Goal: Task Accomplishment & Management: Use online tool/utility

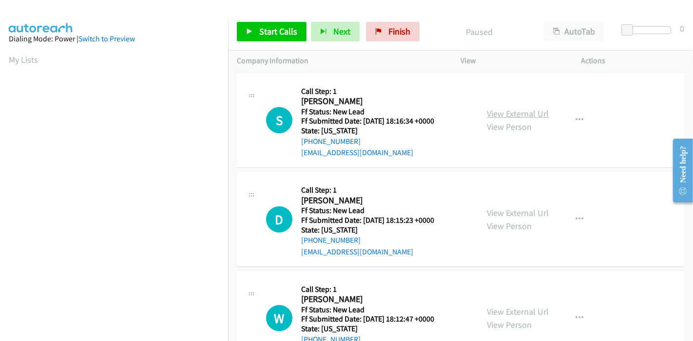
click at [513, 112] on link "View External Url" at bounding box center [518, 113] width 62 height 11
click at [520, 208] on link "View External Url" at bounding box center [518, 213] width 62 height 11
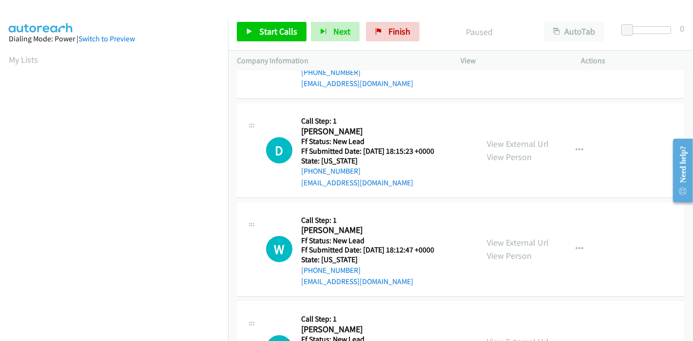
scroll to position [162, 0]
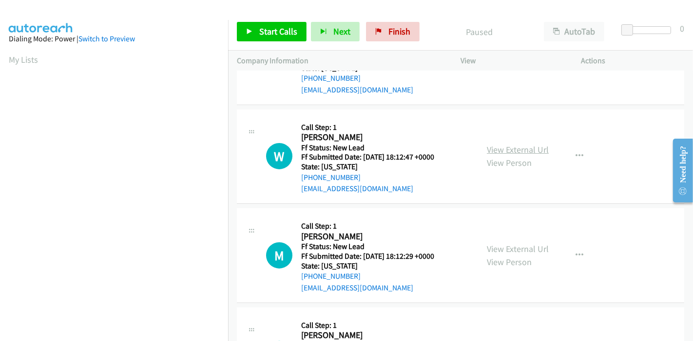
click at [513, 152] on link "View External Url" at bounding box center [518, 149] width 62 height 11
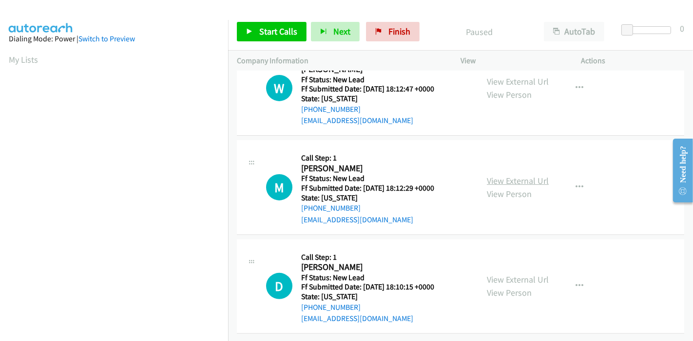
scroll to position [237, 0]
click at [529, 175] on link "View External Url" at bounding box center [518, 180] width 62 height 11
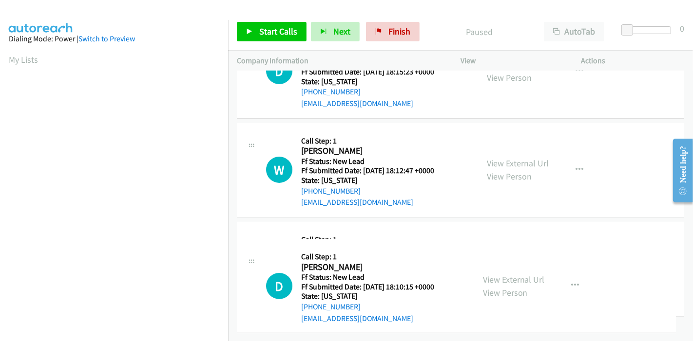
drag, startPoint x: 509, startPoint y: 283, endPoint x: 510, endPoint y: 297, distance: 13.7
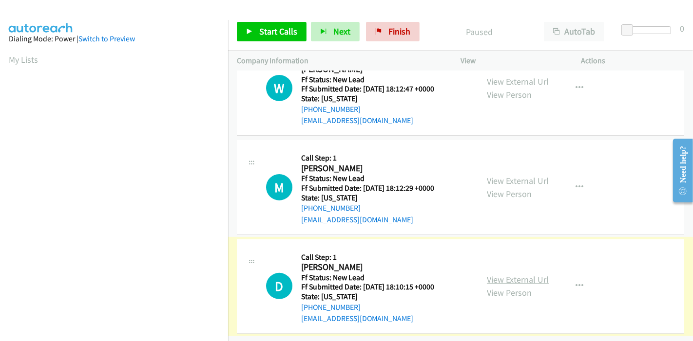
click at [509, 274] on link "View External Url" at bounding box center [518, 279] width 62 height 11
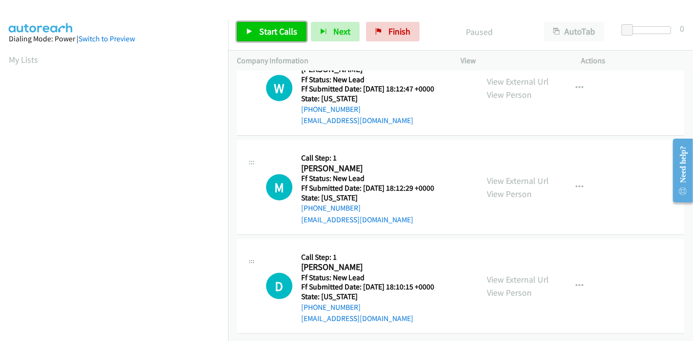
click at [267, 35] on span "Start Calls" at bounding box center [278, 31] width 38 height 11
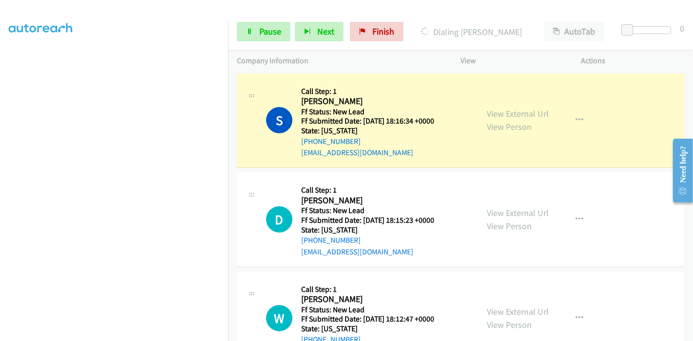
scroll to position [206, 0]
click at [263, 31] on span "Pause" at bounding box center [270, 31] width 22 height 11
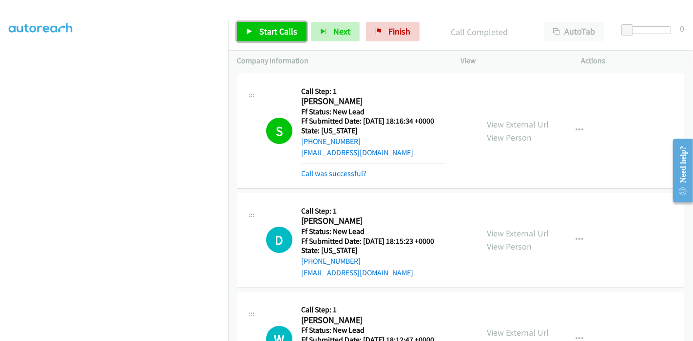
click at [270, 24] on link "Start Calls" at bounding box center [272, 31] width 70 height 19
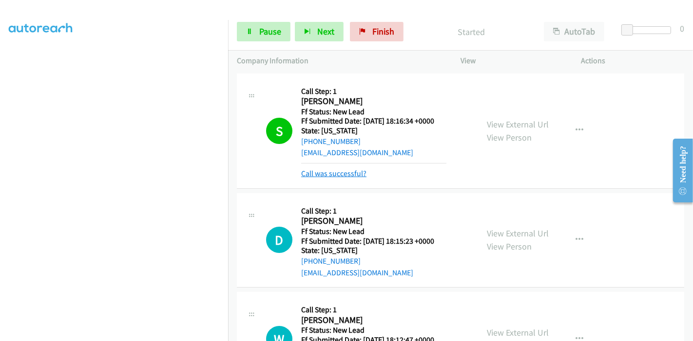
click at [319, 173] on link "Call was successful?" at bounding box center [333, 173] width 65 height 9
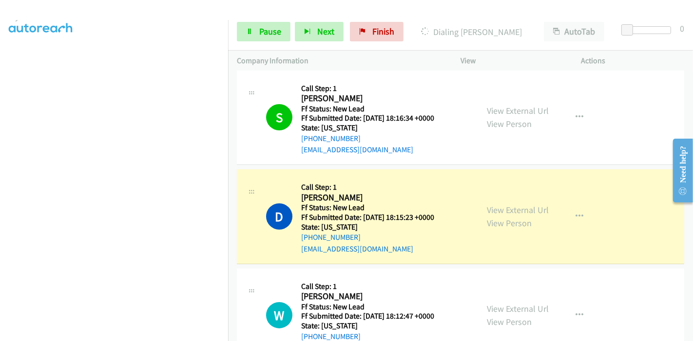
scroll to position [0, 0]
click at [274, 23] on link "Pause" at bounding box center [264, 31] width 54 height 19
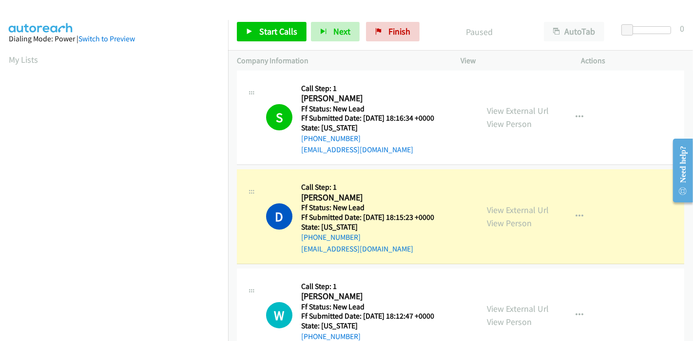
scroll to position [206, 0]
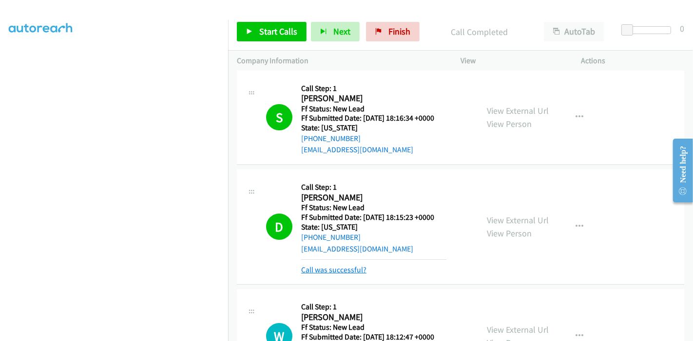
click at [339, 273] on link "Call was successful?" at bounding box center [333, 269] width 65 height 9
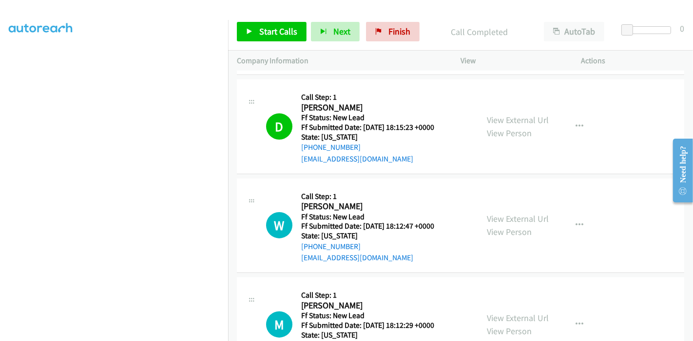
scroll to position [237, 0]
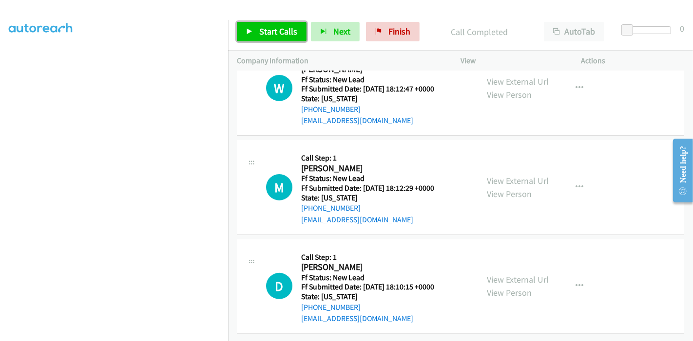
click at [264, 26] on span "Start Calls" at bounding box center [278, 31] width 38 height 11
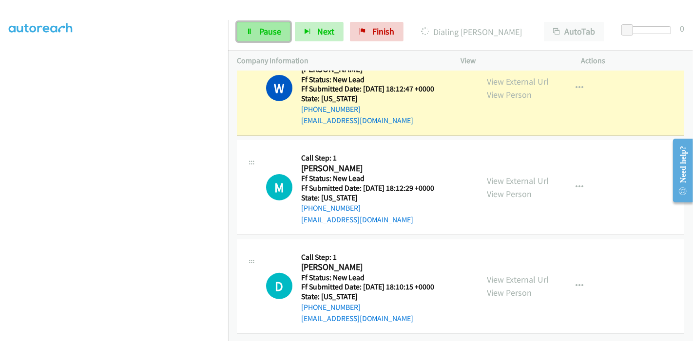
click at [262, 32] on span "Pause" at bounding box center [270, 31] width 22 height 11
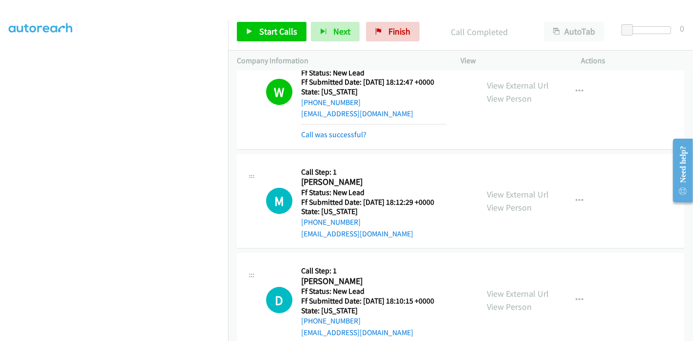
scroll to position [247, 0]
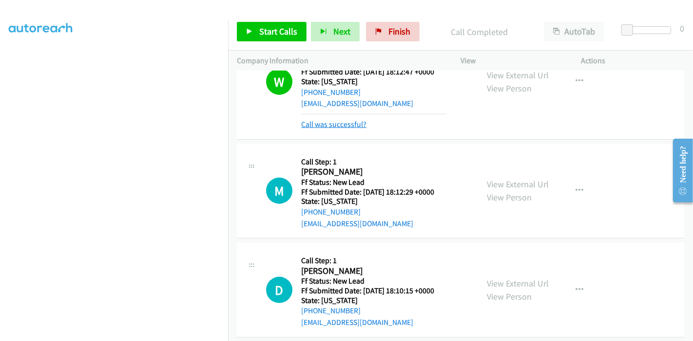
click at [354, 120] on link "Call was successful?" at bounding box center [333, 124] width 65 height 9
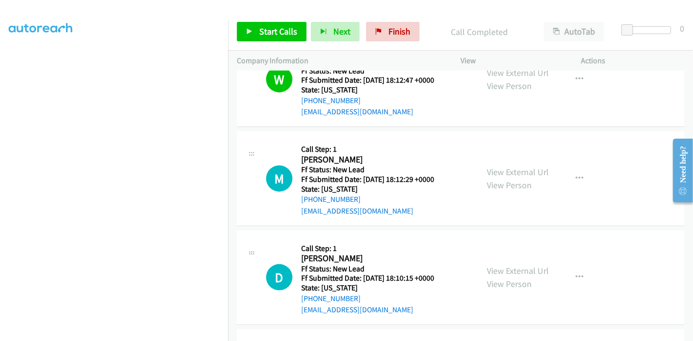
scroll to position [237, 0]
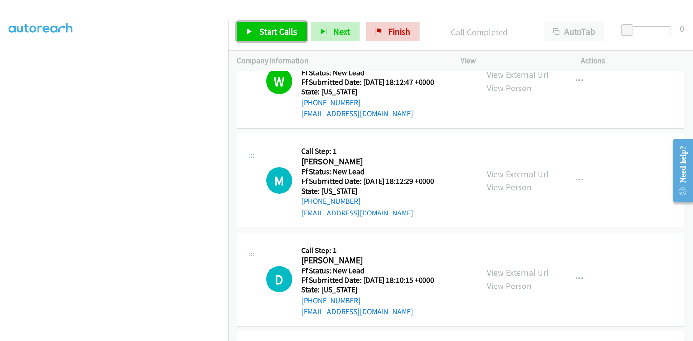
click at [265, 39] on link "Start Calls" at bounding box center [272, 31] width 70 height 19
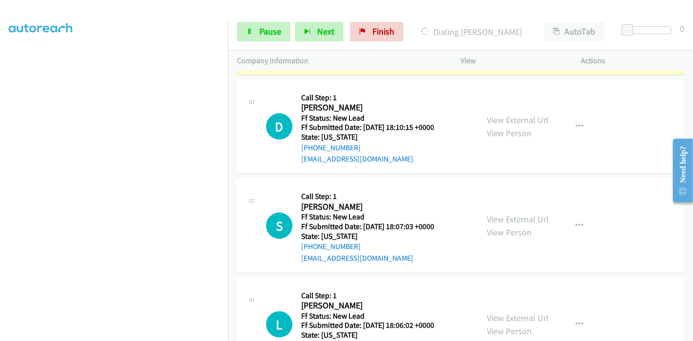
scroll to position [453, 0]
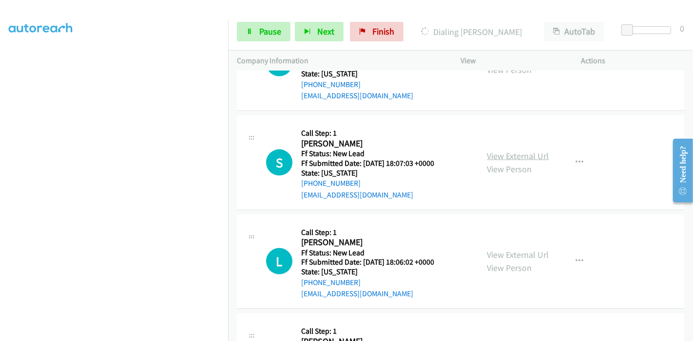
click at [506, 152] on link "View External Url" at bounding box center [518, 156] width 62 height 11
click at [507, 249] on link "View External Url" at bounding box center [518, 254] width 62 height 11
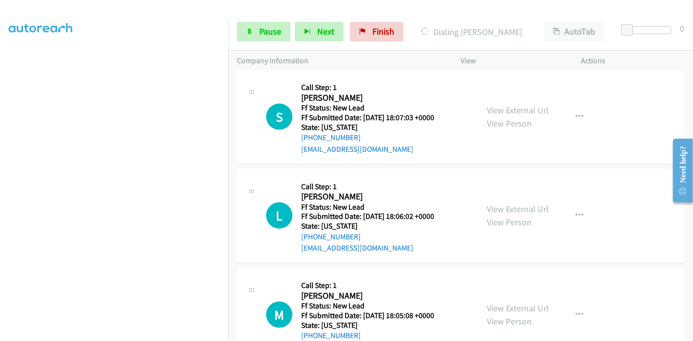
scroll to position [534, 0]
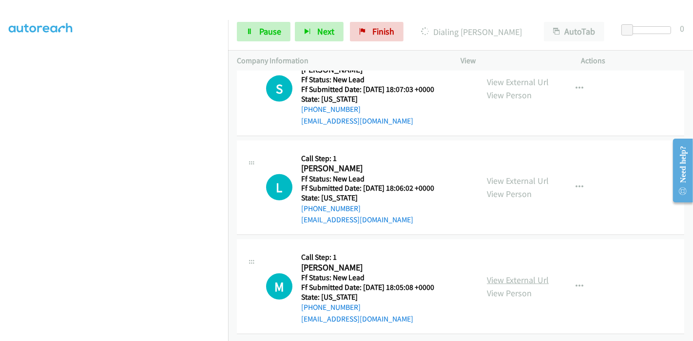
click at [514, 275] on link "View External Url" at bounding box center [518, 280] width 62 height 11
click at [257, 33] on link "Pause" at bounding box center [264, 31] width 54 height 19
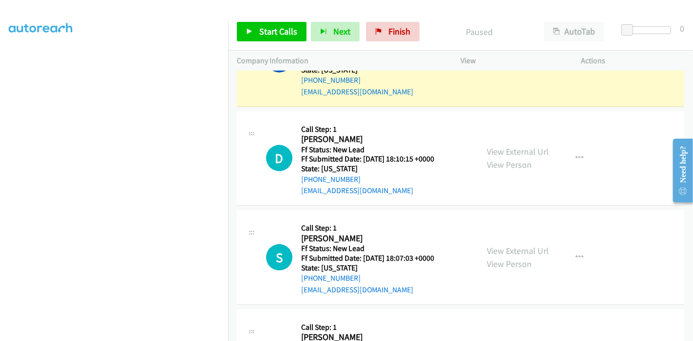
scroll to position [318, 0]
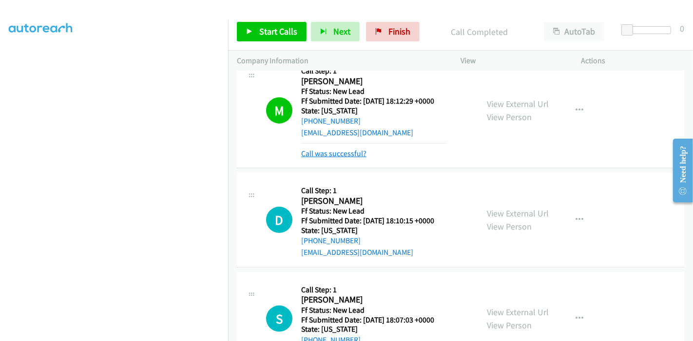
click at [340, 153] on link "Call was successful?" at bounding box center [333, 153] width 65 height 9
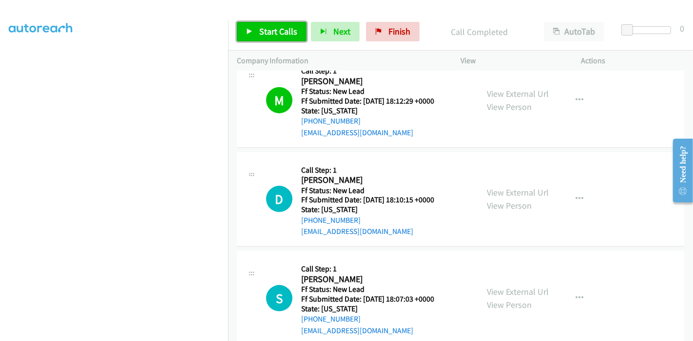
click at [268, 29] on span "Start Calls" at bounding box center [278, 31] width 38 height 11
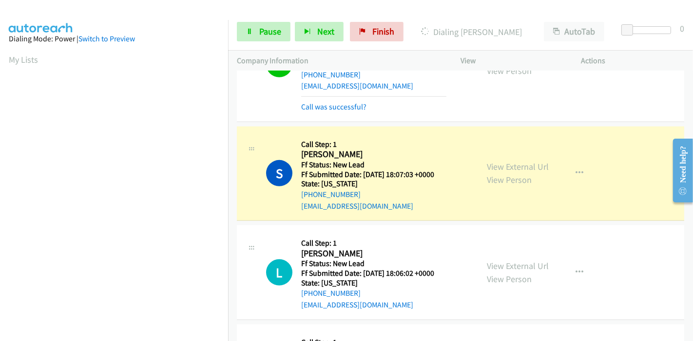
scroll to position [480, 0]
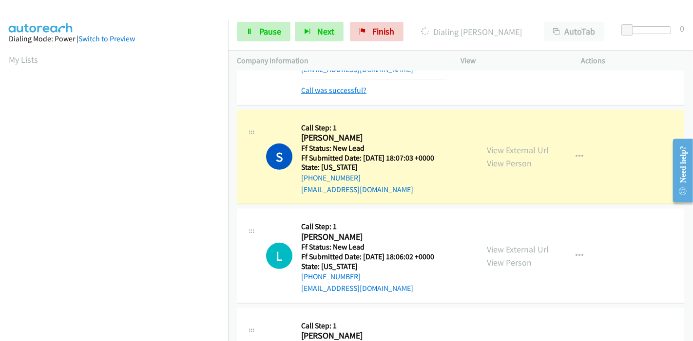
click at [328, 88] on link "Call was successful?" at bounding box center [333, 90] width 65 height 9
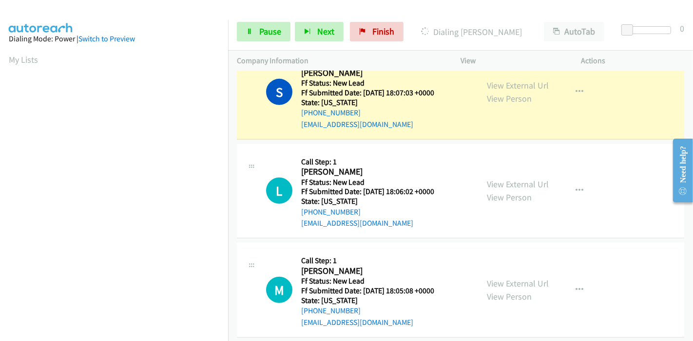
scroll to position [534, 0]
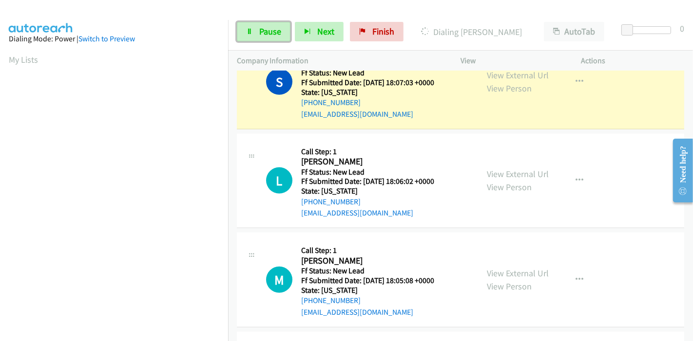
drag, startPoint x: 268, startPoint y: 27, endPoint x: 285, endPoint y: 48, distance: 27.0
click at [268, 27] on span "Pause" at bounding box center [270, 31] width 22 height 11
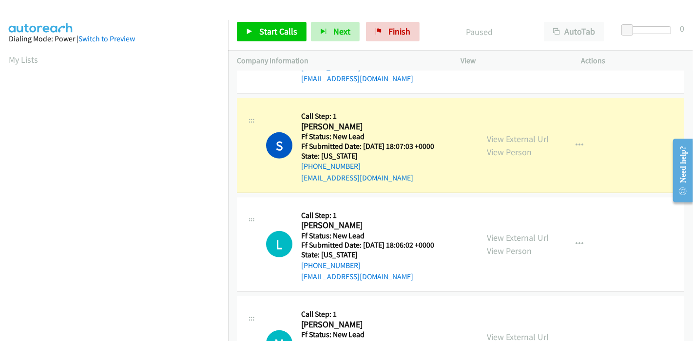
scroll to position [206, 0]
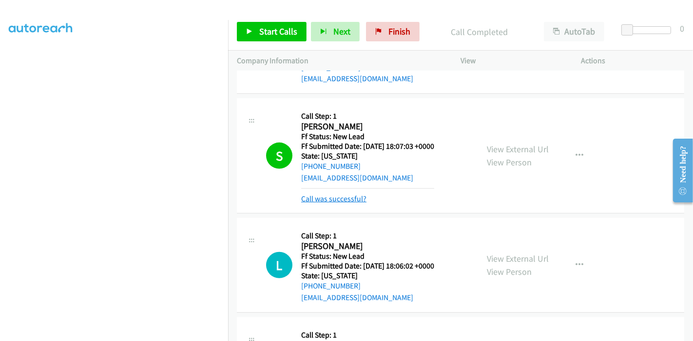
click at [334, 198] on link "Call was successful?" at bounding box center [333, 198] width 65 height 9
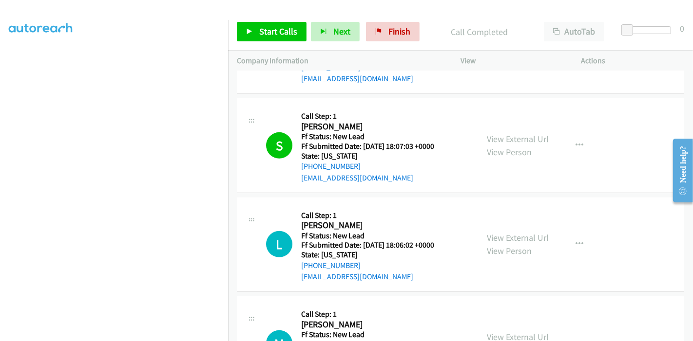
scroll to position [362, 0]
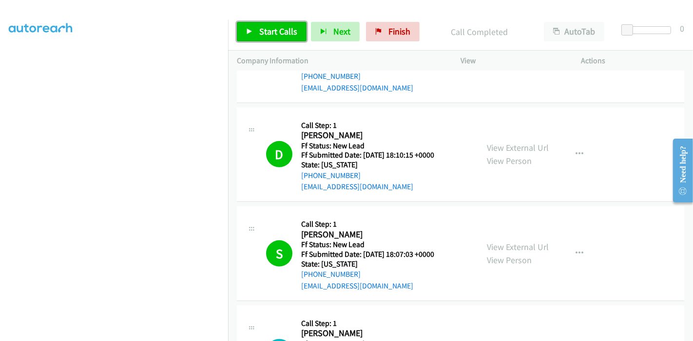
click at [271, 29] on span "Start Calls" at bounding box center [278, 31] width 38 height 11
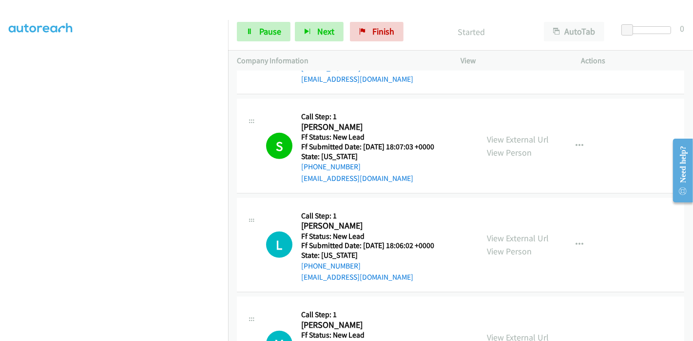
scroll to position [471, 0]
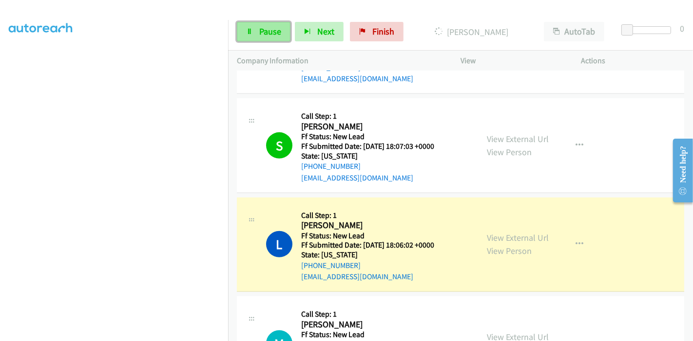
click at [248, 23] on link "Pause" at bounding box center [264, 31] width 54 height 19
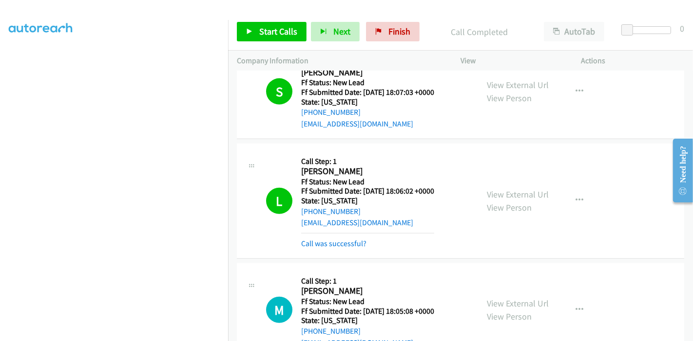
scroll to position [579, 0]
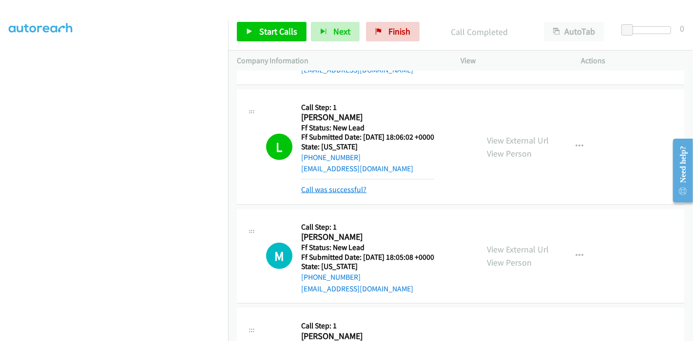
click at [335, 190] on link "Call was successful?" at bounding box center [333, 189] width 65 height 9
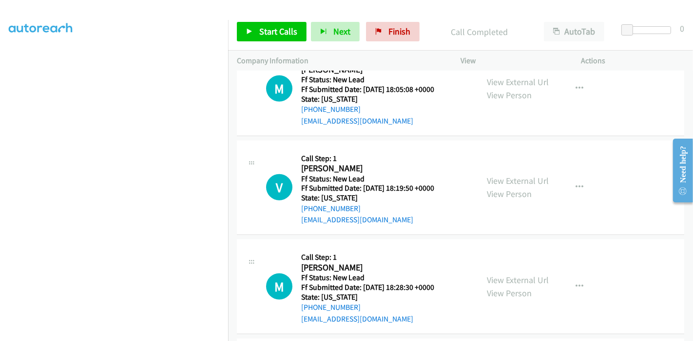
scroll to position [741, 0]
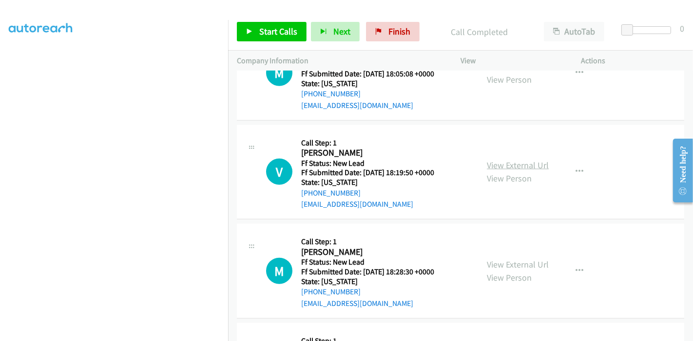
click at [519, 160] on link "View External Url" at bounding box center [518, 165] width 62 height 11
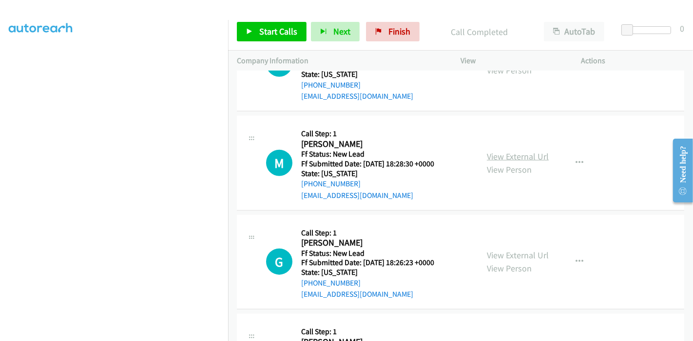
click at [512, 158] on link "View External Url" at bounding box center [518, 156] width 62 height 11
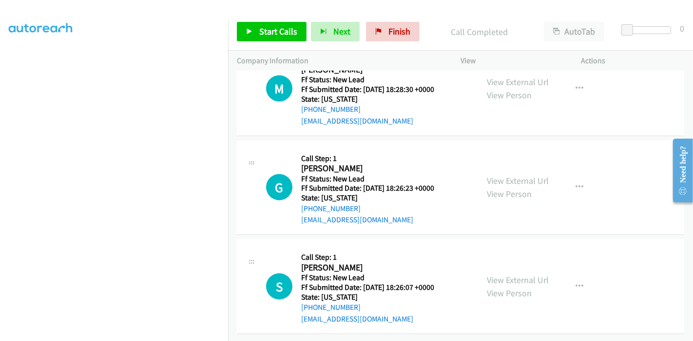
scroll to position [930, 0]
click at [519, 175] on link "View External Url" at bounding box center [518, 180] width 62 height 11
click at [505, 275] on link "View External Url" at bounding box center [518, 280] width 62 height 11
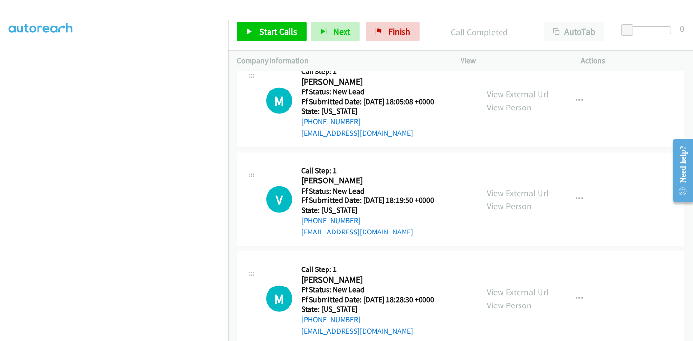
scroll to position [497, 0]
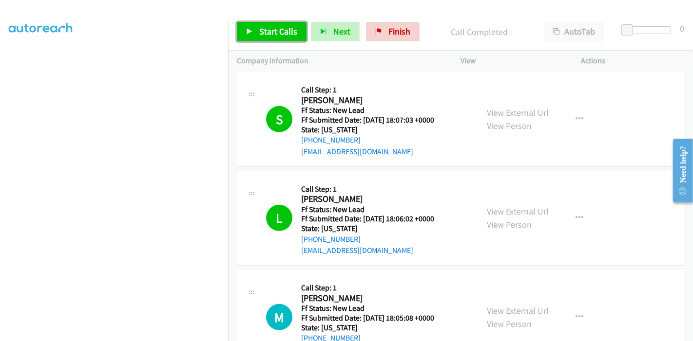
click at [270, 29] on span "Start Calls" at bounding box center [278, 31] width 38 height 11
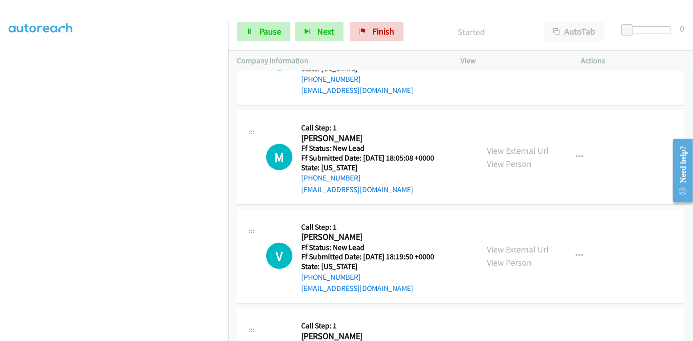
scroll to position [660, 0]
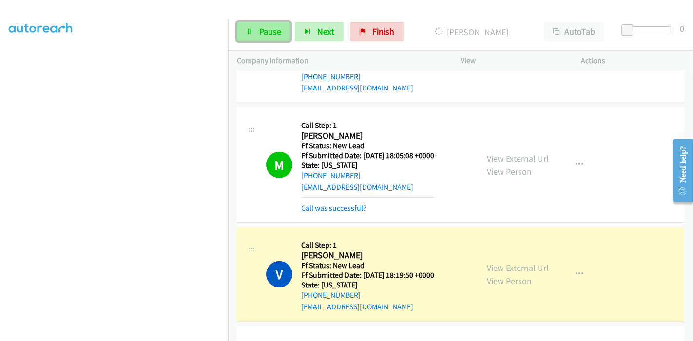
click at [260, 30] on span "Pause" at bounding box center [270, 31] width 22 height 11
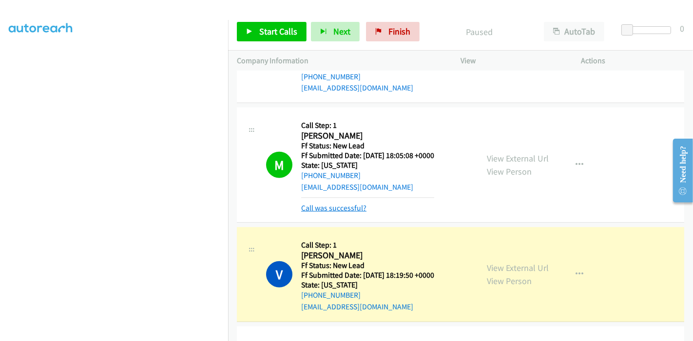
click at [355, 208] on link "Call was successful?" at bounding box center [333, 208] width 65 height 9
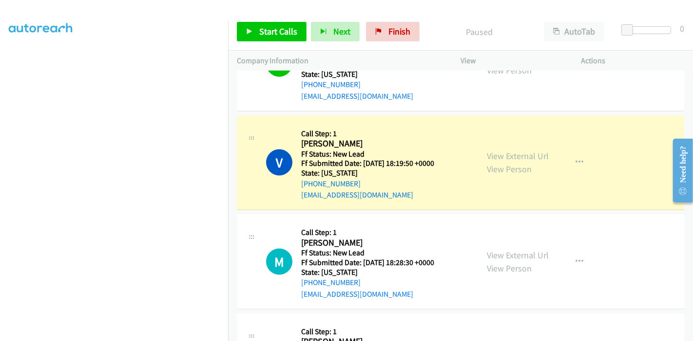
scroll to position [768, 0]
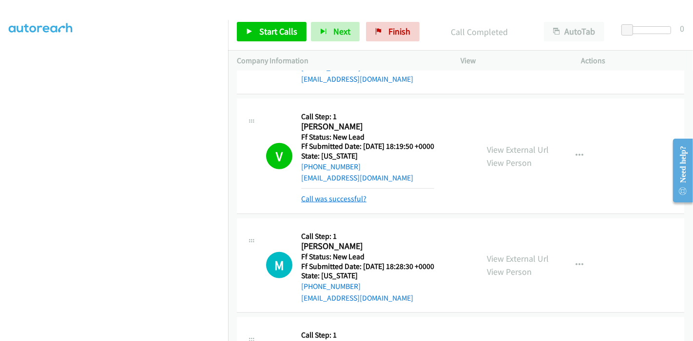
click at [355, 198] on link "Call was successful?" at bounding box center [333, 198] width 65 height 9
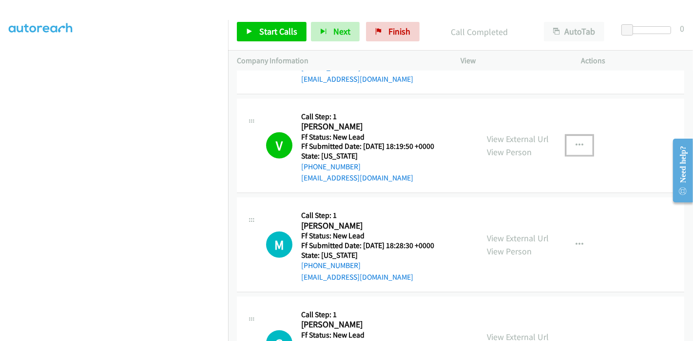
click at [575, 144] on icon "button" at bounding box center [579, 146] width 8 height 8
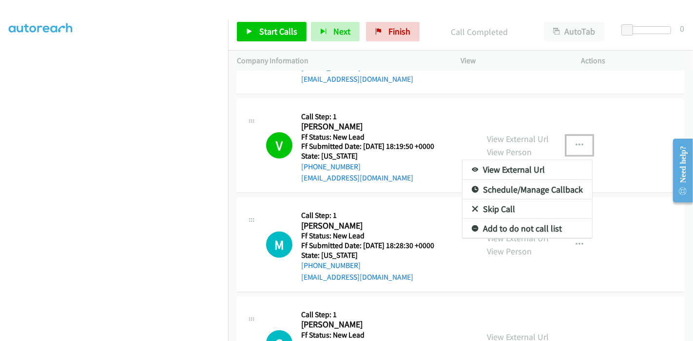
click at [496, 207] on link "Skip Call" at bounding box center [527, 209] width 130 height 19
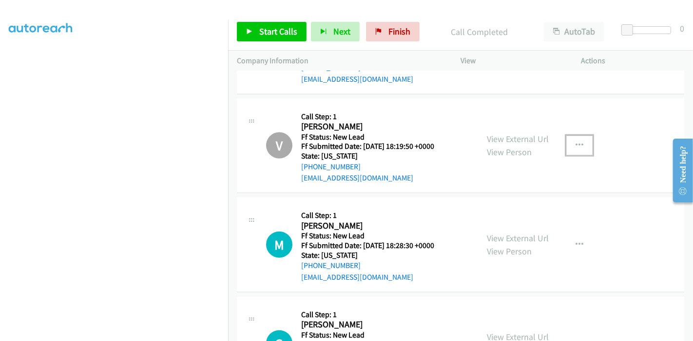
click at [577, 146] on icon "button" at bounding box center [579, 146] width 8 height 8
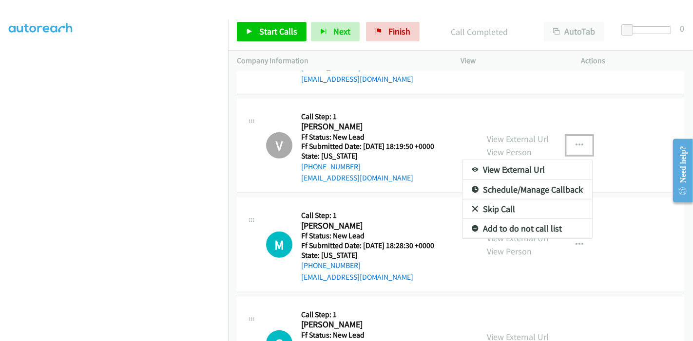
click at [513, 221] on link "Add to do not call list" at bounding box center [527, 228] width 130 height 19
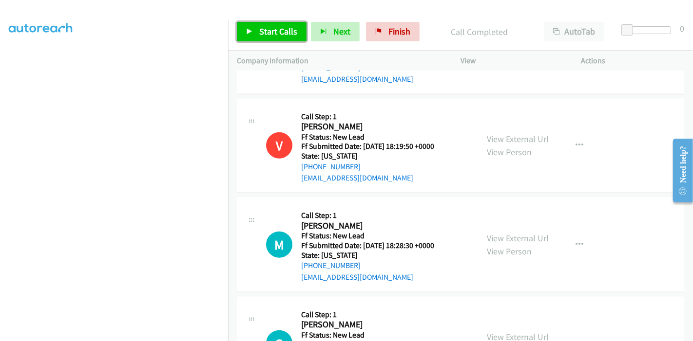
click at [270, 38] on link "Start Calls" at bounding box center [272, 31] width 70 height 19
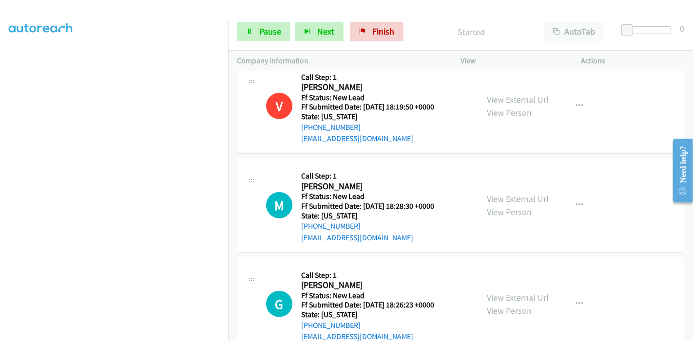
scroll to position [930, 0]
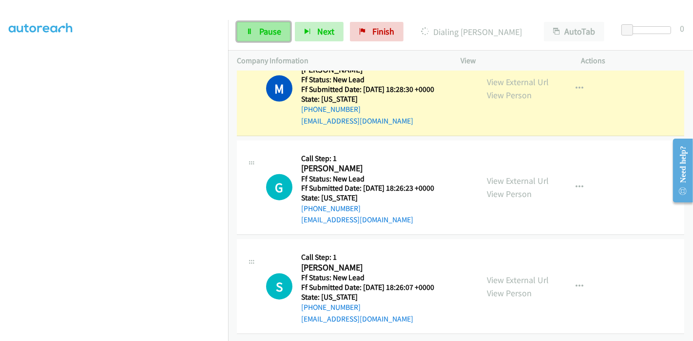
click at [245, 38] on link "Pause" at bounding box center [264, 31] width 54 height 19
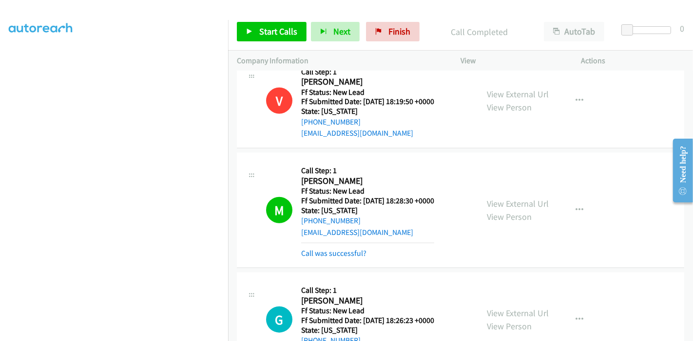
scroll to position [876, 0]
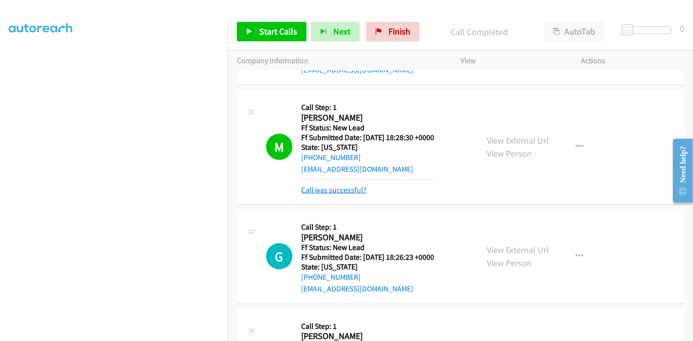
click at [353, 188] on link "Call was successful?" at bounding box center [333, 190] width 65 height 9
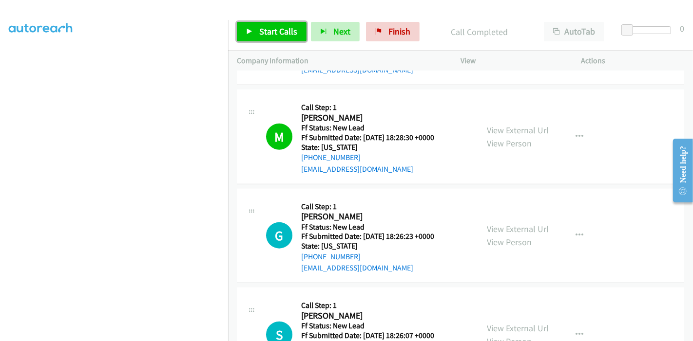
click at [282, 35] on span "Start Calls" at bounding box center [278, 31] width 38 height 11
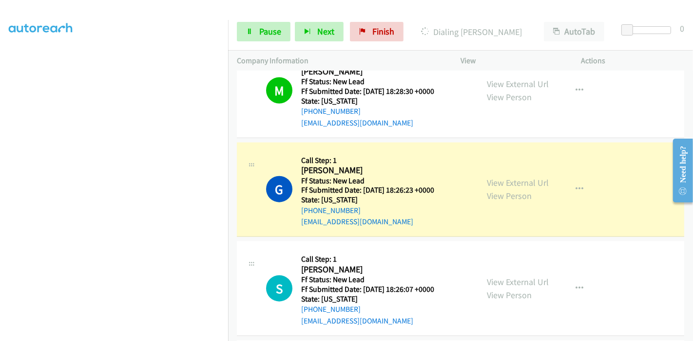
scroll to position [956, 0]
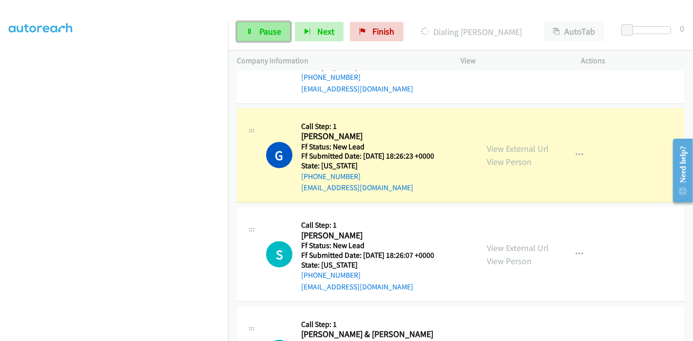
click at [259, 30] on span "Pause" at bounding box center [270, 31] width 22 height 11
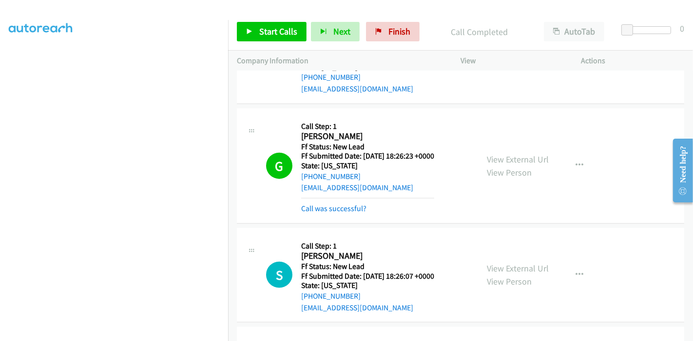
scroll to position [0, 0]
click at [326, 205] on link "Call was successful?" at bounding box center [333, 208] width 65 height 9
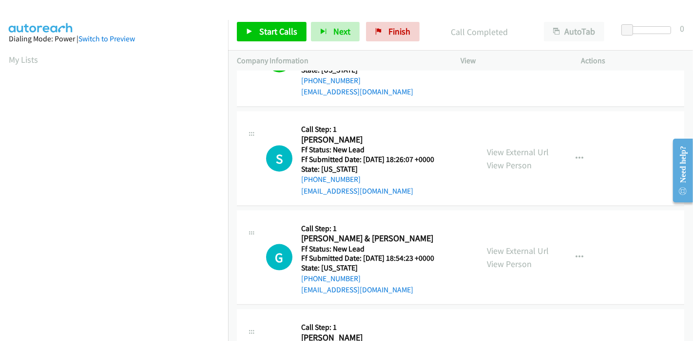
scroll to position [1119, 0]
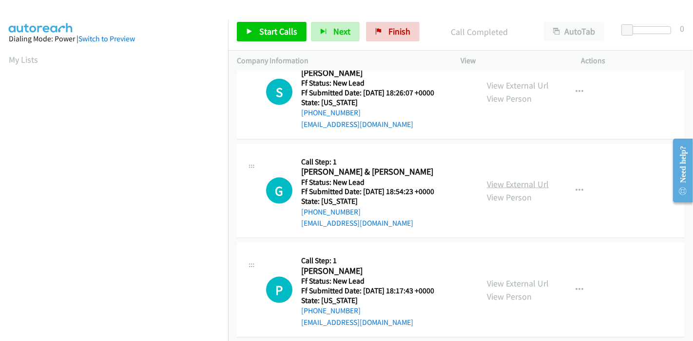
click at [509, 180] on link "View External Url" at bounding box center [518, 184] width 62 height 11
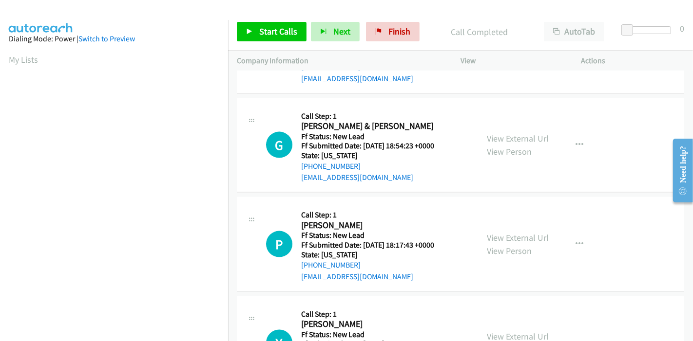
scroll to position [1173, 0]
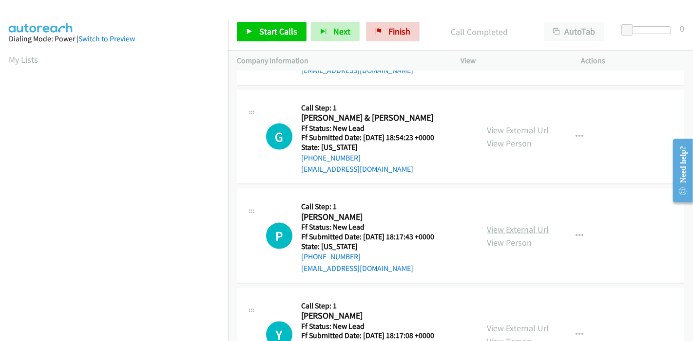
click at [513, 225] on link "View External Url" at bounding box center [518, 229] width 62 height 11
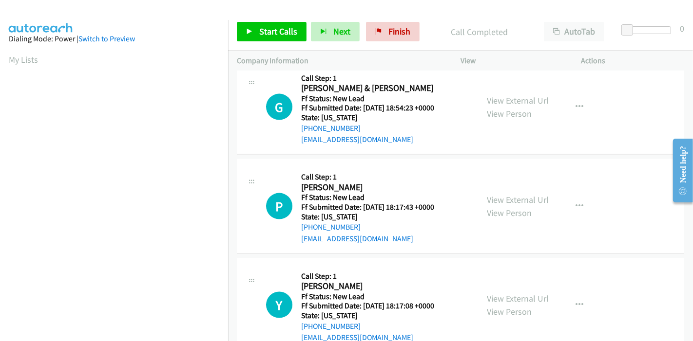
scroll to position [1227, 0]
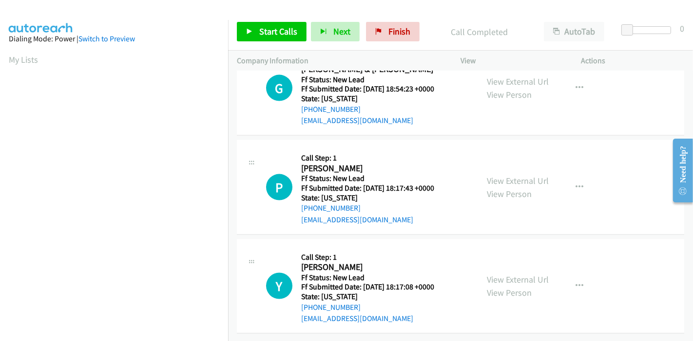
click at [517, 278] on div "View External Url View Person" at bounding box center [518, 286] width 62 height 26
click at [522, 274] on link "View External Url" at bounding box center [518, 279] width 62 height 11
click at [257, 29] on link "Start Calls" at bounding box center [272, 31] width 70 height 19
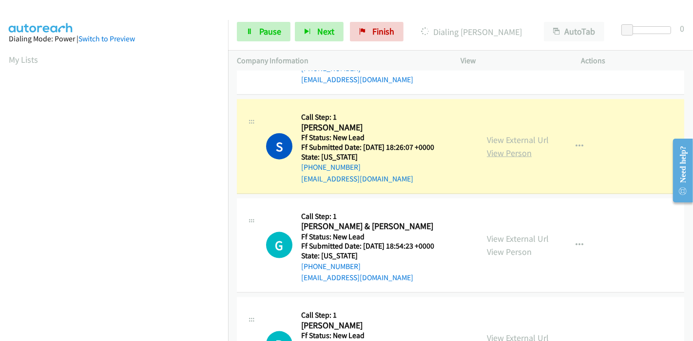
scroll to position [1064, 0]
click at [268, 32] on span "Pause" at bounding box center [270, 31] width 22 height 11
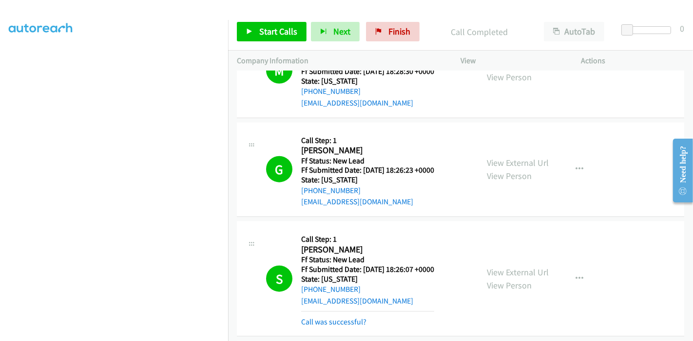
scroll to position [1010, 0]
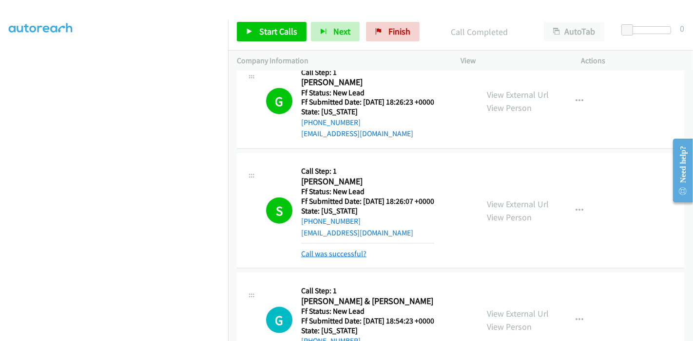
click at [319, 253] on link "Call was successful?" at bounding box center [333, 253] width 65 height 9
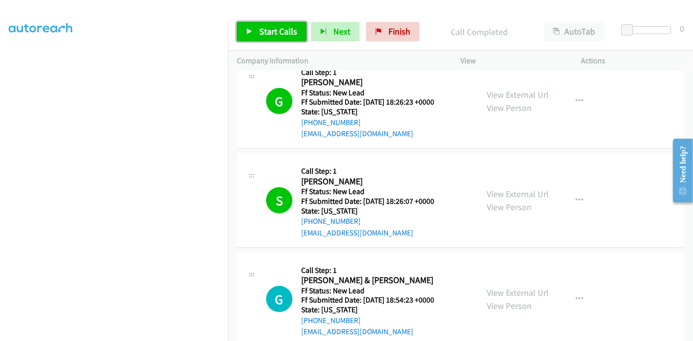
click at [256, 22] on link "Start Calls" at bounding box center [272, 31] width 70 height 19
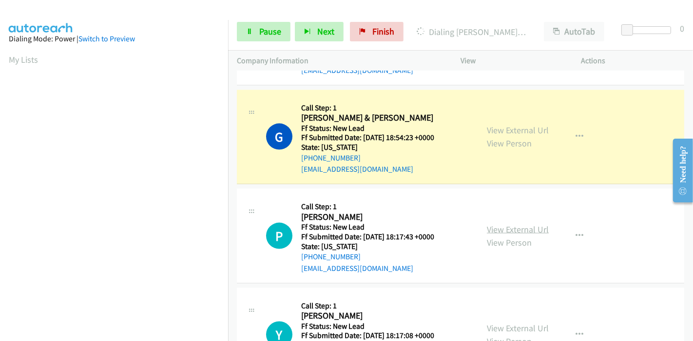
scroll to position [206, 0]
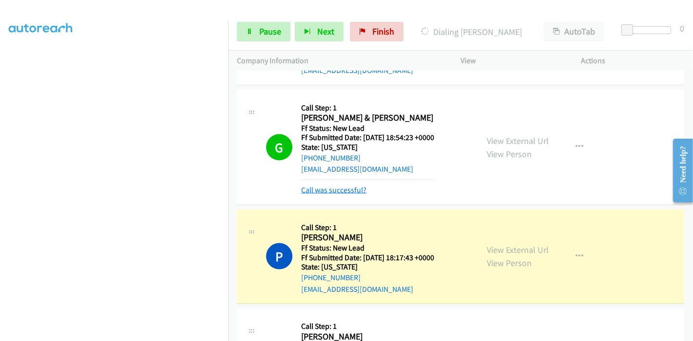
click at [338, 189] on link "Call was successful?" at bounding box center [333, 190] width 65 height 9
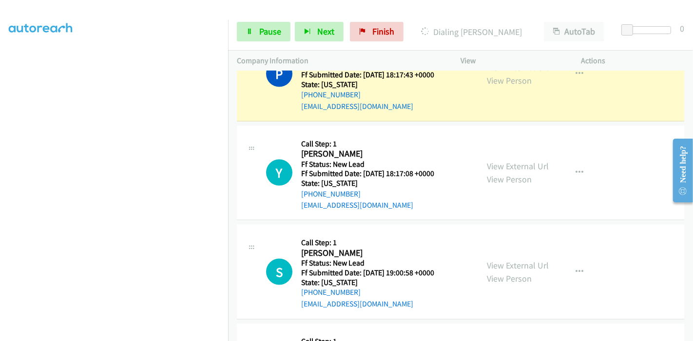
scroll to position [1281, 0]
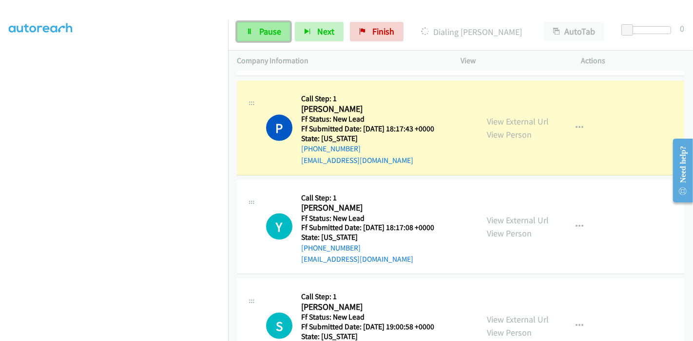
click at [265, 34] on span "Pause" at bounding box center [270, 31] width 22 height 11
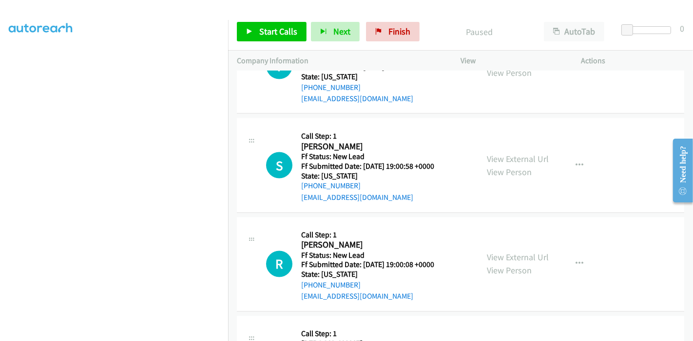
scroll to position [1443, 0]
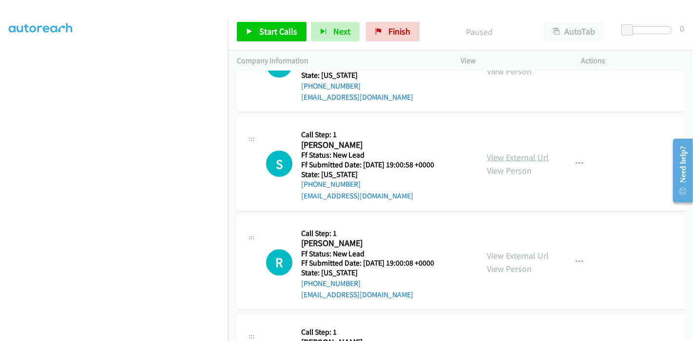
click at [513, 158] on link "View External Url" at bounding box center [518, 157] width 62 height 11
click at [494, 252] on link "View External Url" at bounding box center [518, 256] width 62 height 11
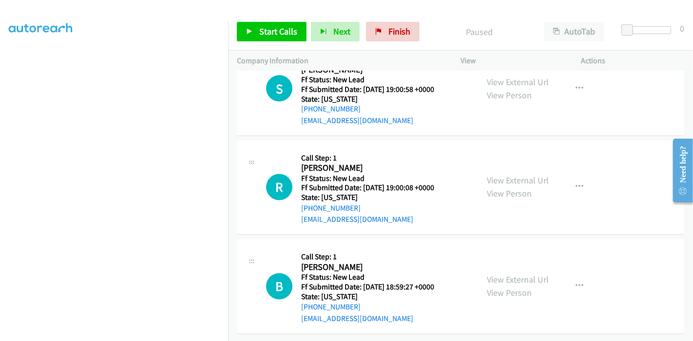
scroll to position [1524, 0]
click at [509, 275] on link "View External Url" at bounding box center [518, 280] width 62 height 11
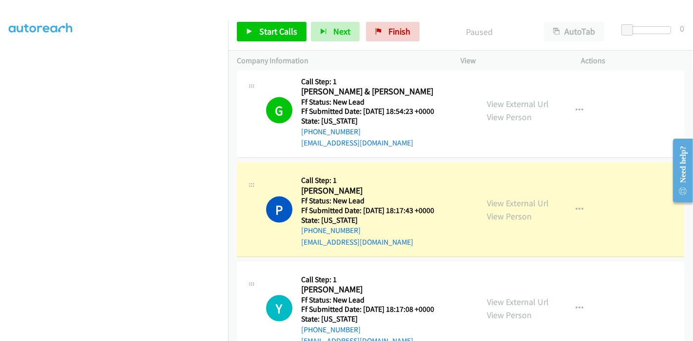
scroll to position [0, 0]
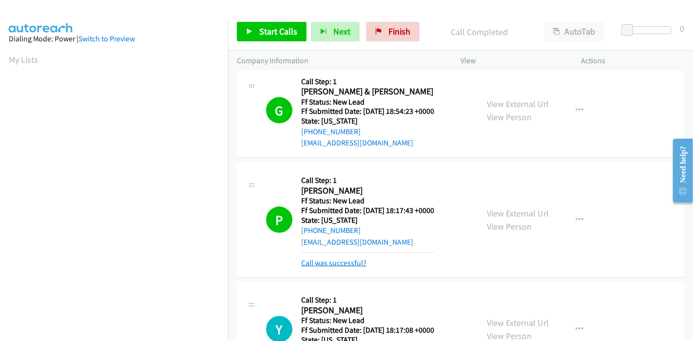
click at [345, 260] on link "Call was successful?" at bounding box center [333, 263] width 65 height 9
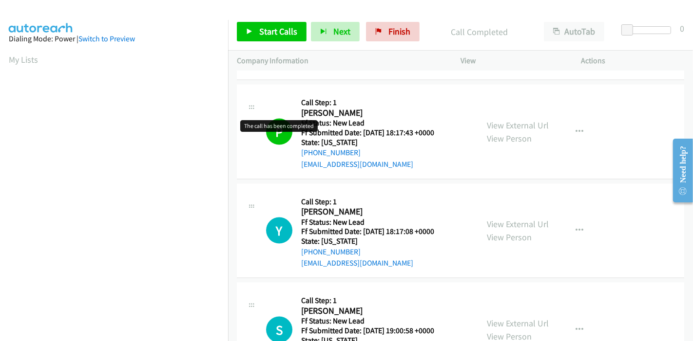
scroll to position [1253, 0]
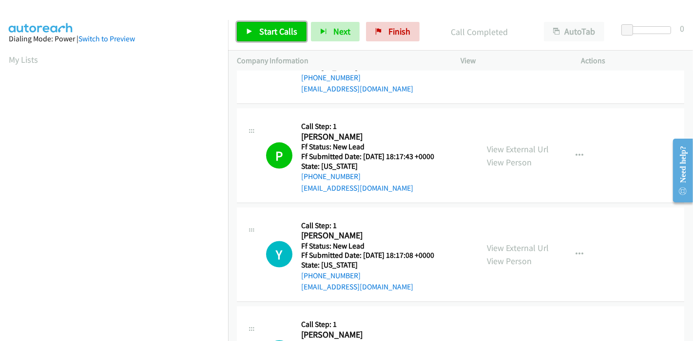
click at [267, 30] on span "Start Calls" at bounding box center [278, 31] width 38 height 11
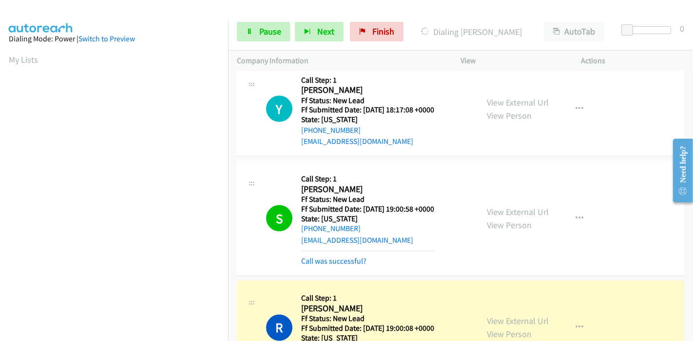
scroll to position [1416, 0]
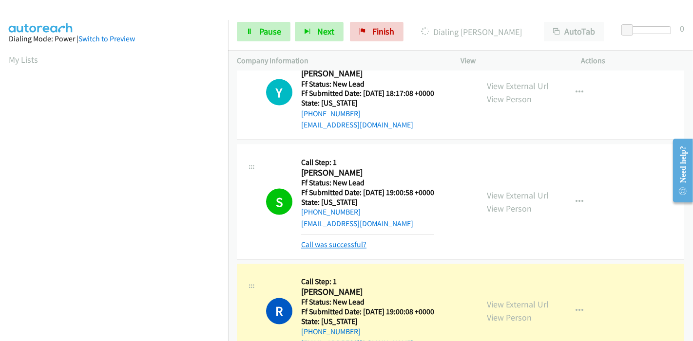
click at [346, 241] on link "Call was successful?" at bounding box center [333, 245] width 65 height 9
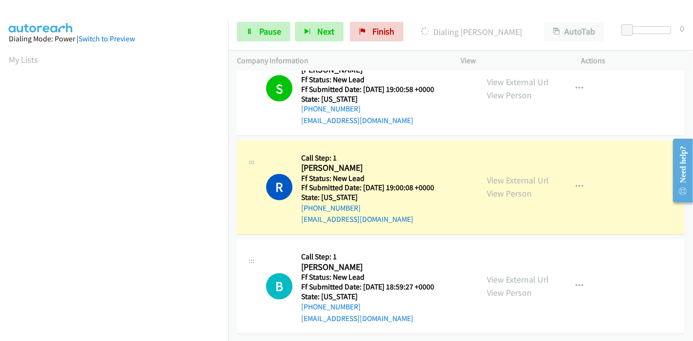
scroll to position [206, 0]
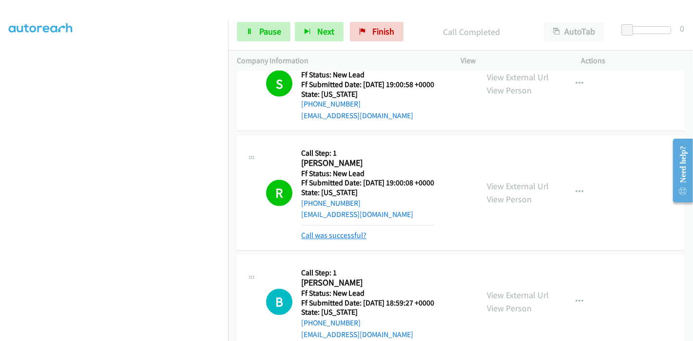
click at [326, 231] on link "Call was successful?" at bounding box center [333, 235] width 65 height 9
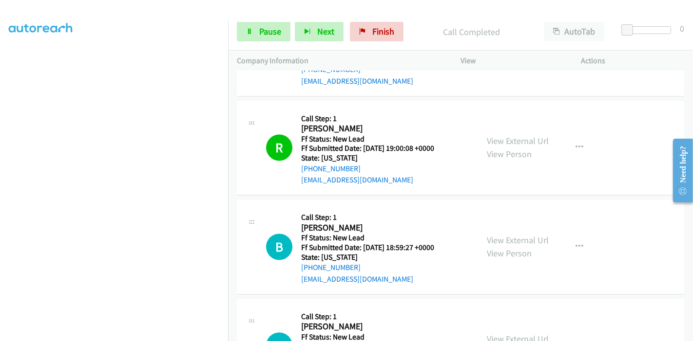
scroll to position [1524, 0]
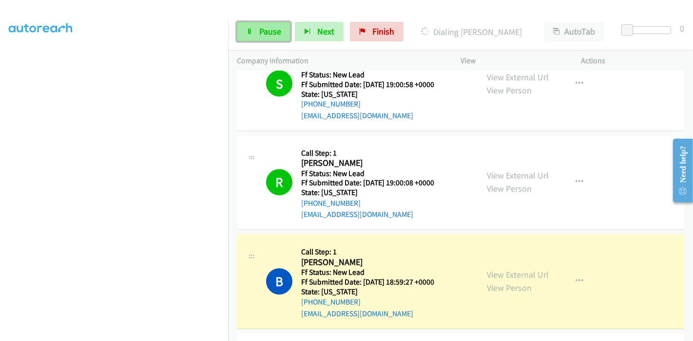
click at [270, 31] on span "Pause" at bounding box center [270, 31] width 22 height 11
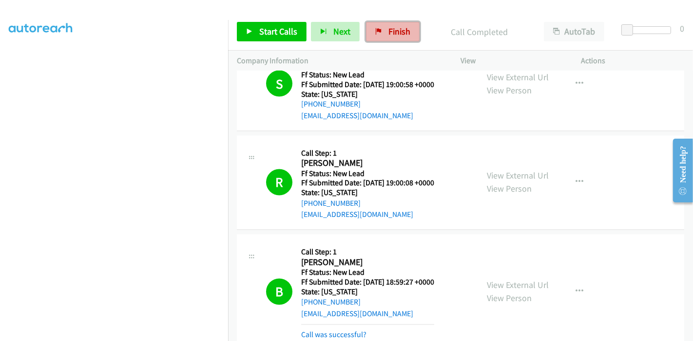
click at [397, 30] on span "Finish" at bounding box center [399, 31] width 22 height 11
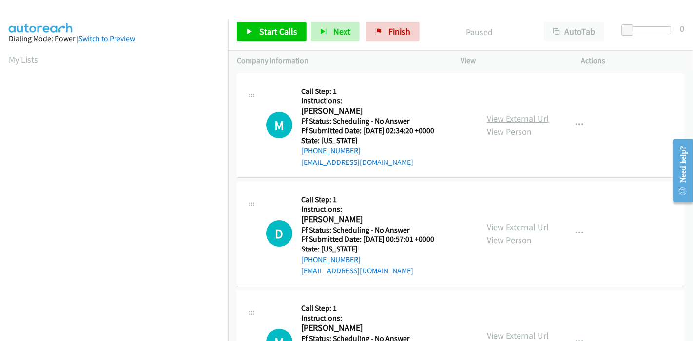
click at [495, 118] on link "View External Url" at bounding box center [518, 118] width 62 height 11
click at [515, 224] on link "View External Url" at bounding box center [518, 227] width 62 height 11
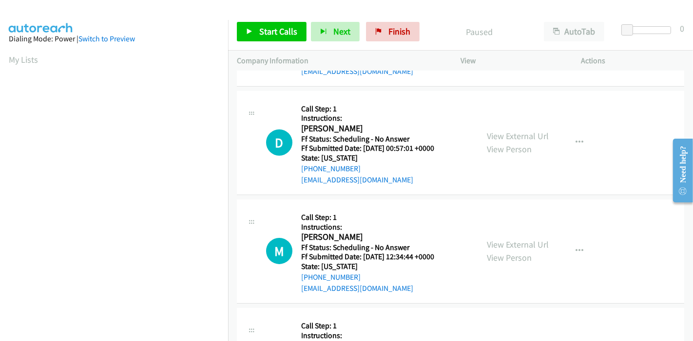
scroll to position [108, 0]
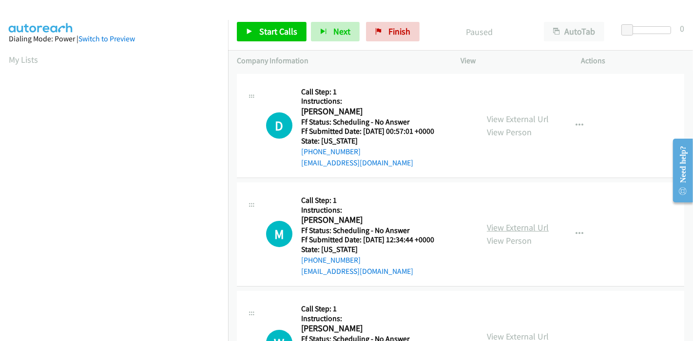
click at [507, 229] on link "View External Url" at bounding box center [518, 227] width 62 height 11
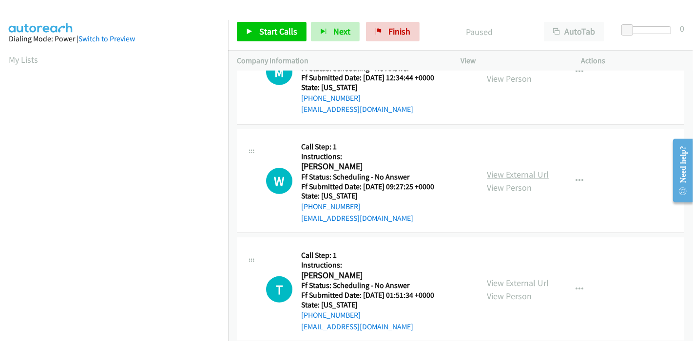
click at [519, 173] on link "View External Url" at bounding box center [518, 174] width 62 height 11
click at [503, 280] on link "View External Url" at bounding box center [518, 283] width 62 height 11
click at [274, 29] on span "Start Calls" at bounding box center [278, 31] width 38 height 11
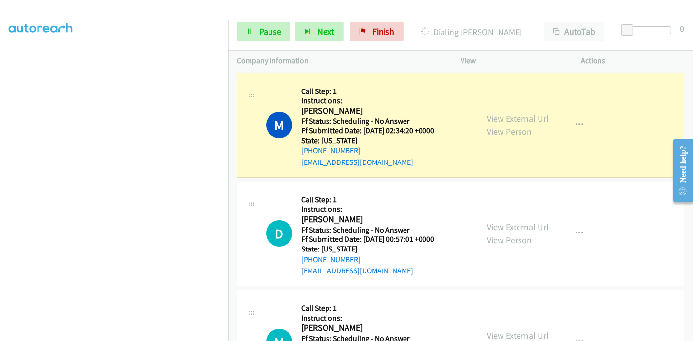
scroll to position [206, 0]
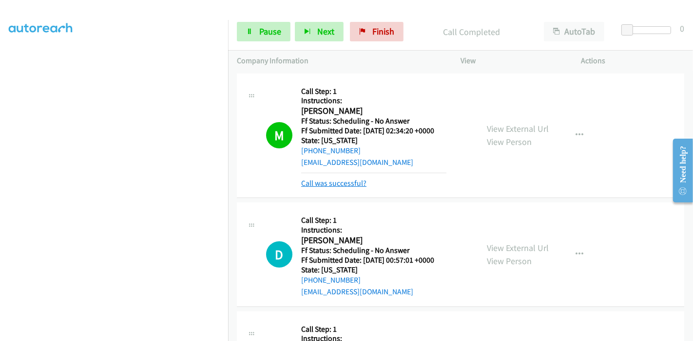
click at [328, 187] on link "Call was successful?" at bounding box center [333, 183] width 65 height 9
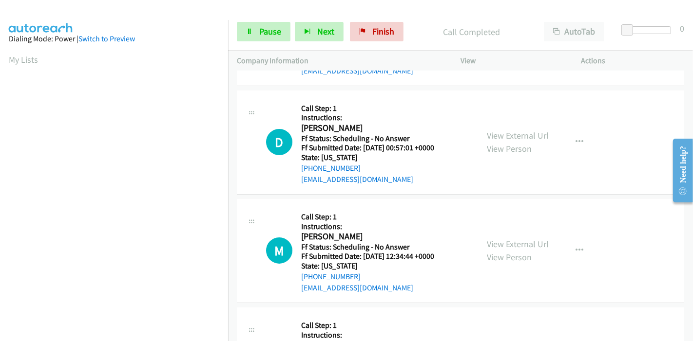
scroll to position [108, 0]
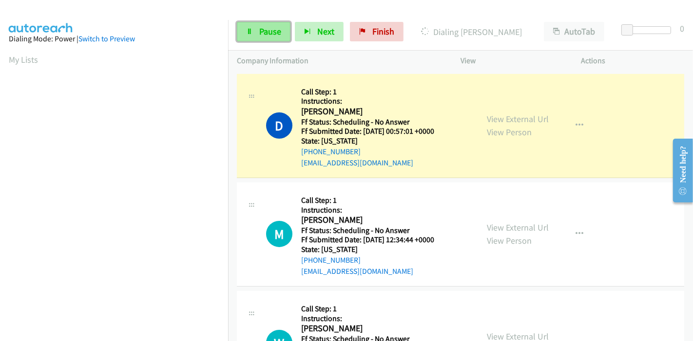
click at [268, 35] on span "Pause" at bounding box center [270, 31] width 22 height 11
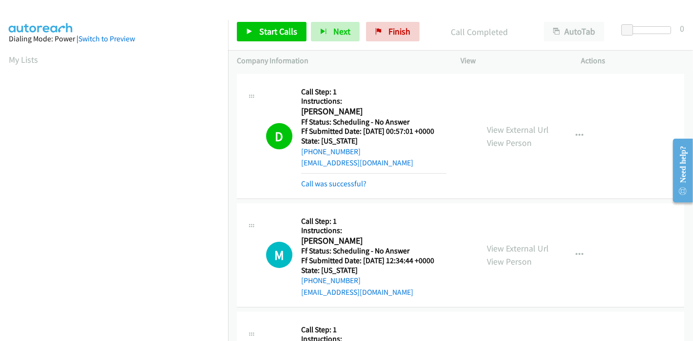
scroll to position [206, 0]
click at [347, 185] on link "Call was successful?" at bounding box center [333, 183] width 65 height 9
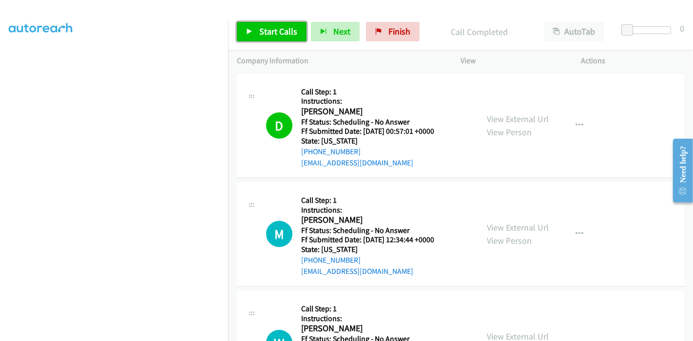
click at [253, 31] on link "Start Calls" at bounding box center [272, 31] width 70 height 19
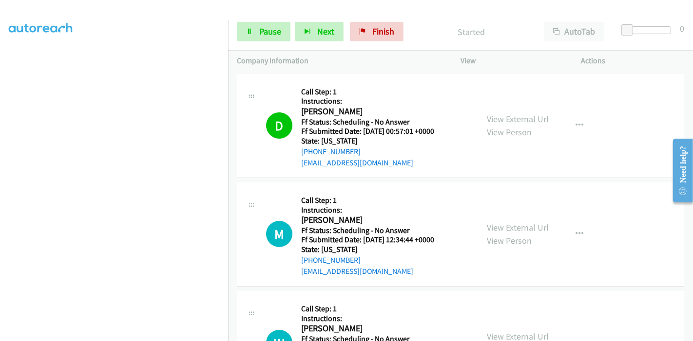
scroll to position [108, 0]
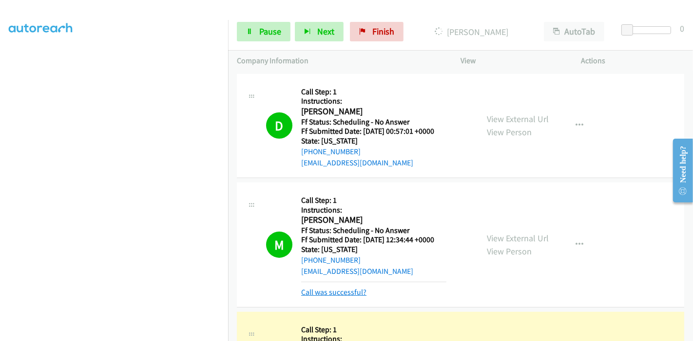
click at [334, 288] on link "Call was successful?" at bounding box center [333, 292] width 65 height 9
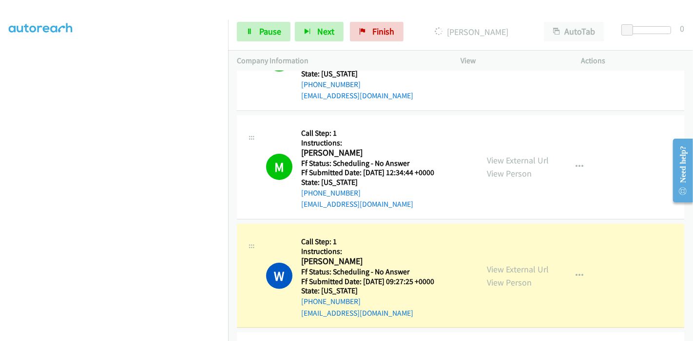
scroll to position [270, 0]
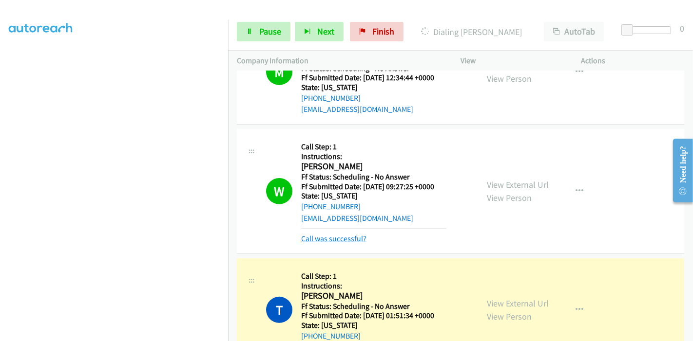
click at [330, 237] on link "Call was successful?" at bounding box center [333, 238] width 65 height 9
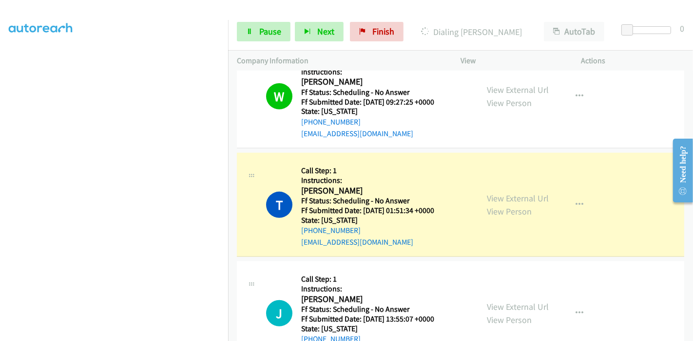
scroll to position [378, 0]
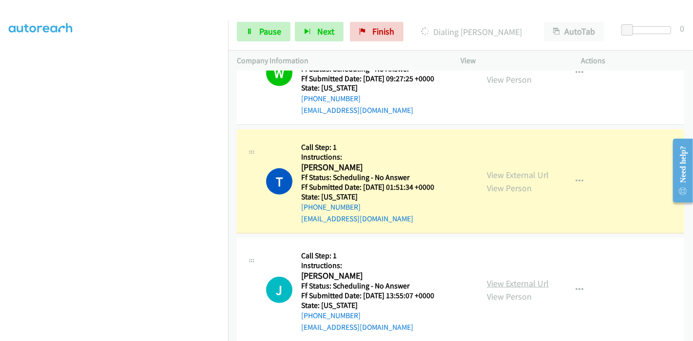
click at [487, 281] on link "View External Url" at bounding box center [518, 283] width 62 height 11
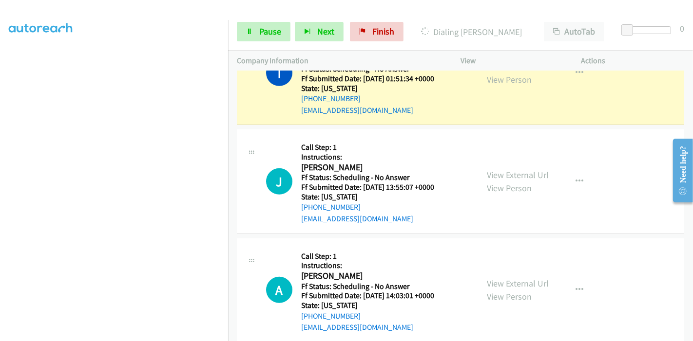
scroll to position [541, 0]
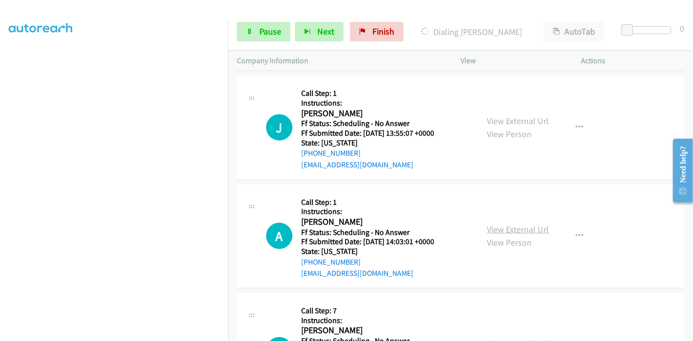
click at [502, 226] on link "View External Url" at bounding box center [518, 229] width 62 height 11
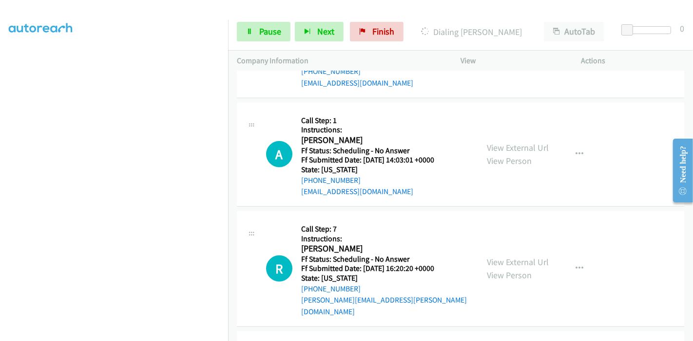
scroll to position [649, 0]
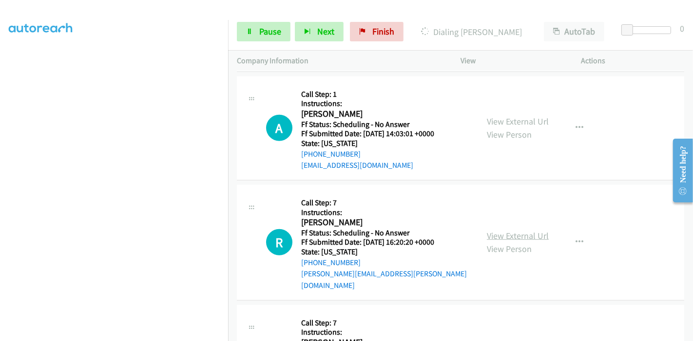
click at [503, 230] on link "View External Url" at bounding box center [518, 235] width 62 height 11
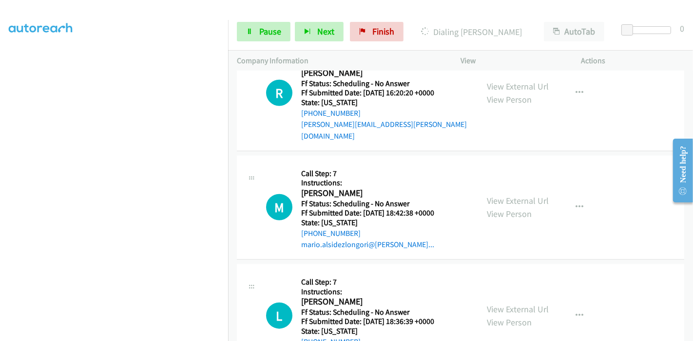
scroll to position [812, 0]
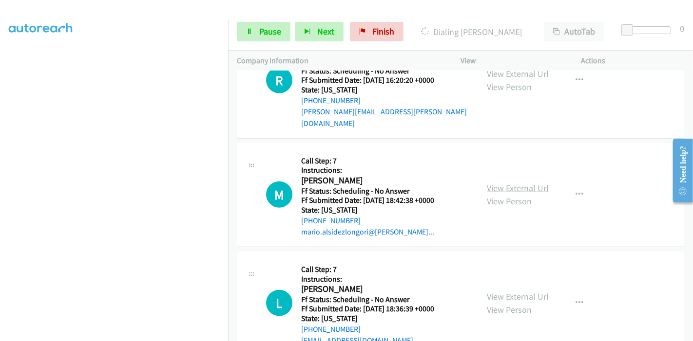
click at [491, 183] on link "View External Url" at bounding box center [518, 188] width 62 height 11
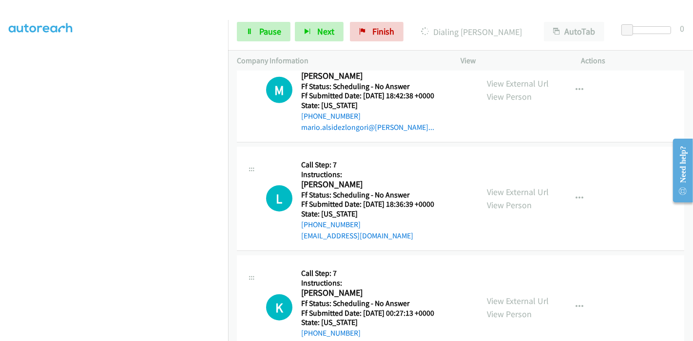
scroll to position [920, 0]
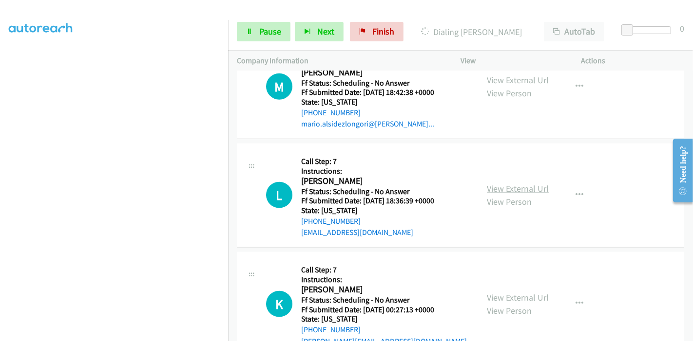
click at [509, 183] on link "View External Url" at bounding box center [518, 188] width 62 height 11
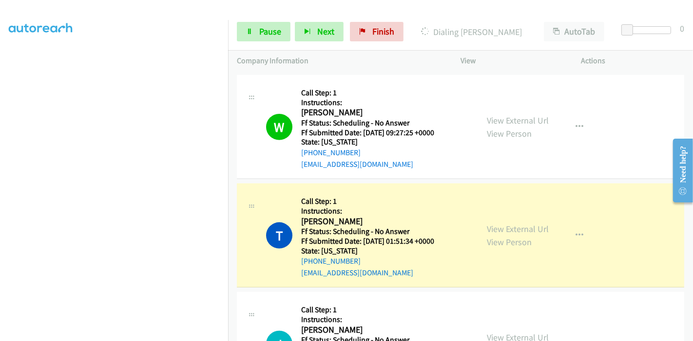
scroll to position [378, 0]
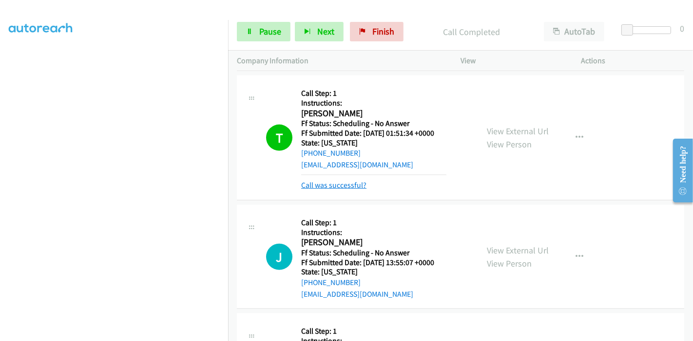
click at [339, 181] on link "Call was successful?" at bounding box center [333, 185] width 65 height 9
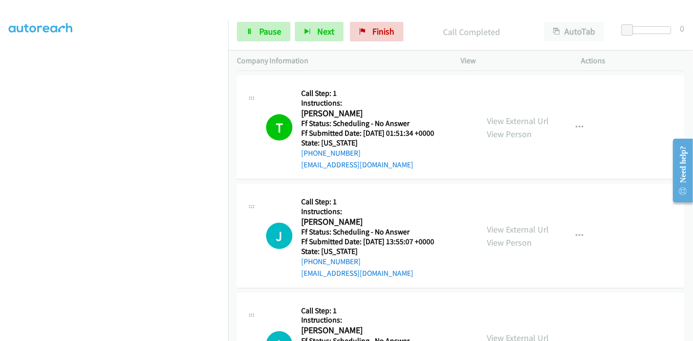
scroll to position [541, 0]
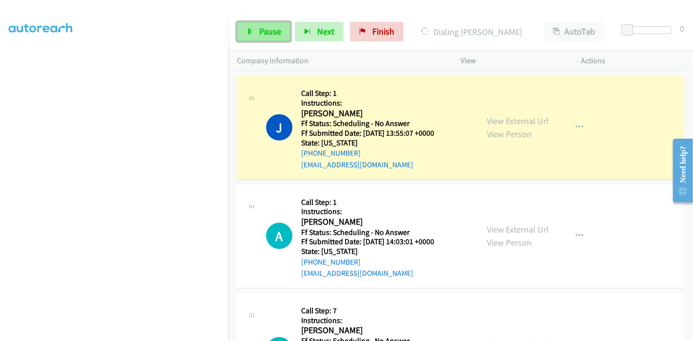
click at [259, 32] on span "Pause" at bounding box center [270, 31] width 22 height 11
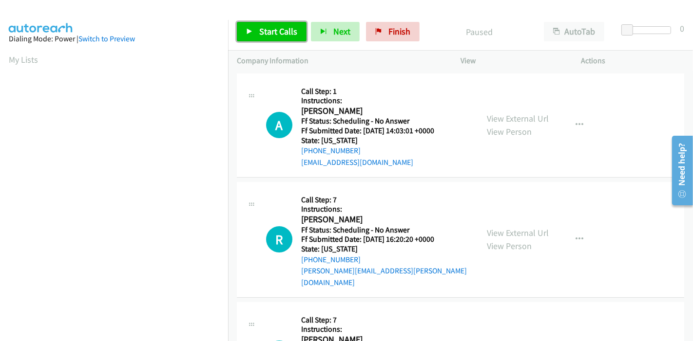
click at [257, 37] on link "Start Calls" at bounding box center [272, 31] width 70 height 19
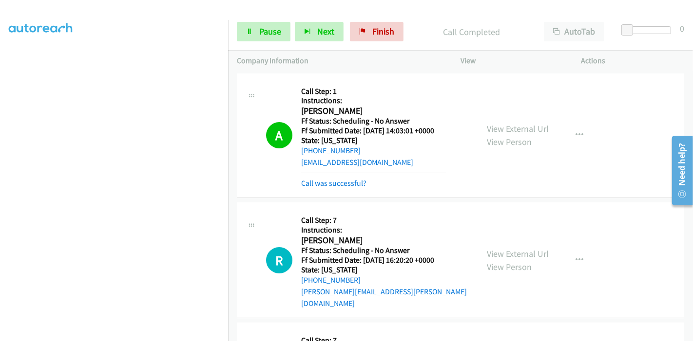
scroll to position [108, 0]
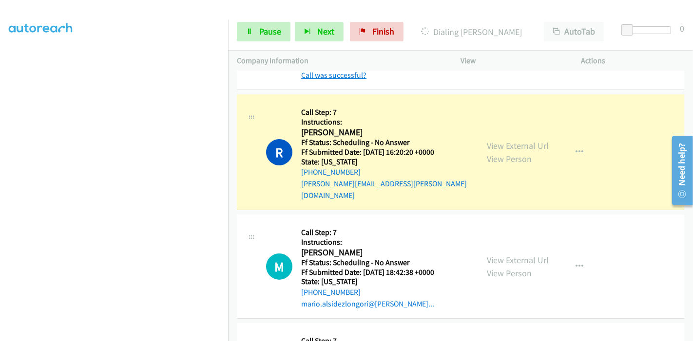
click at [345, 75] on link "Call was successful?" at bounding box center [333, 75] width 65 height 9
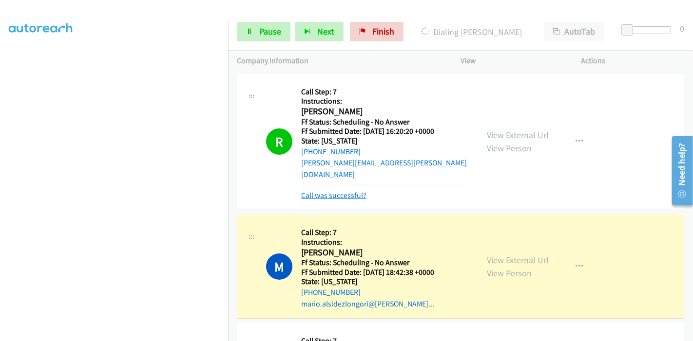
click at [342, 191] on link "Call was successful?" at bounding box center [333, 195] width 65 height 9
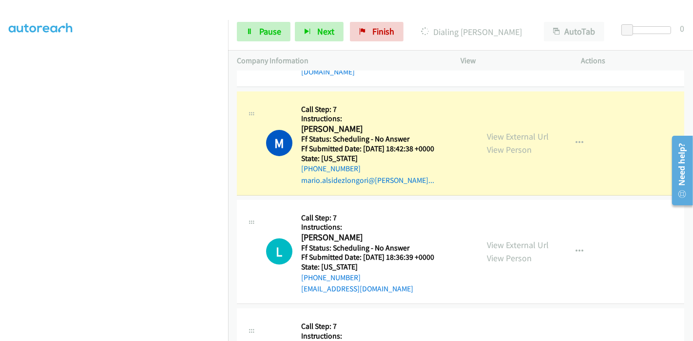
scroll to position [216, 0]
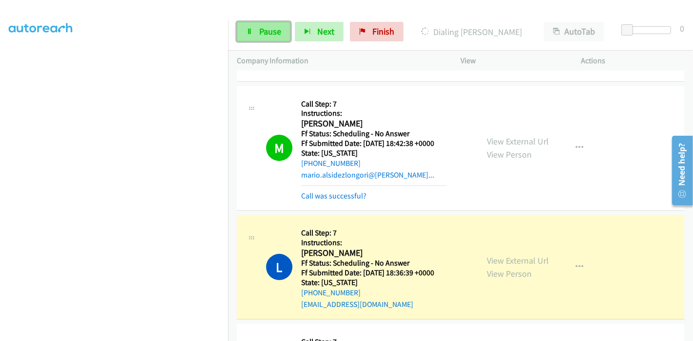
click at [260, 36] on span "Pause" at bounding box center [270, 31] width 22 height 11
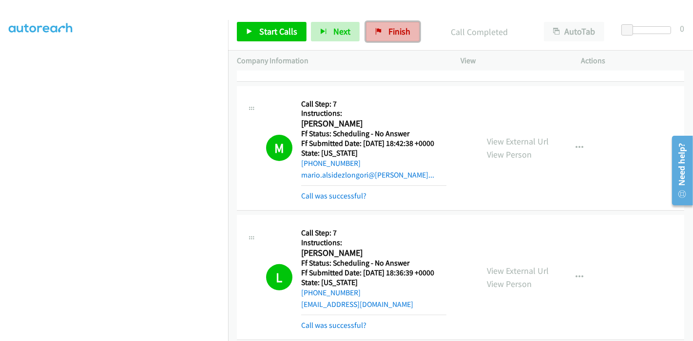
click at [389, 30] on span "Finish" at bounding box center [399, 31] width 22 height 11
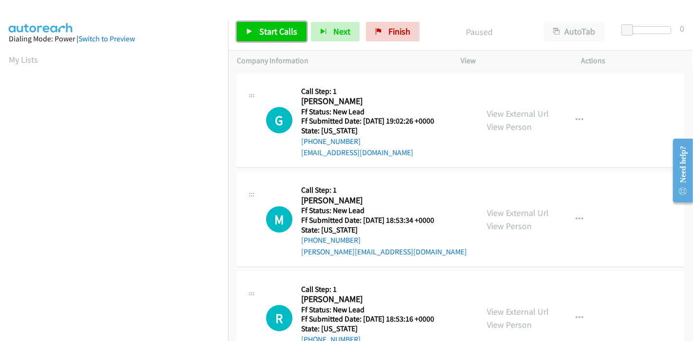
click at [267, 32] on span "Start Calls" at bounding box center [278, 31] width 38 height 11
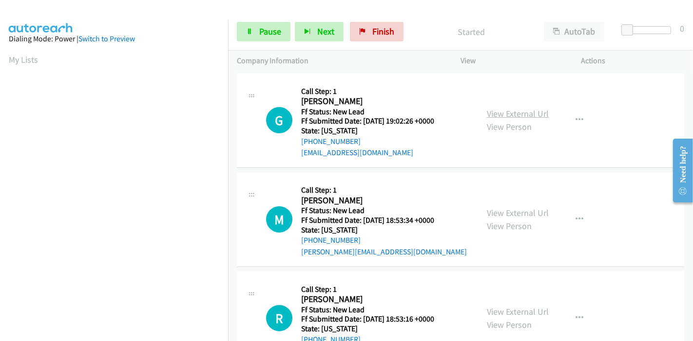
click at [530, 113] on link "View External Url" at bounding box center [518, 113] width 62 height 11
click at [513, 213] on link "View External Url" at bounding box center [518, 213] width 62 height 11
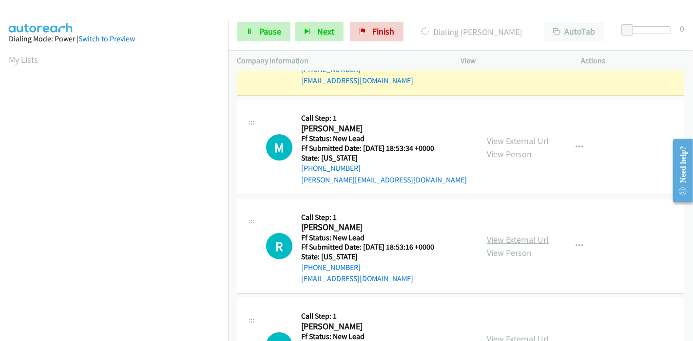
scroll to position [108, 0]
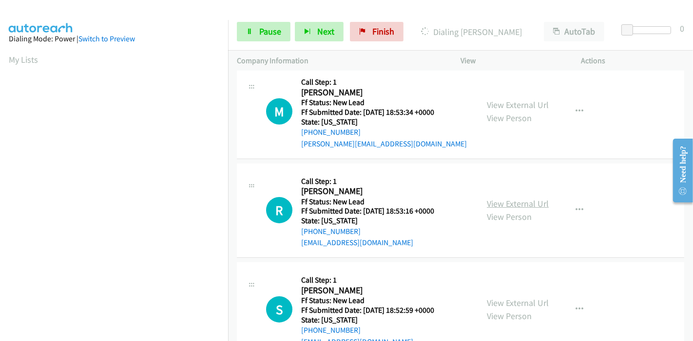
click at [526, 206] on link "View External Url" at bounding box center [518, 203] width 62 height 11
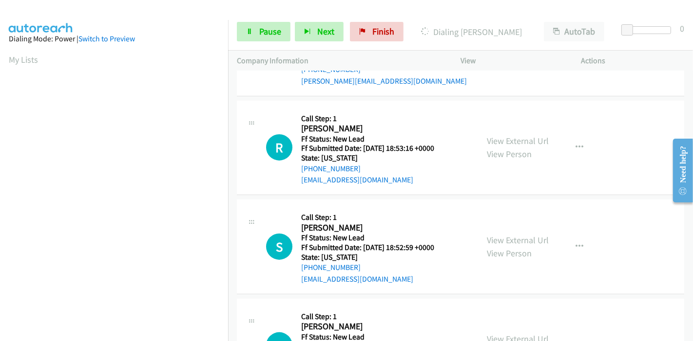
scroll to position [216, 0]
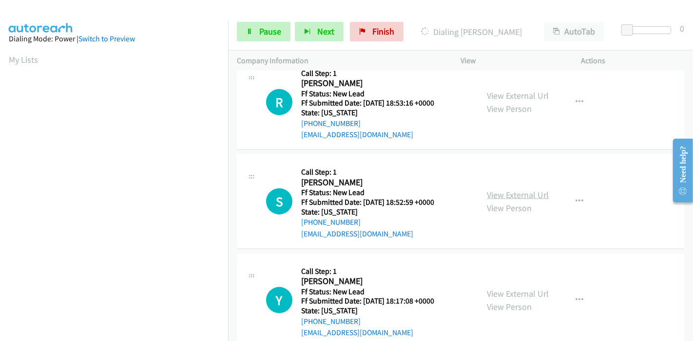
click at [528, 194] on link "View External Url" at bounding box center [518, 194] width 62 height 11
click at [508, 290] on link "View External Url" at bounding box center [518, 293] width 62 height 11
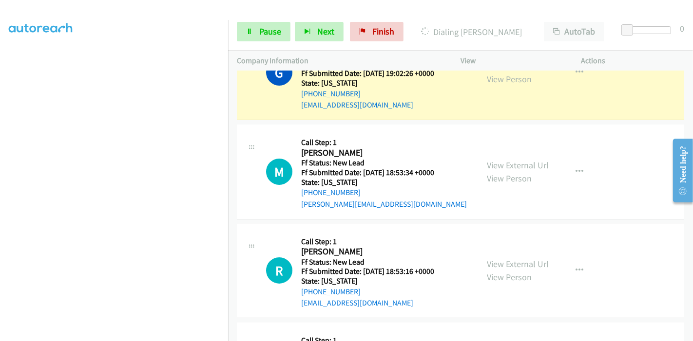
scroll to position [0, 0]
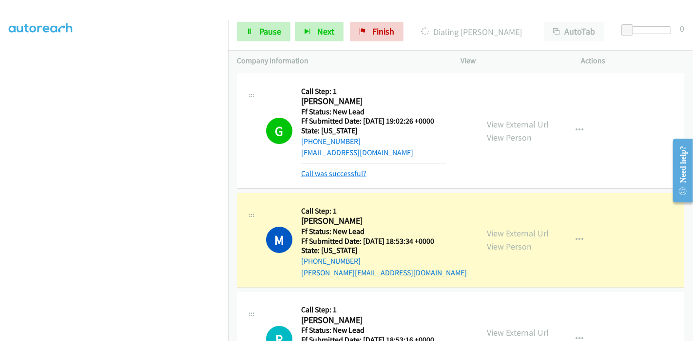
click at [334, 174] on link "Call was successful?" at bounding box center [333, 173] width 65 height 9
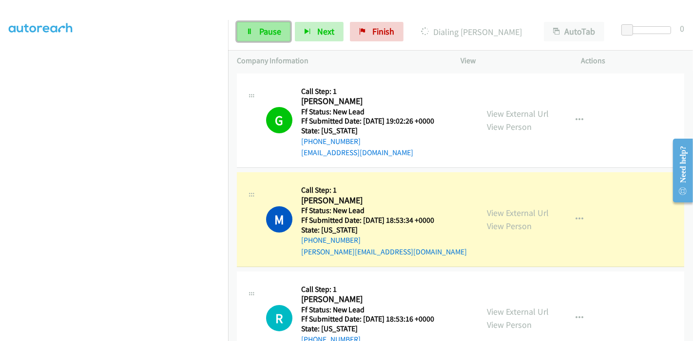
click at [266, 30] on span "Pause" at bounding box center [270, 31] width 22 height 11
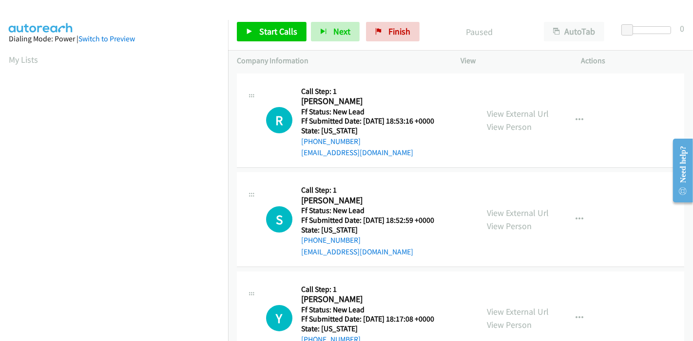
click at [404, 18] on div "Start Calls Pause Next Finish Paused AutoTab AutoTab 0" at bounding box center [460, 32] width 465 height 38
click at [262, 33] on span "Start Calls" at bounding box center [278, 31] width 38 height 11
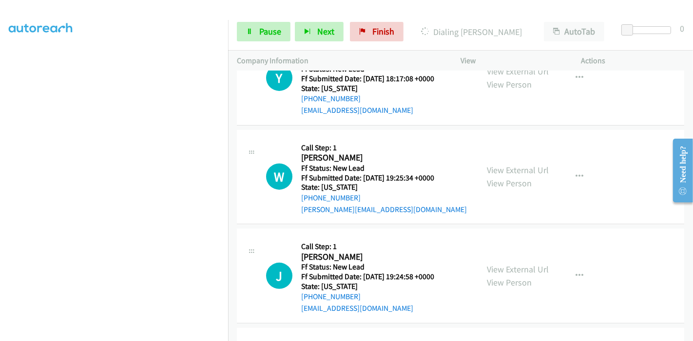
scroll to position [266, 0]
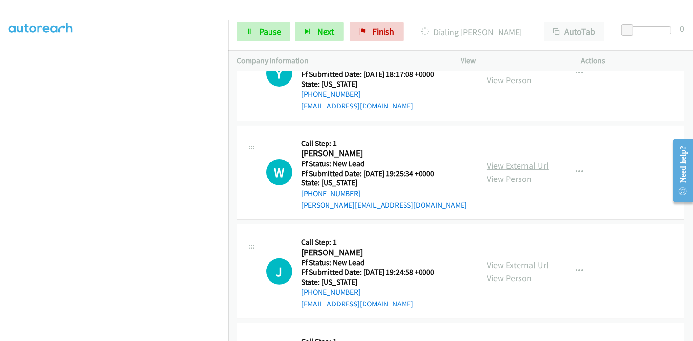
click at [511, 164] on link "View External Url" at bounding box center [518, 165] width 62 height 11
click at [504, 266] on link "View External Url" at bounding box center [518, 265] width 62 height 11
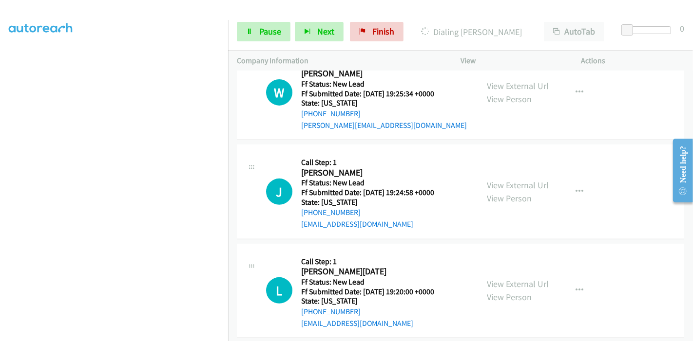
scroll to position [357, 0]
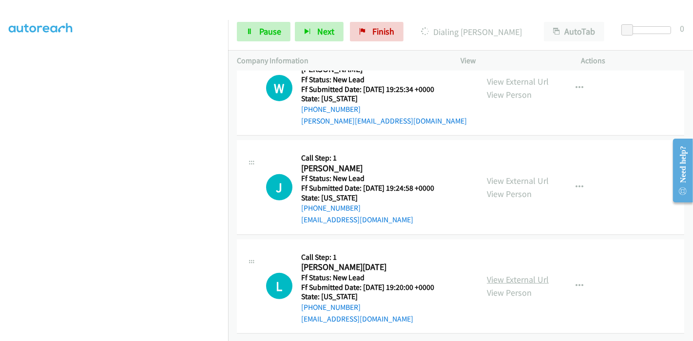
click at [502, 274] on link "View External Url" at bounding box center [518, 279] width 62 height 11
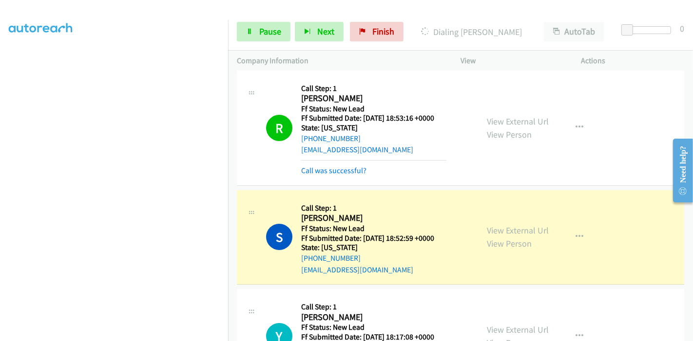
scroll to position [0, 0]
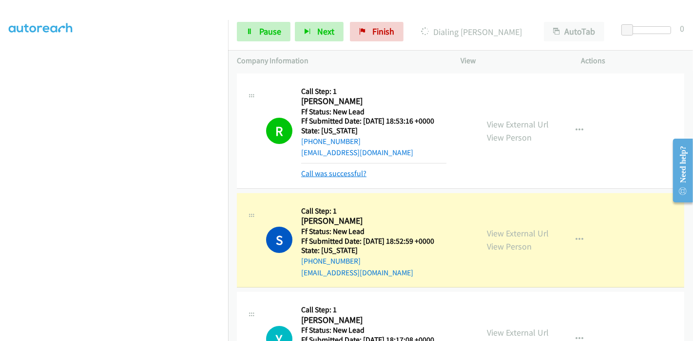
click at [348, 174] on link "Call was successful?" at bounding box center [333, 173] width 65 height 9
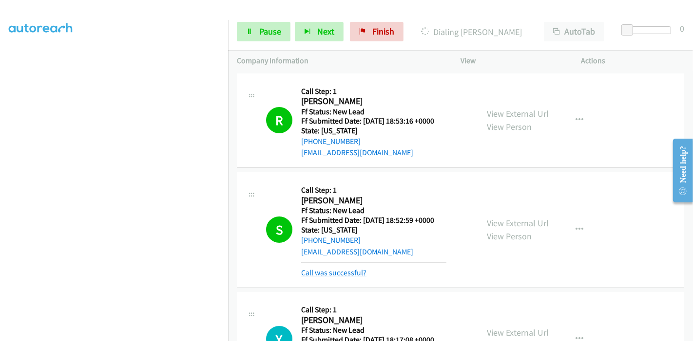
click at [348, 270] on link "Call was successful?" at bounding box center [333, 272] width 65 height 9
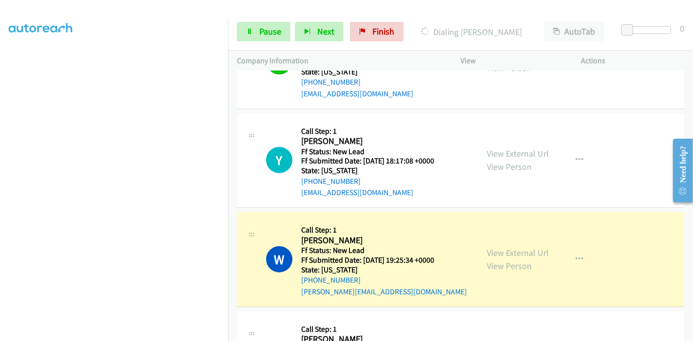
scroll to position [216, 0]
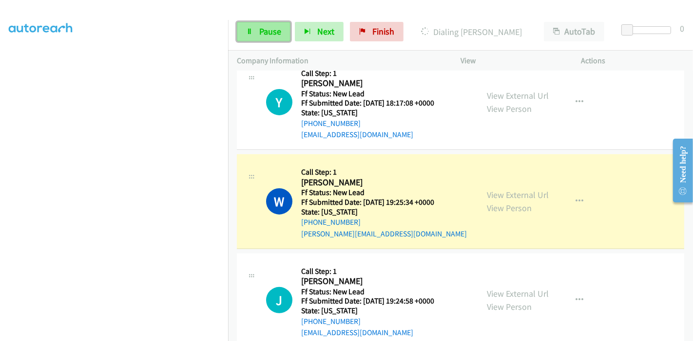
click at [265, 33] on span "Pause" at bounding box center [270, 31] width 22 height 11
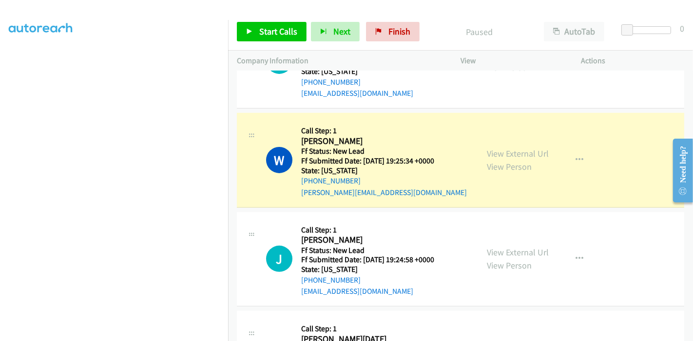
scroll to position [324, 0]
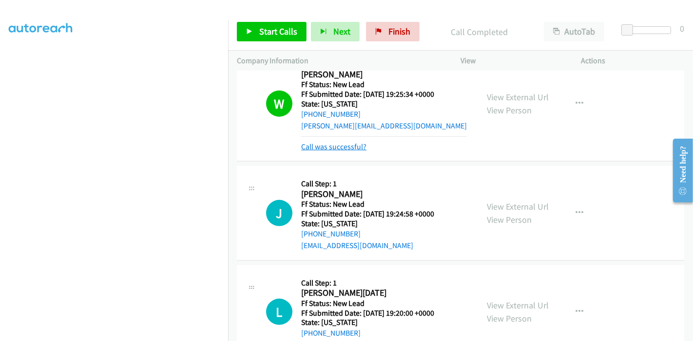
click at [337, 148] on link "Call was successful?" at bounding box center [333, 146] width 65 height 9
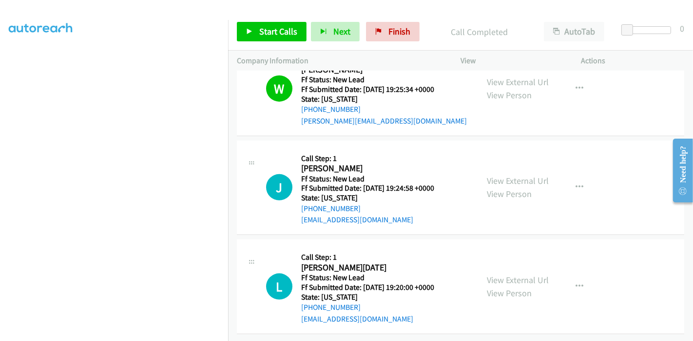
scroll to position [336, 0]
click at [253, 33] on link "Start Calls" at bounding box center [272, 31] width 70 height 19
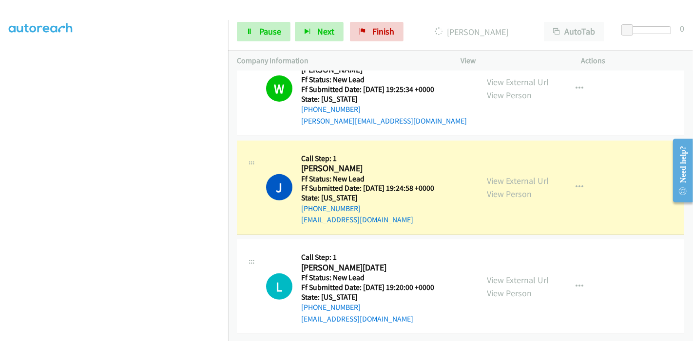
scroll to position [206, 0]
click at [262, 30] on span "Pause" at bounding box center [270, 31] width 22 height 11
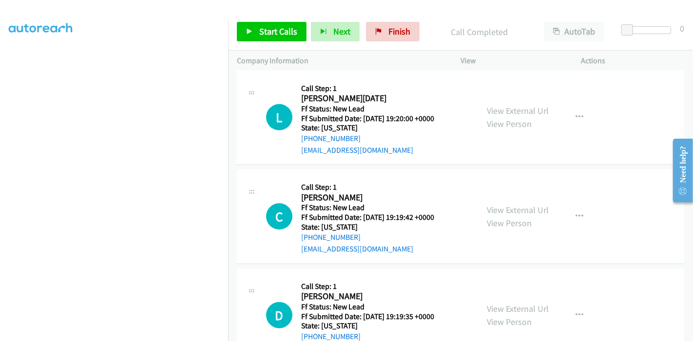
scroll to position [357, 0]
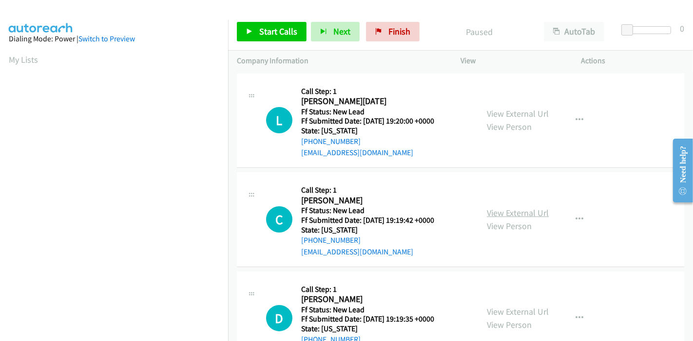
click at [523, 210] on link "View External Url" at bounding box center [518, 213] width 62 height 11
click at [279, 29] on span "Start Calls" at bounding box center [278, 31] width 38 height 11
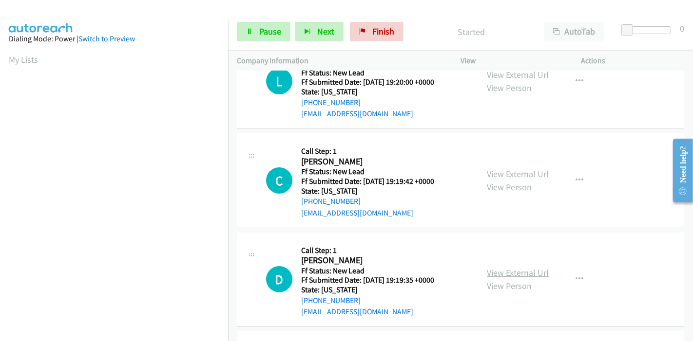
scroll to position [54, 0]
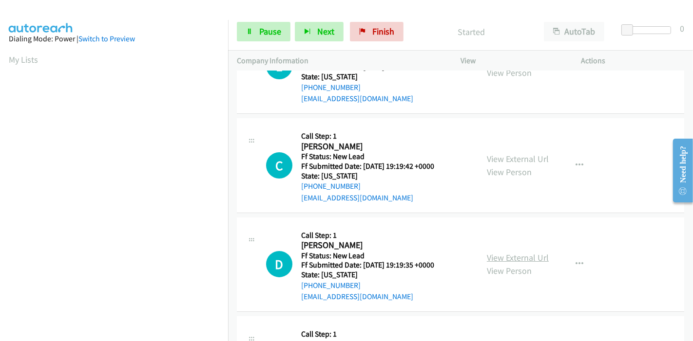
click at [504, 259] on link "View External Url" at bounding box center [518, 257] width 62 height 11
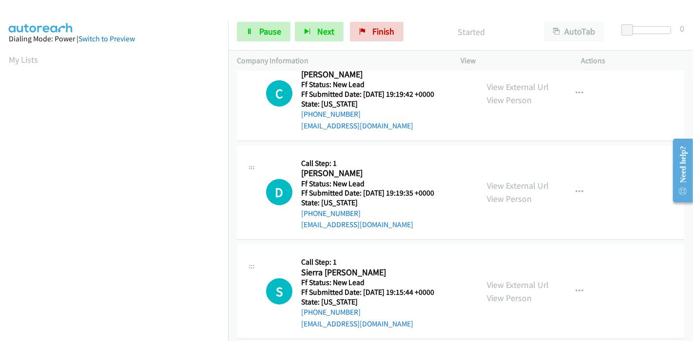
scroll to position [162, 0]
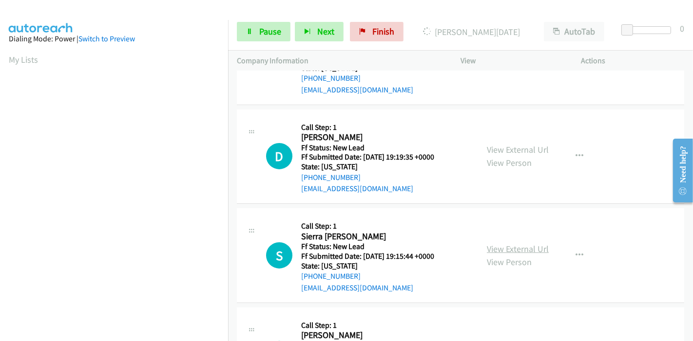
click at [495, 247] on link "View External Url" at bounding box center [518, 249] width 62 height 11
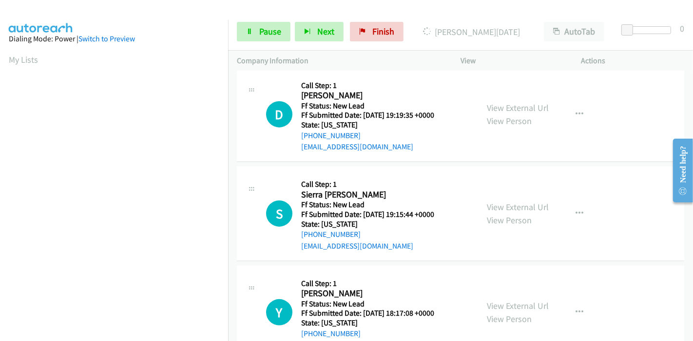
scroll to position [237, 0]
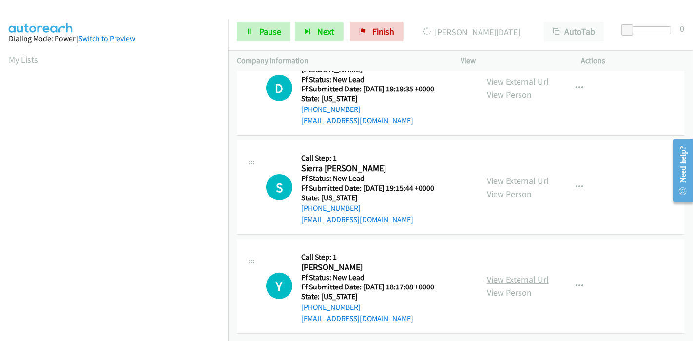
click at [510, 274] on link "View External Url" at bounding box center [518, 279] width 62 height 11
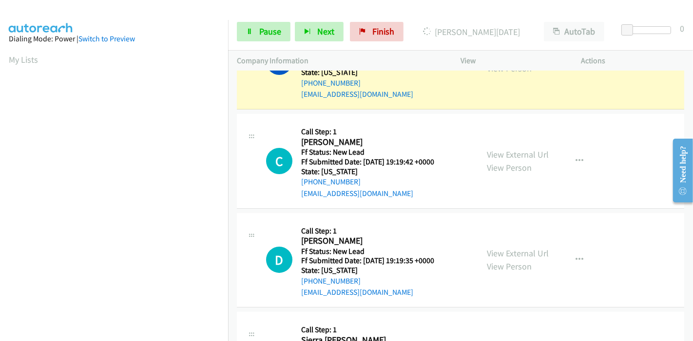
scroll to position [0, 0]
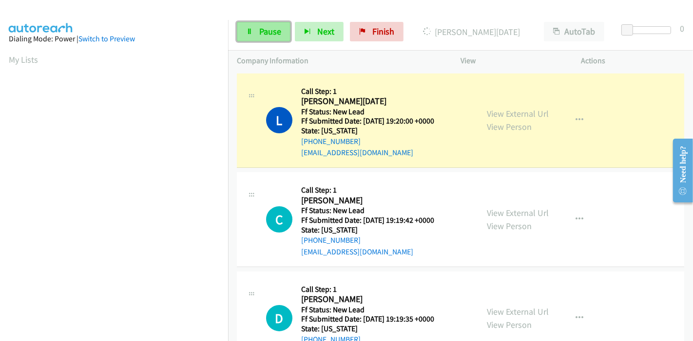
click at [269, 29] on span "Pause" at bounding box center [270, 31] width 22 height 11
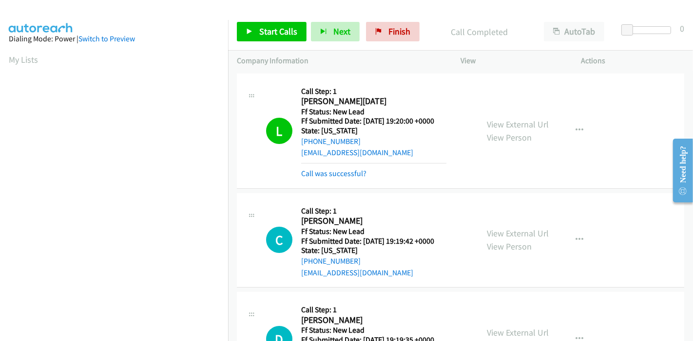
scroll to position [206, 0]
click at [337, 175] on link "Call was successful?" at bounding box center [333, 173] width 65 height 9
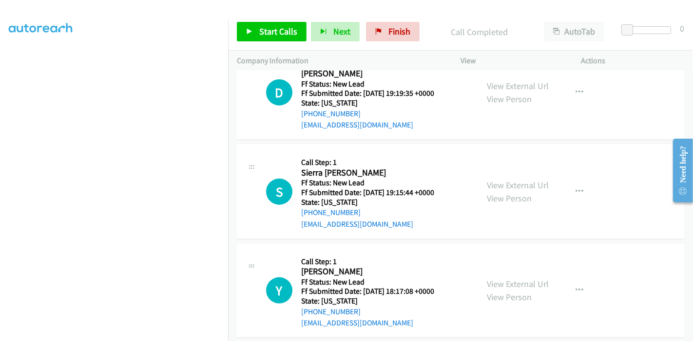
scroll to position [237, 0]
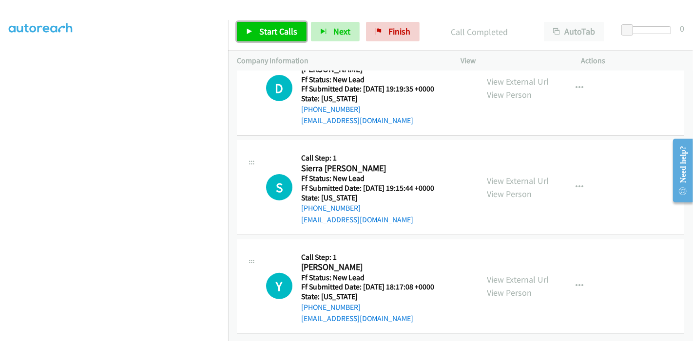
click at [263, 24] on link "Start Calls" at bounding box center [272, 31] width 70 height 19
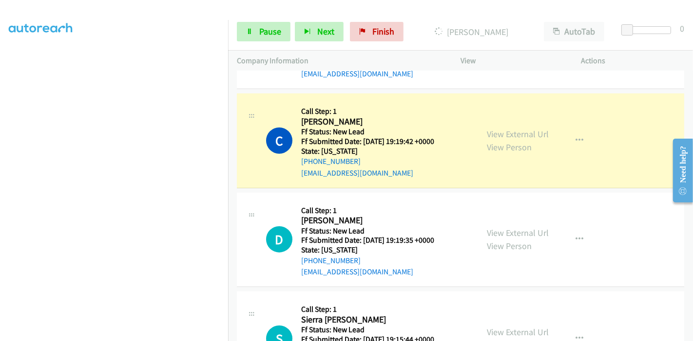
scroll to position [129, 0]
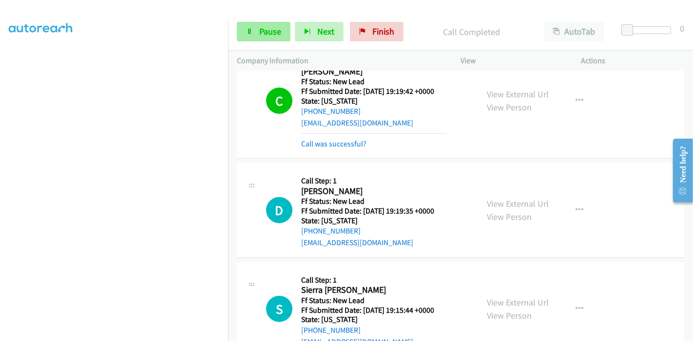
click at [328, 144] on link "Call was successful?" at bounding box center [333, 143] width 65 height 9
click at [333, 143] on link "Call was successful?" at bounding box center [333, 143] width 65 height 9
click at [257, 32] on link "Pause" at bounding box center [264, 31] width 54 height 19
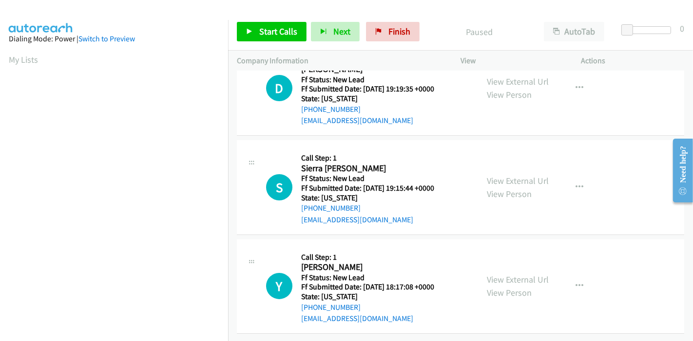
scroll to position [206, 0]
click at [290, 35] on span "Start Calls" at bounding box center [278, 31] width 38 height 11
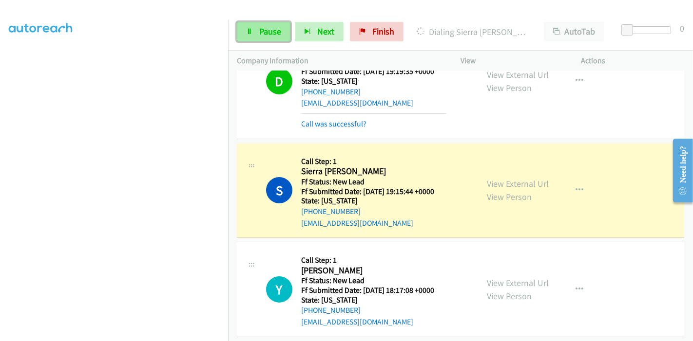
click at [277, 37] on span "Pause" at bounding box center [270, 31] width 22 height 11
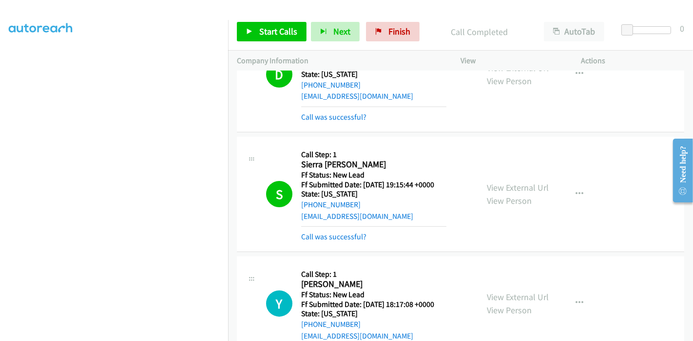
scroll to position [53, 0]
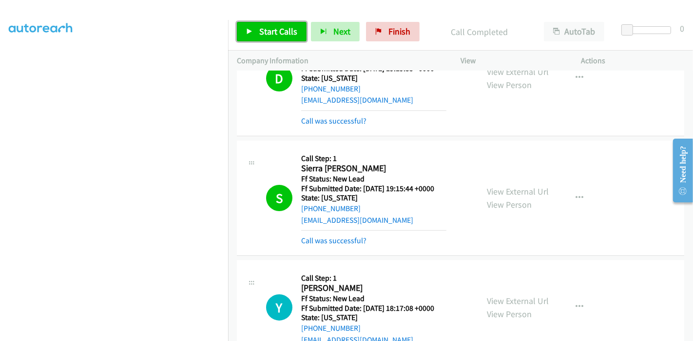
click at [286, 26] on span "Start Calls" at bounding box center [278, 31] width 38 height 11
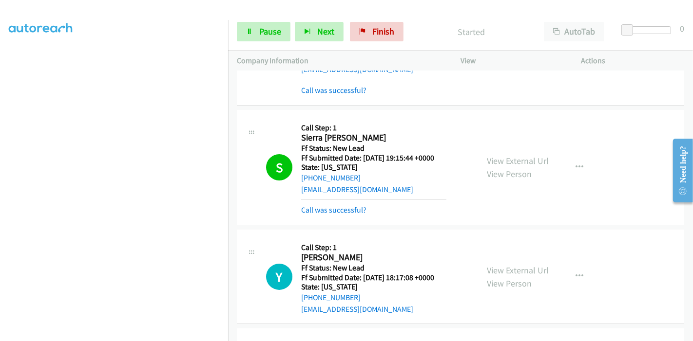
scroll to position [107, 0]
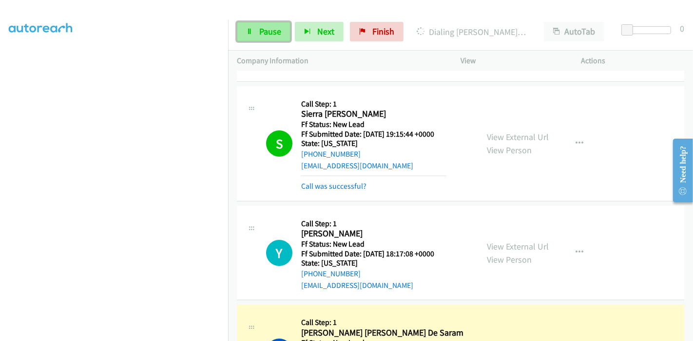
click at [273, 39] on link "Pause" at bounding box center [264, 31] width 54 height 19
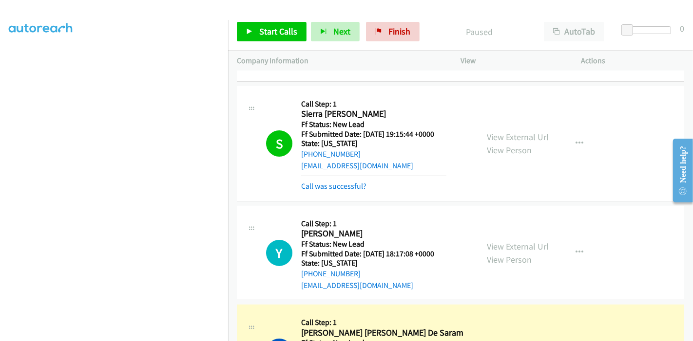
scroll to position [215, 0]
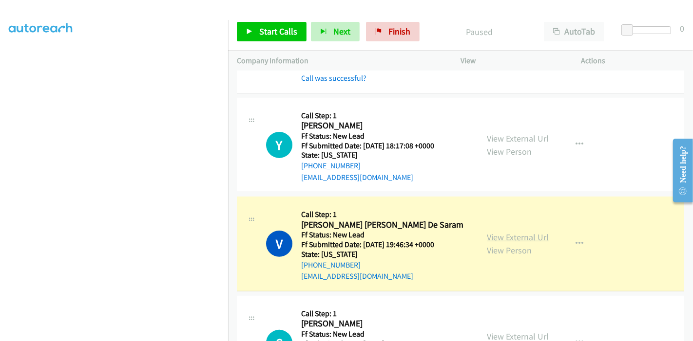
click at [508, 236] on link "View External Url" at bounding box center [518, 237] width 62 height 11
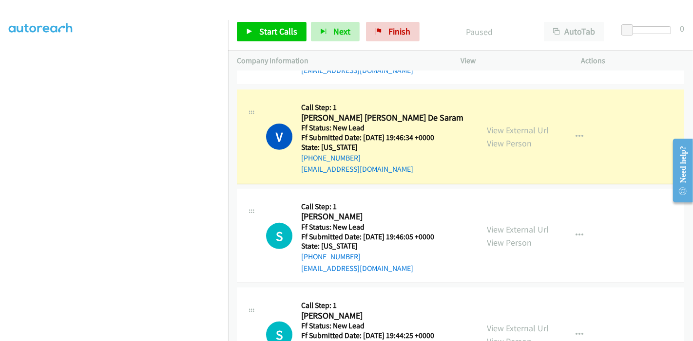
scroll to position [323, 0]
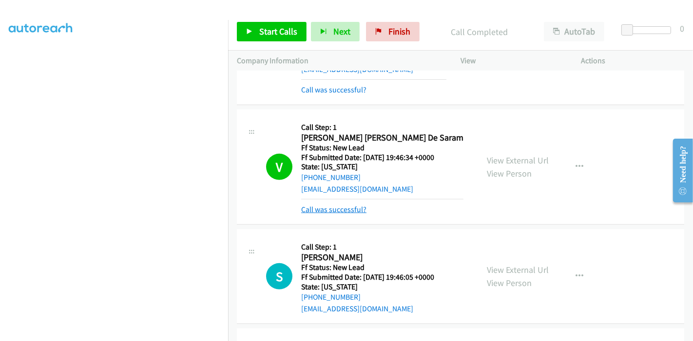
click at [325, 209] on link "Call was successful?" at bounding box center [333, 209] width 65 height 9
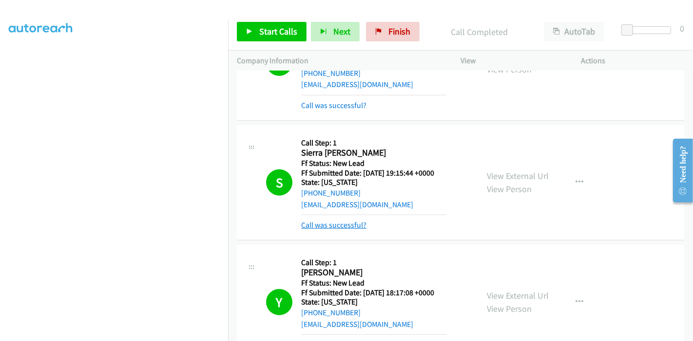
scroll to position [0, 0]
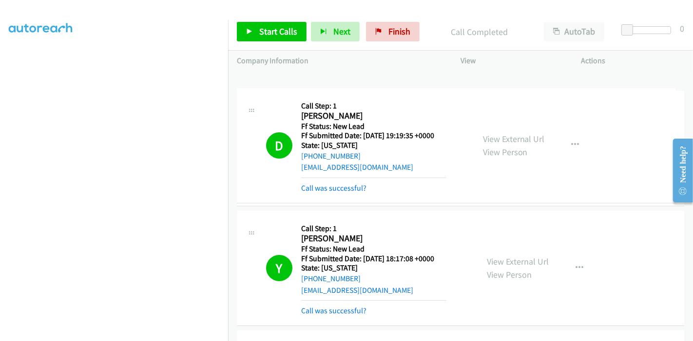
drag, startPoint x: 356, startPoint y: 171, endPoint x: 422, endPoint y: 192, distance: 69.9
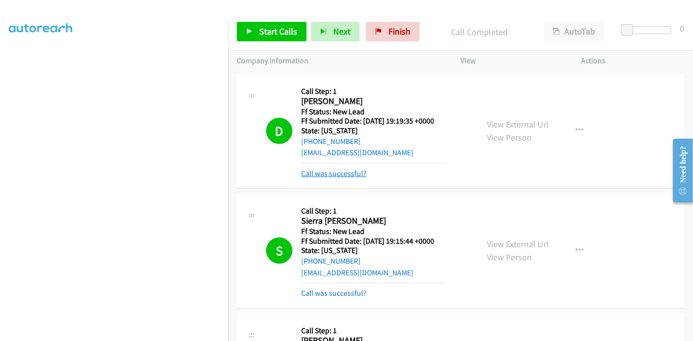
click at [357, 174] on link "Call was successful?" at bounding box center [333, 173] width 65 height 9
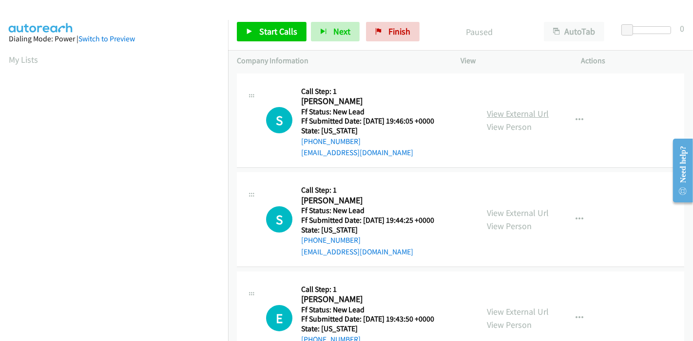
click at [495, 113] on link "View External Url" at bounding box center [518, 113] width 62 height 11
click at [517, 210] on link "View External Url" at bounding box center [518, 213] width 62 height 11
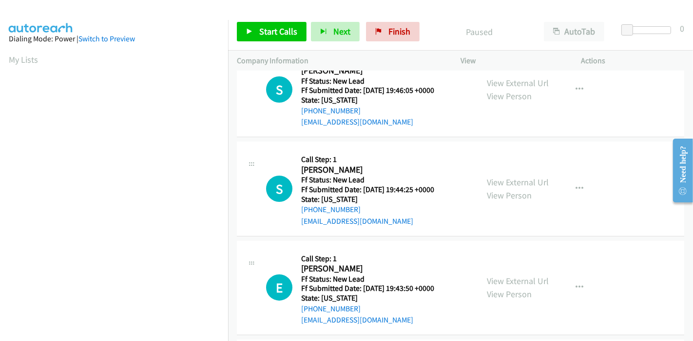
scroll to position [54, 0]
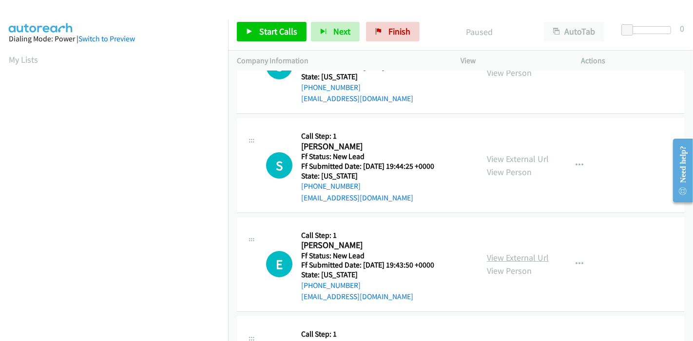
click at [509, 260] on link "View External Url" at bounding box center [518, 257] width 62 height 11
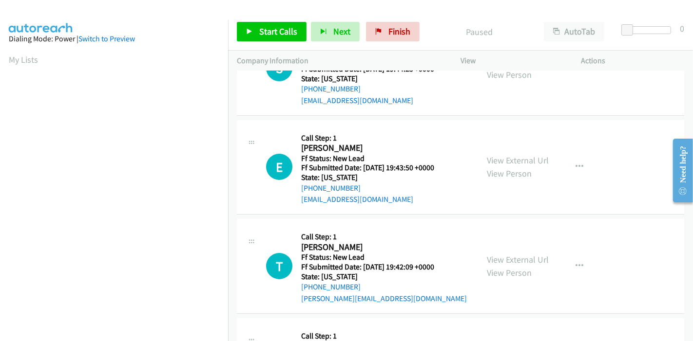
scroll to position [216, 0]
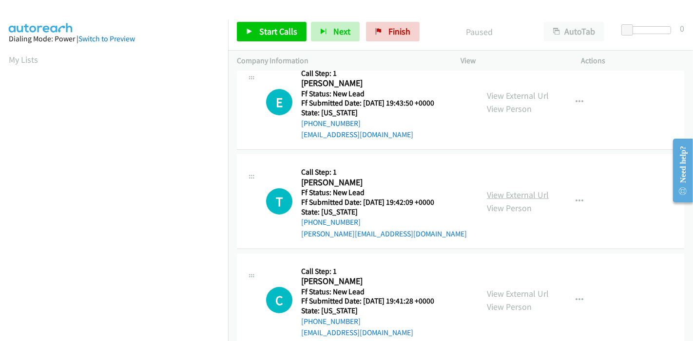
click at [499, 198] on link "View External Url" at bounding box center [518, 194] width 62 height 11
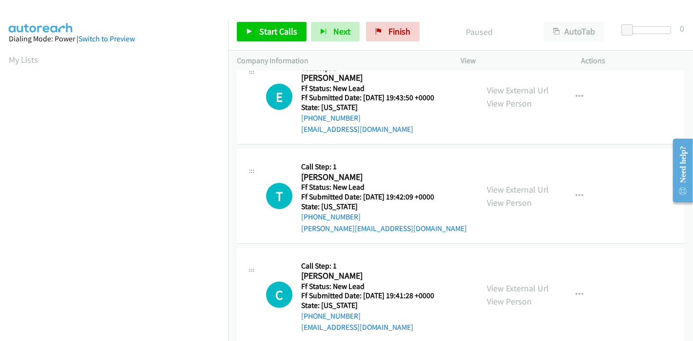
scroll to position [237, 0]
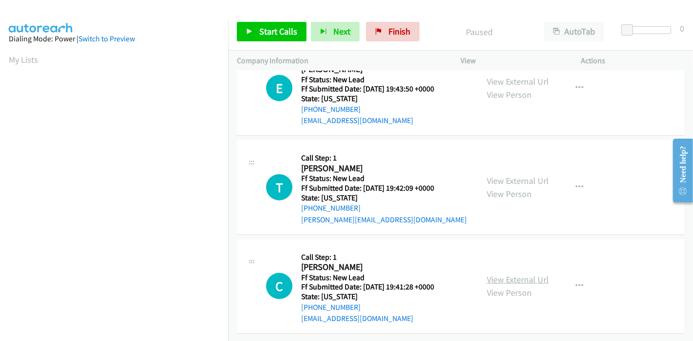
click at [488, 274] on link "View External Url" at bounding box center [518, 279] width 62 height 11
click at [267, 25] on link "Start Calls" at bounding box center [272, 31] width 70 height 19
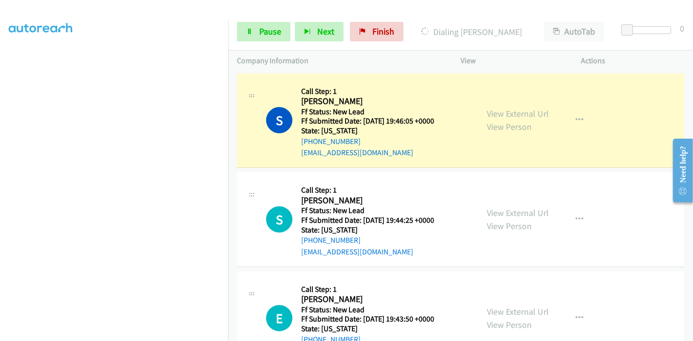
scroll to position [206, 0]
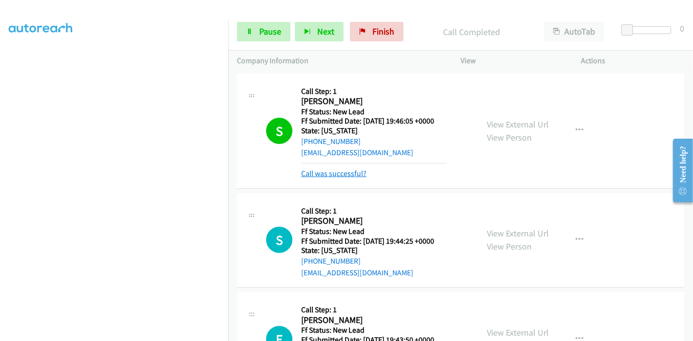
click at [335, 176] on link "Call was successful?" at bounding box center [333, 173] width 65 height 9
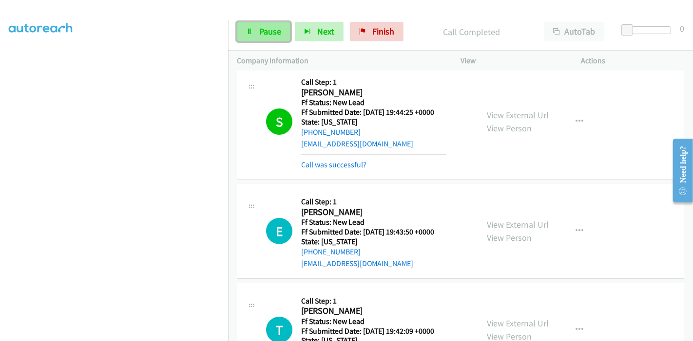
click at [249, 31] on icon at bounding box center [249, 32] width 7 height 7
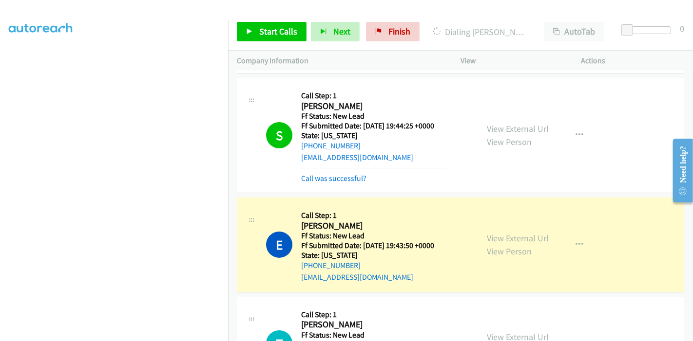
scroll to position [41, 0]
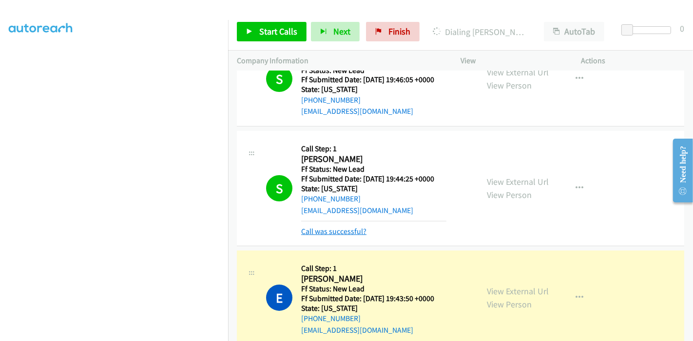
click at [343, 229] on link "Call was successful?" at bounding box center [333, 231] width 65 height 9
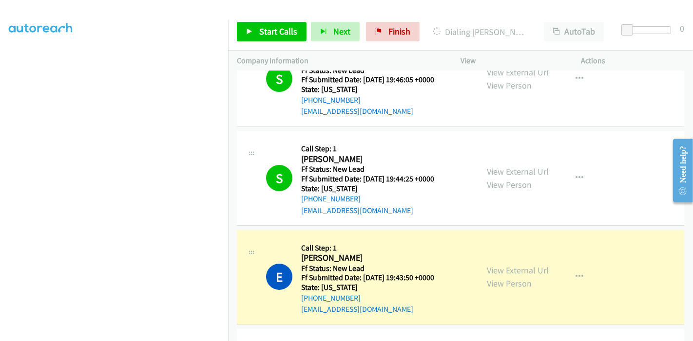
scroll to position [150, 0]
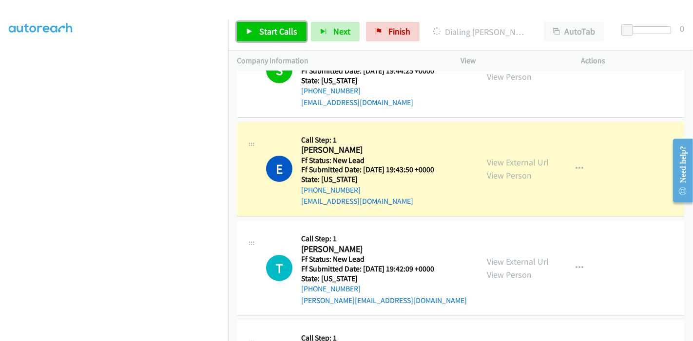
click at [256, 29] on link "Start Calls" at bounding box center [272, 31] width 70 height 19
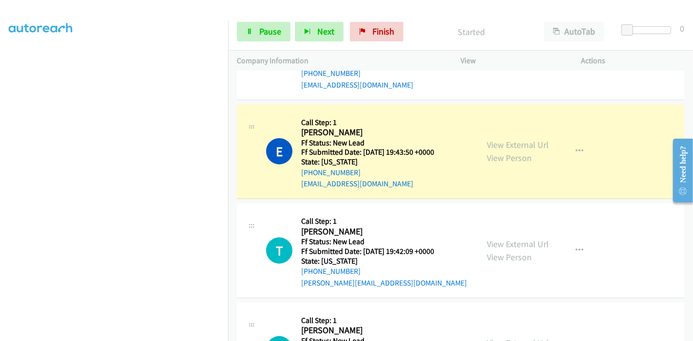
scroll to position [183, 0]
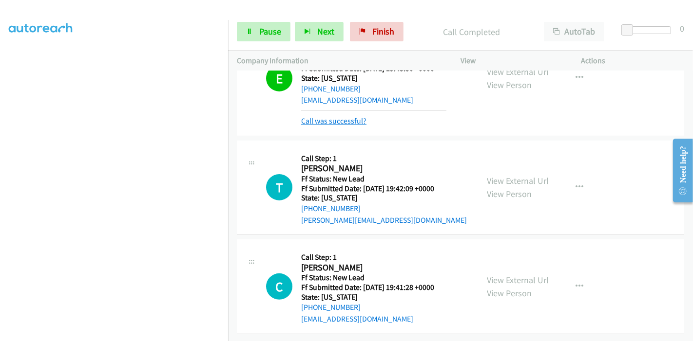
click at [345, 116] on link "Call was successful?" at bounding box center [333, 120] width 65 height 9
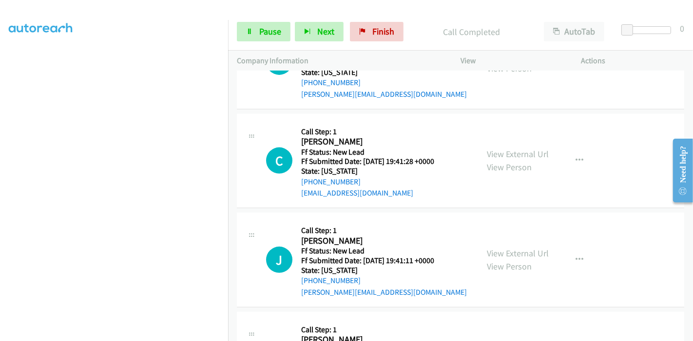
scroll to position [302, 0]
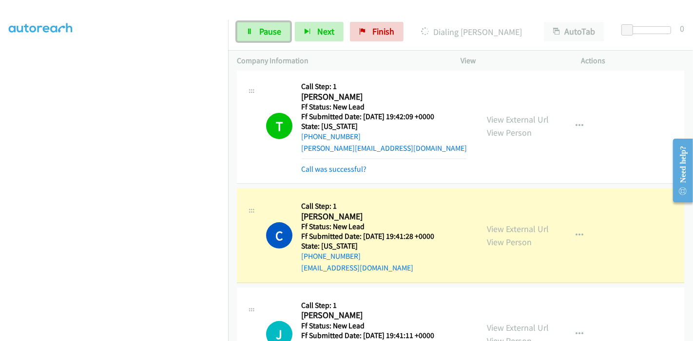
click at [259, 28] on span "Pause" at bounding box center [270, 31] width 22 height 11
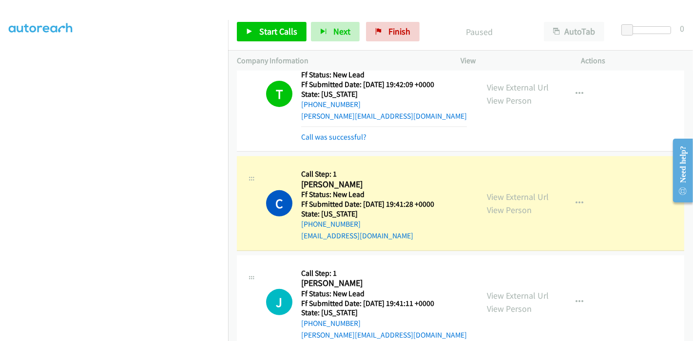
scroll to position [356, 0]
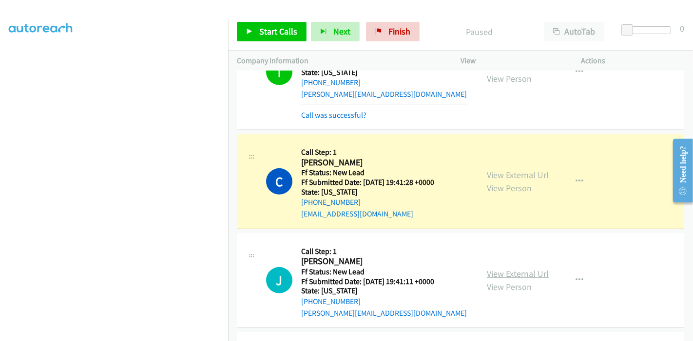
click at [494, 269] on link "View External Url" at bounding box center [518, 273] width 62 height 11
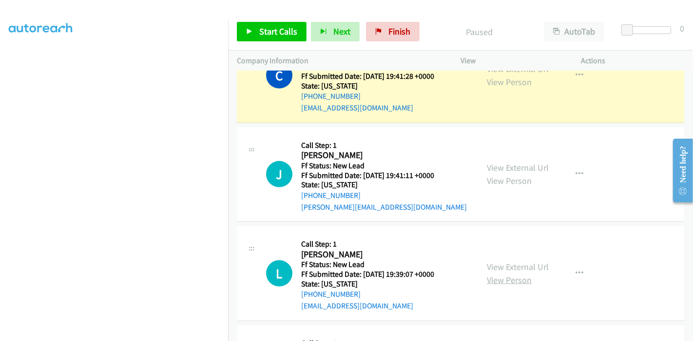
scroll to position [464, 0]
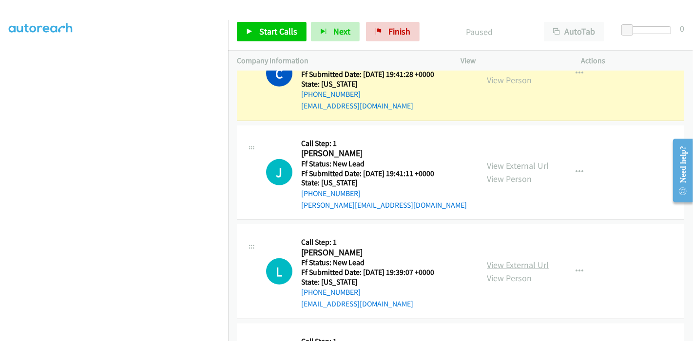
click at [513, 262] on link "View External Url" at bounding box center [518, 265] width 62 height 11
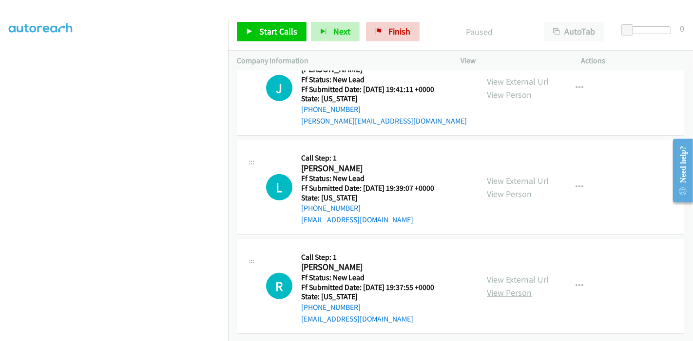
scroll to position [555, 0]
click at [501, 276] on link "View External Url" at bounding box center [518, 279] width 62 height 11
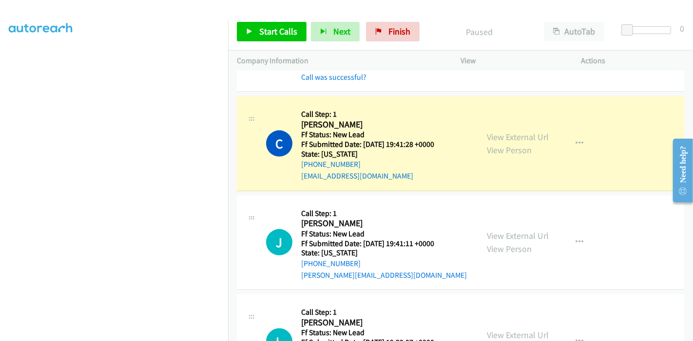
scroll to position [392, 0]
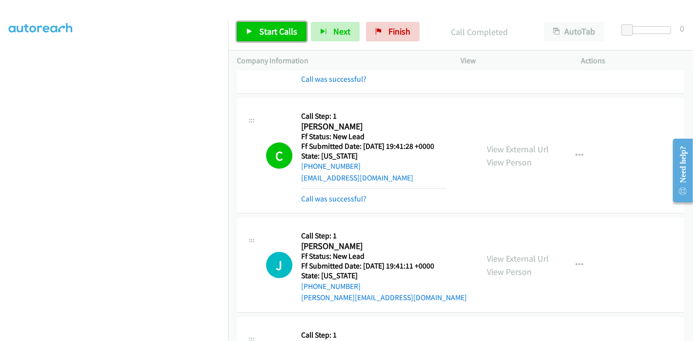
click at [261, 32] on span "Start Calls" at bounding box center [278, 31] width 38 height 11
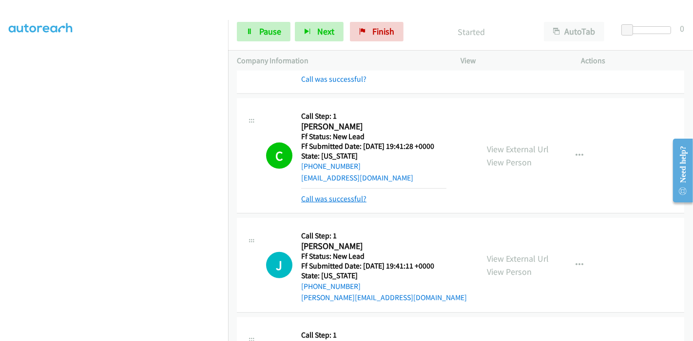
click at [313, 197] on link "Call was successful?" at bounding box center [333, 198] width 65 height 9
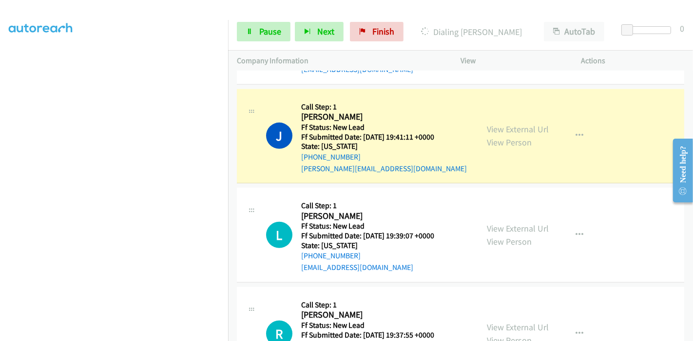
scroll to position [555, 0]
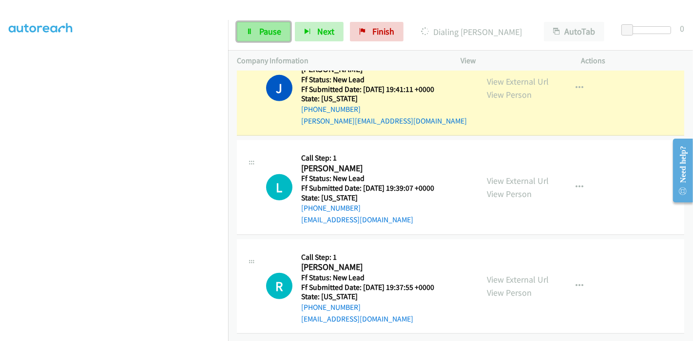
click at [262, 36] on span "Pause" at bounding box center [270, 31] width 22 height 11
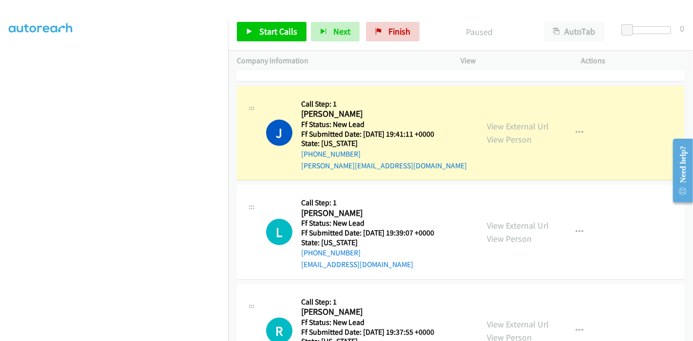
scroll to position [447, 0]
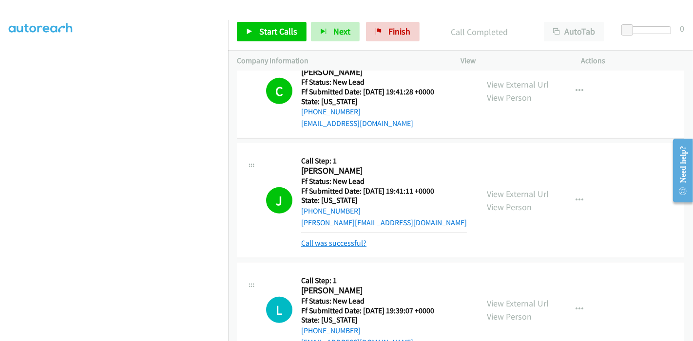
click at [345, 241] on link "Call was successful?" at bounding box center [333, 243] width 65 height 9
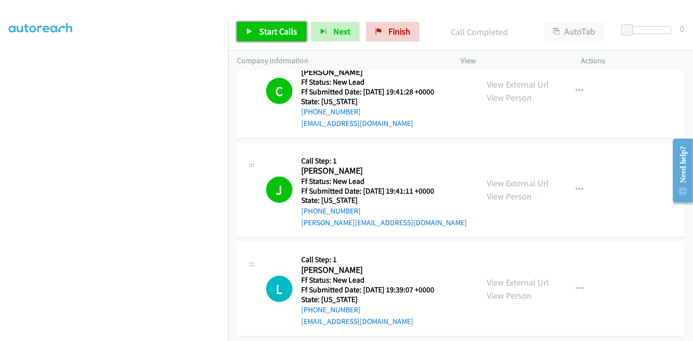
click at [250, 23] on link "Start Calls" at bounding box center [272, 31] width 70 height 19
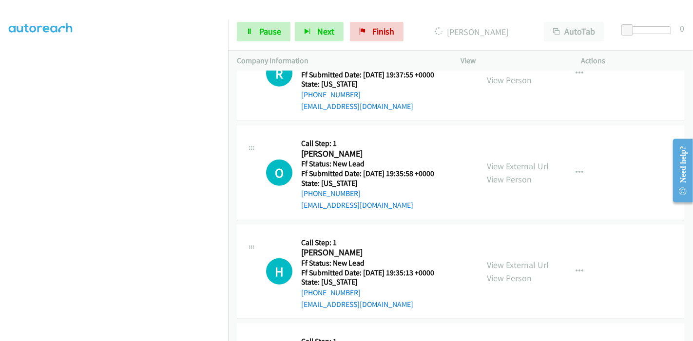
scroll to position [771, 0]
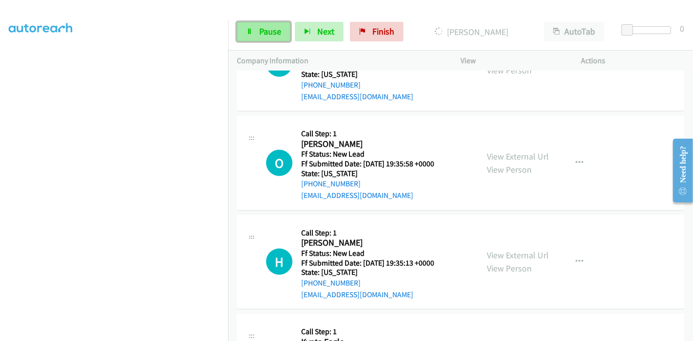
click at [259, 34] on span "Pause" at bounding box center [270, 31] width 22 height 11
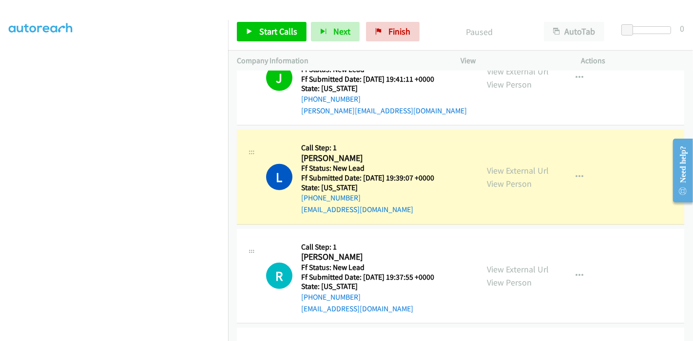
scroll to position [555, 0]
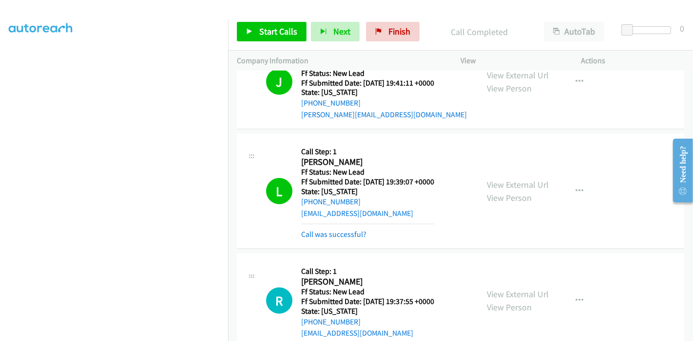
click at [327, 238] on div "Call was successful?" at bounding box center [367, 235] width 133 height 12
click at [330, 237] on link "Call was successful?" at bounding box center [333, 234] width 65 height 9
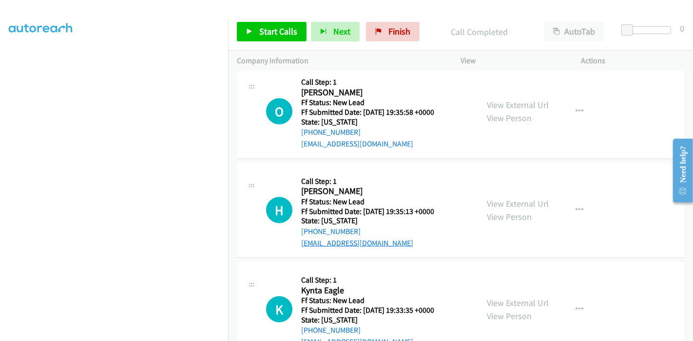
scroll to position [825, 0]
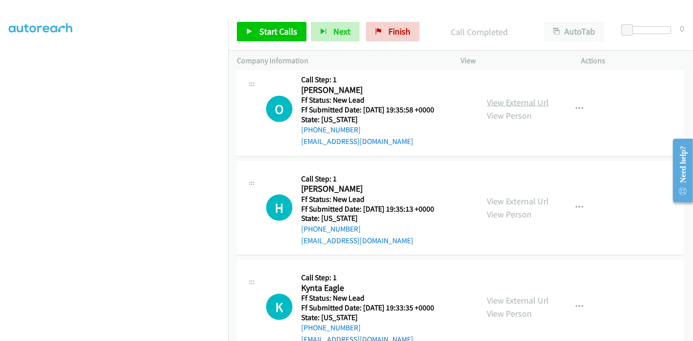
click at [497, 101] on link "View External Url" at bounding box center [518, 102] width 62 height 11
click at [511, 201] on link "View External Url" at bounding box center [518, 201] width 62 height 11
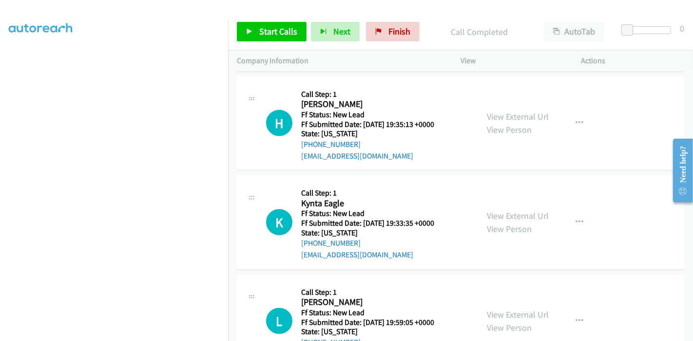
scroll to position [934, 0]
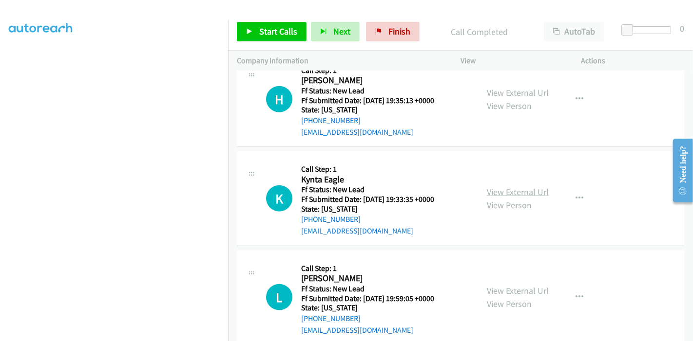
click at [503, 189] on link "View External Url" at bounding box center [518, 192] width 62 height 11
click at [512, 288] on link "View External Url" at bounding box center [518, 290] width 62 height 11
click at [275, 28] on span "Start Calls" at bounding box center [278, 31] width 38 height 11
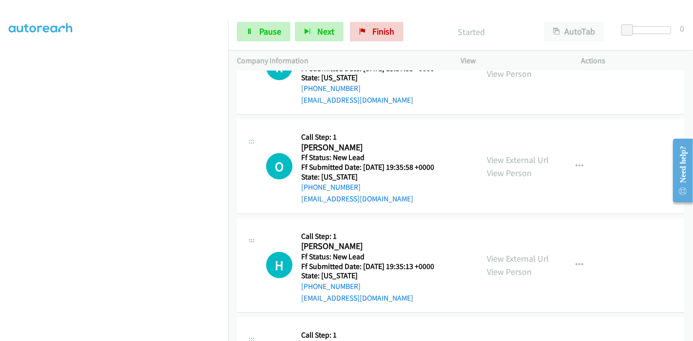
scroll to position [771, 0]
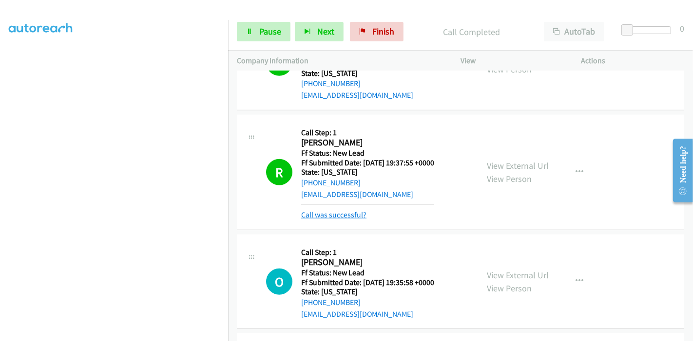
click at [341, 213] on link "Call was successful?" at bounding box center [333, 214] width 65 height 9
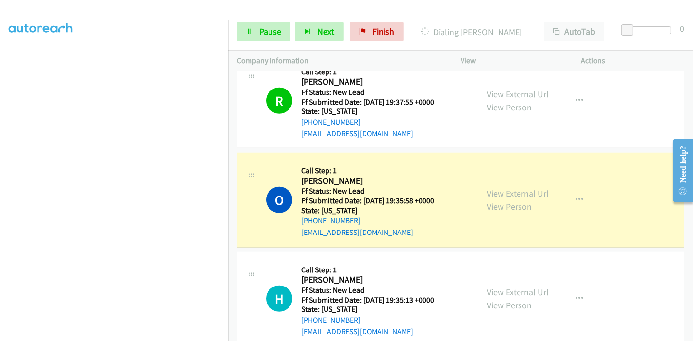
scroll to position [842, 0]
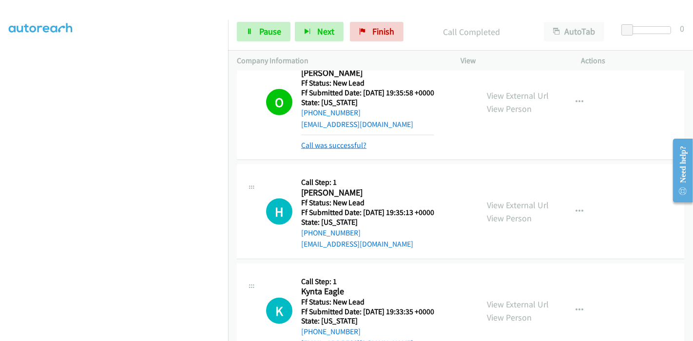
click at [320, 141] on link "Call was successful?" at bounding box center [333, 145] width 65 height 9
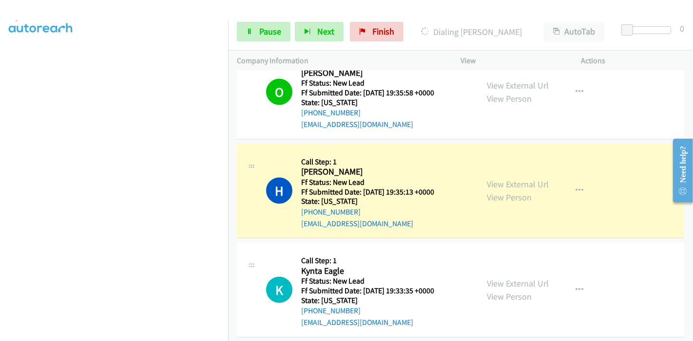
scroll to position [206, 0]
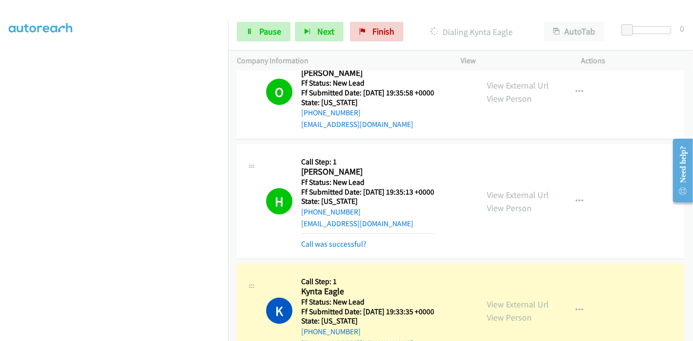
click at [348, 239] on div "Call was successful?" at bounding box center [367, 245] width 133 height 12
click at [339, 242] on link "Call was successful?" at bounding box center [333, 244] width 65 height 9
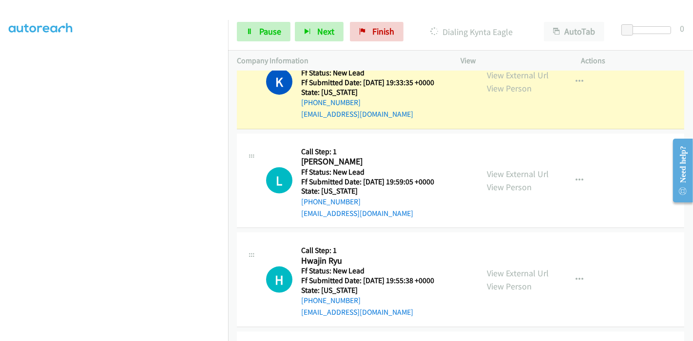
scroll to position [1004, 0]
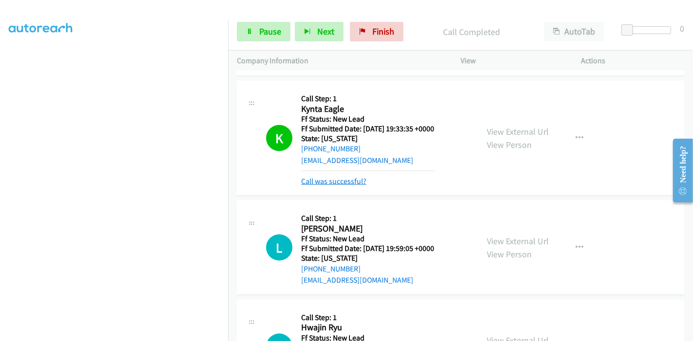
click at [323, 180] on link "Call was successful?" at bounding box center [333, 181] width 65 height 9
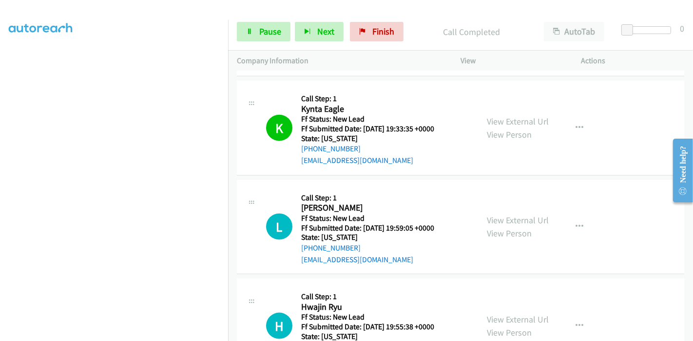
scroll to position [1113, 0]
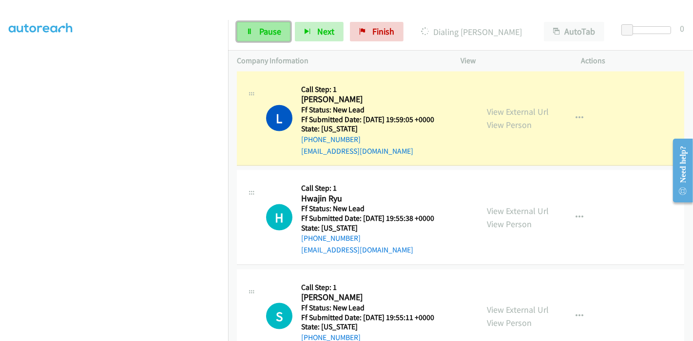
click at [257, 29] on link "Pause" at bounding box center [264, 31] width 54 height 19
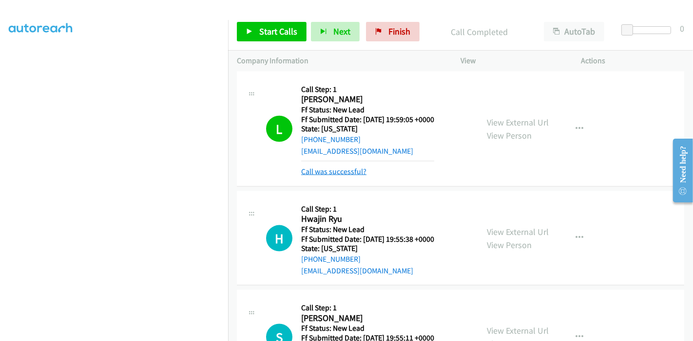
click at [304, 168] on link "Call was successful?" at bounding box center [333, 171] width 65 height 9
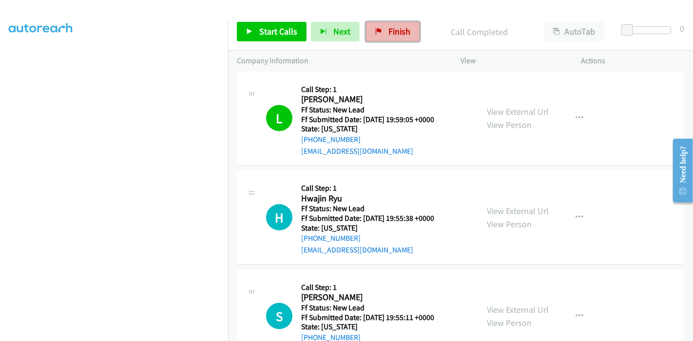
click at [395, 29] on span "Finish" at bounding box center [399, 31] width 22 height 11
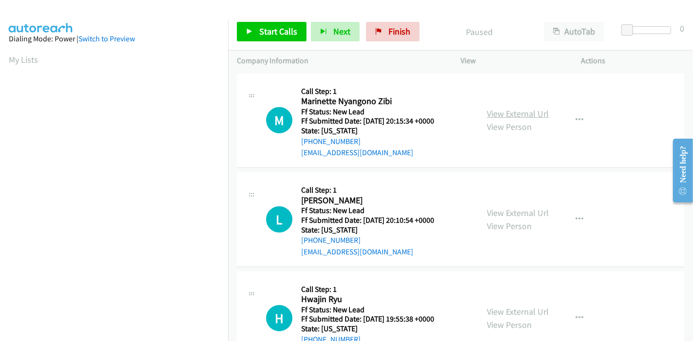
click at [499, 110] on link "View External Url" at bounding box center [518, 113] width 62 height 11
click at [508, 209] on link "View External Url" at bounding box center [518, 213] width 62 height 11
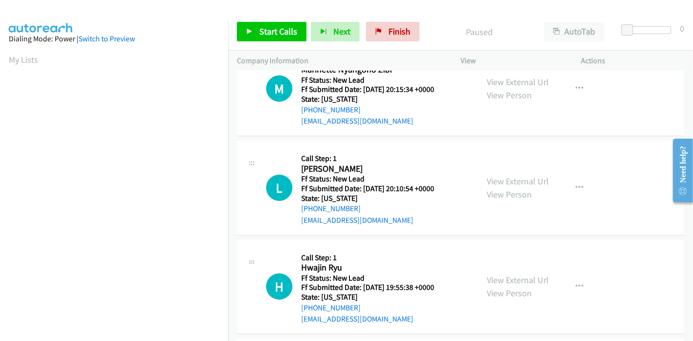
scroll to position [108, 0]
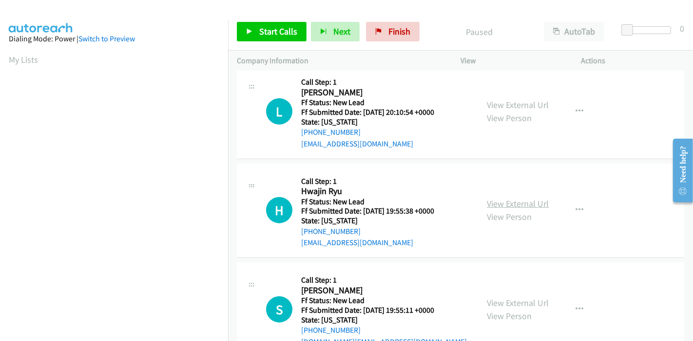
click at [487, 204] on link "View External Url" at bounding box center [518, 203] width 62 height 11
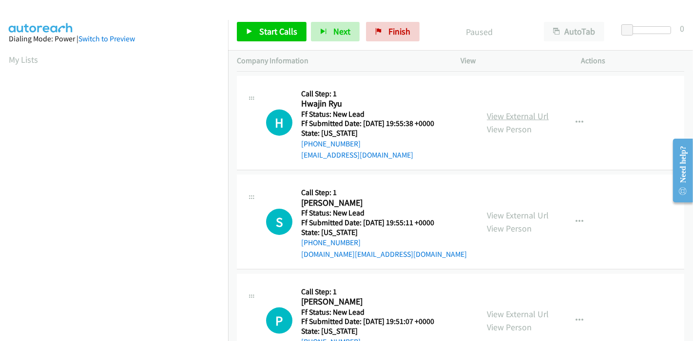
scroll to position [216, 0]
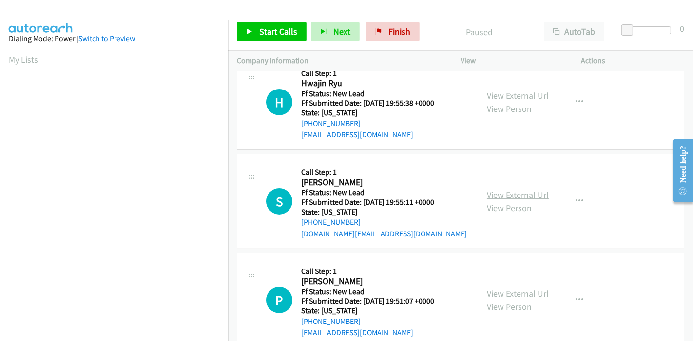
click at [495, 193] on link "View External Url" at bounding box center [518, 194] width 62 height 11
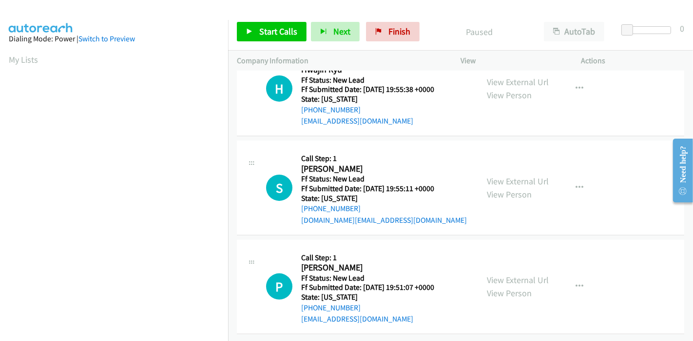
scroll to position [237, 0]
click at [507, 274] on link "View External Url" at bounding box center [518, 279] width 62 height 11
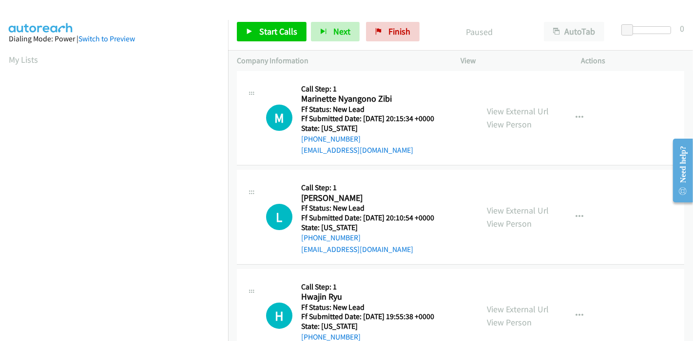
scroll to position [0, 0]
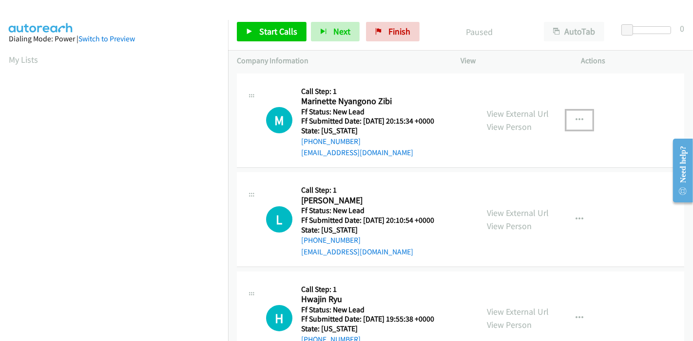
drag, startPoint x: 577, startPoint y: 120, endPoint x: 572, endPoint y: 126, distance: 7.9
click at [577, 120] on icon "button" at bounding box center [579, 120] width 8 height 8
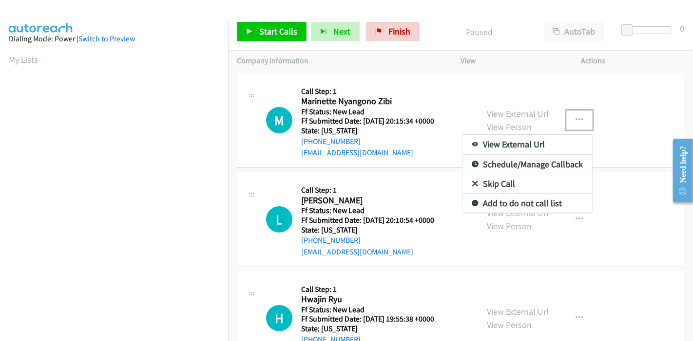
click at [503, 185] on link "Skip Call" at bounding box center [527, 183] width 130 height 19
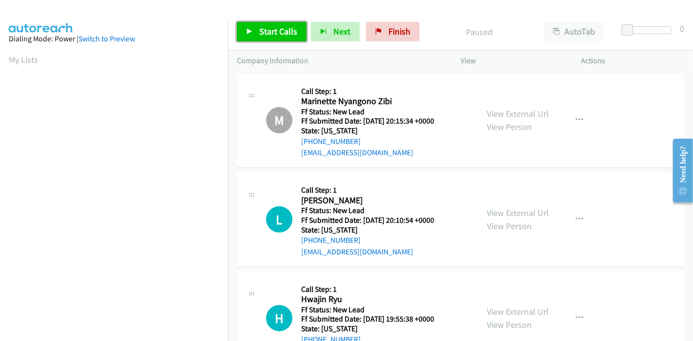
click at [275, 41] on link "Start Calls" at bounding box center [272, 31] width 70 height 19
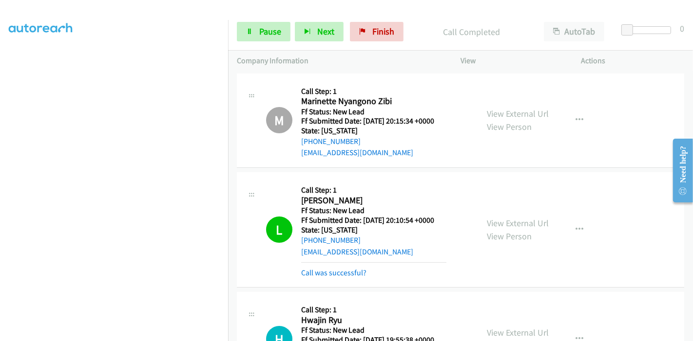
scroll to position [54, 0]
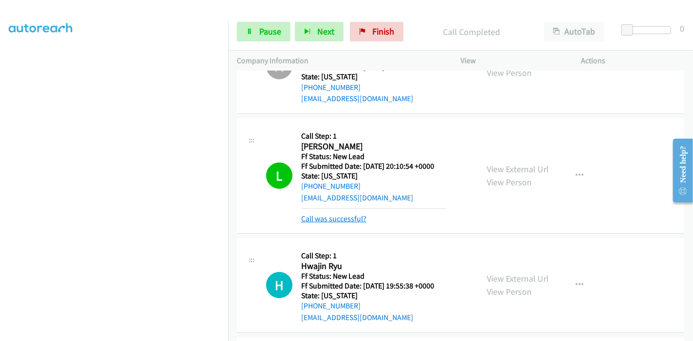
click at [351, 216] on link "Call was successful?" at bounding box center [333, 218] width 65 height 9
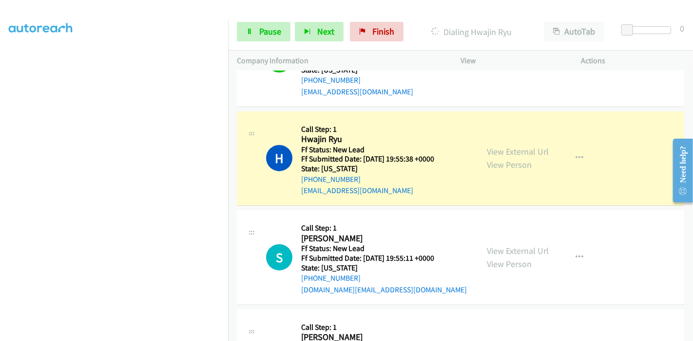
scroll to position [216, 0]
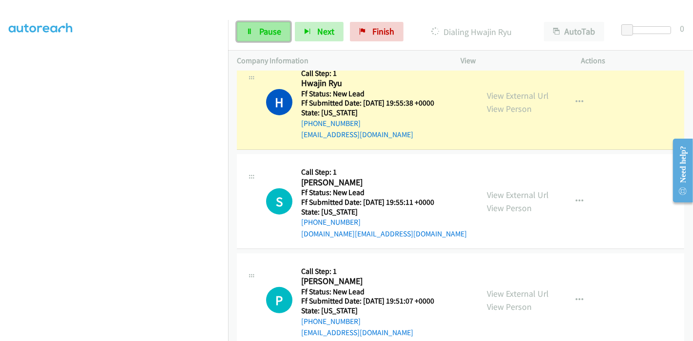
click at [259, 37] on span "Pause" at bounding box center [270, 31] width 22 height 11
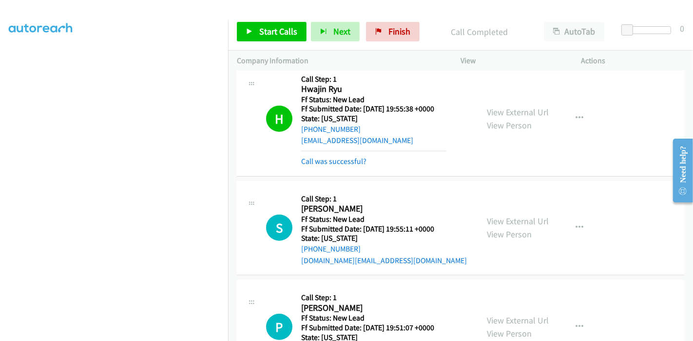
scroll to position [270, 0]
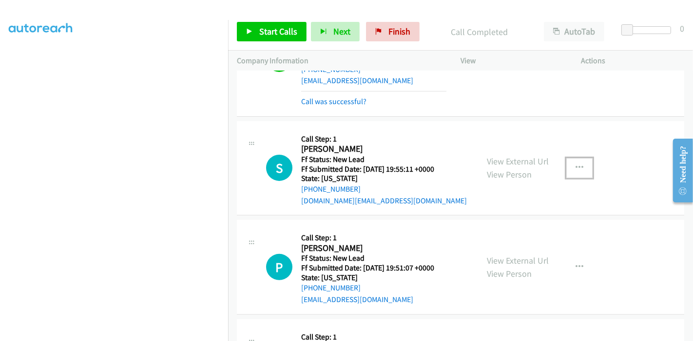
click at [566, 163] on button "button" at bounding box center [579, 167] width 26 height 19
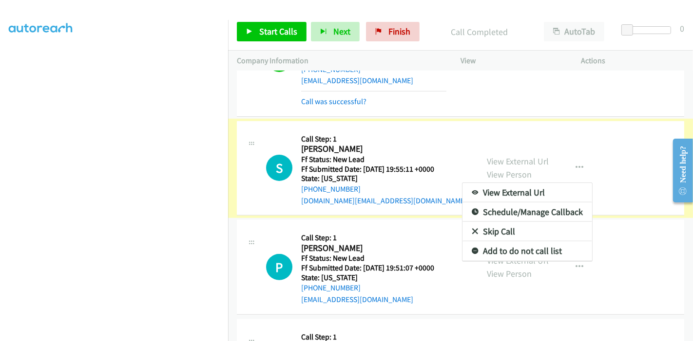
click at [497, 228] on link "Skip Call" at bounding box center [527, 231] width 130 height 19
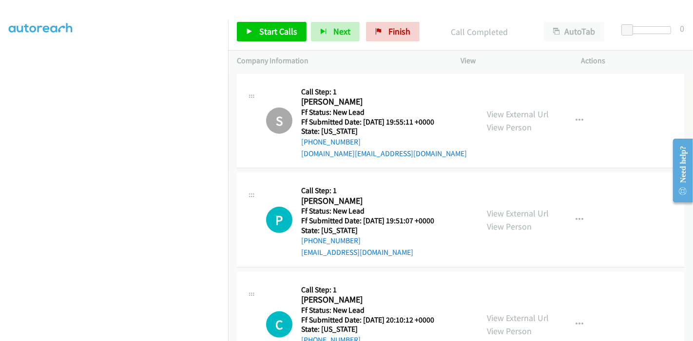
scroll to position [378, 0]
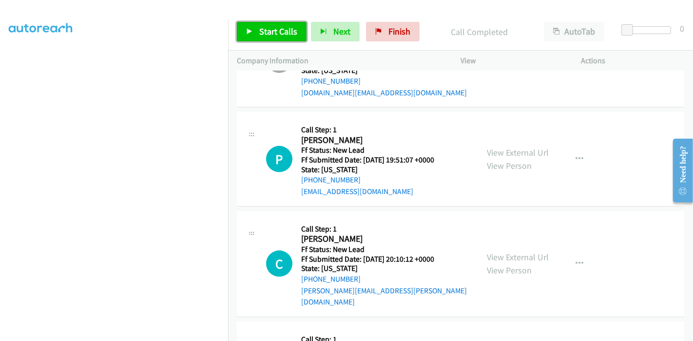
click at [285, 35] on span "Start Calls" at bounding box center [278, 31] width 38 height 11
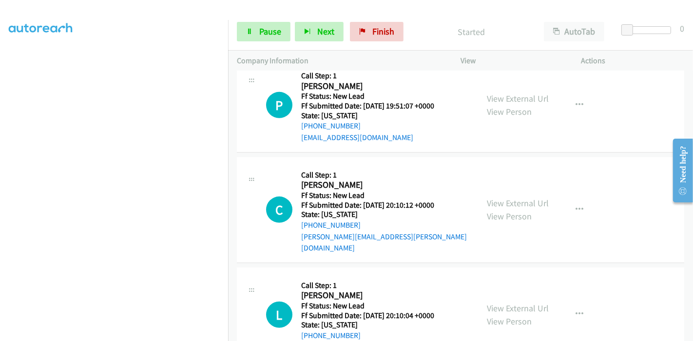
scroll to position [487, 0]
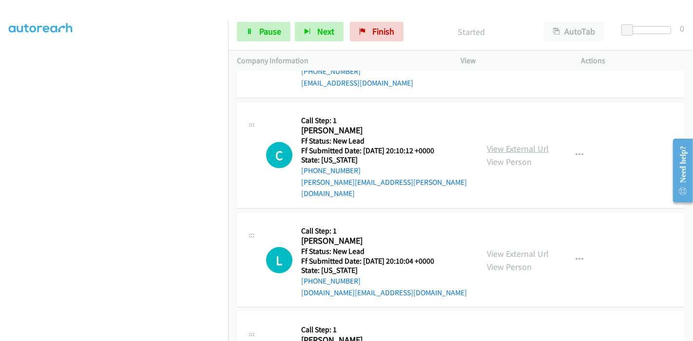
click at [505, 143] on link "View External Url" at bounding box center [518, 148] width 62 height 11
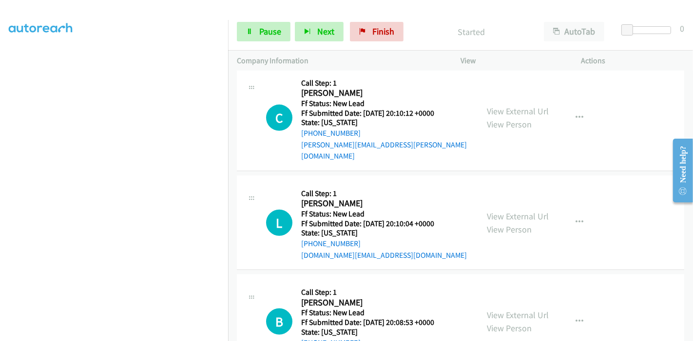
scroll to position [541, 0]
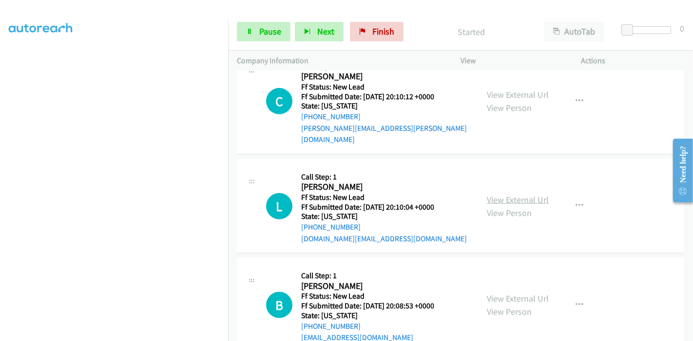
click at [503, 194] on link "View External Url" at bounding box center [518, 199] width 62 height 11
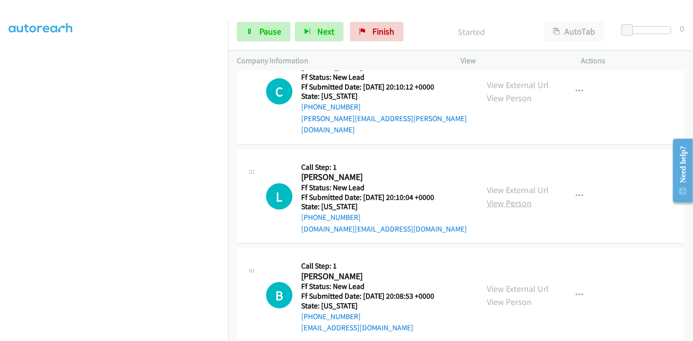
scroll to position [555, 0]
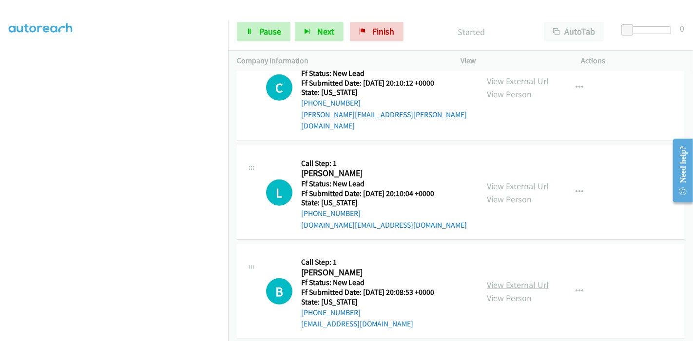
click at [495, 280] on link "View External Url" at bounding box center [518, 285] width 62 height 11
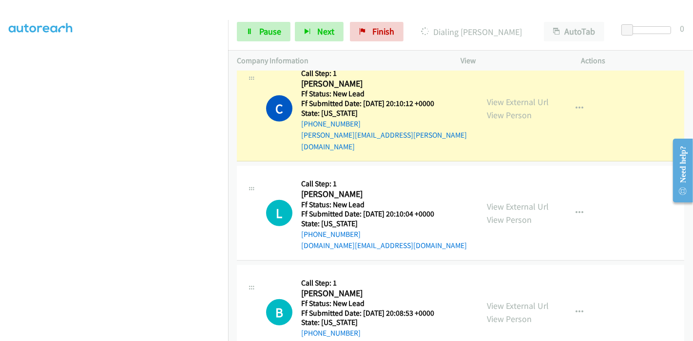
scroll to position [575, 0]
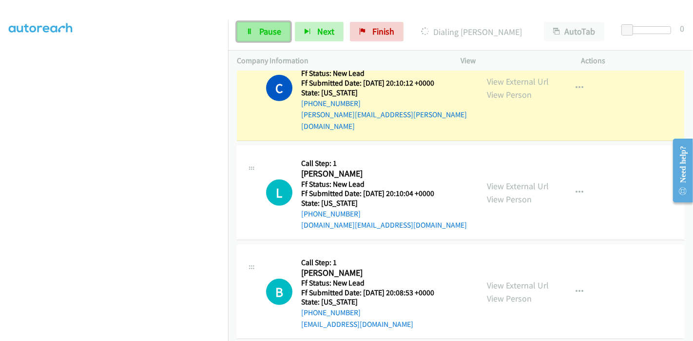
click at [273, 32] on span "Pause" at bounding box center [270, 31] width 22 height 11
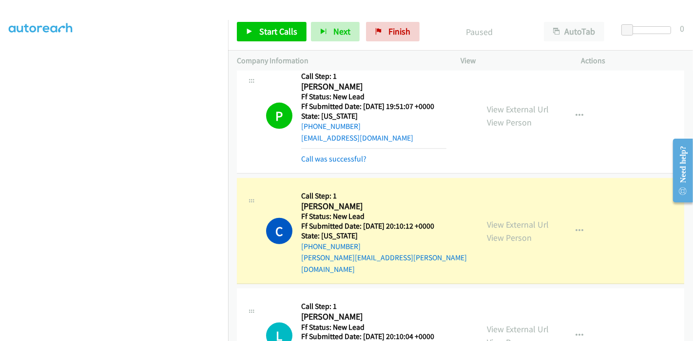
scroll to position [413, 0]
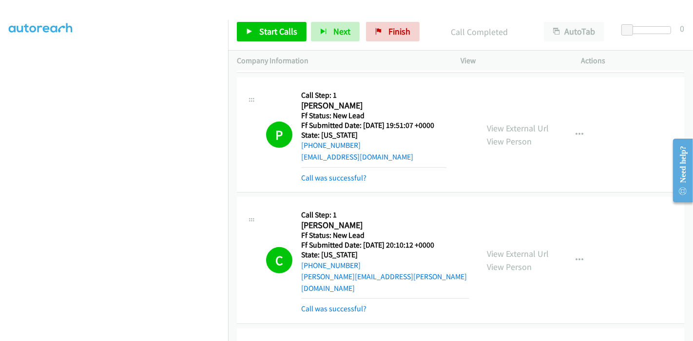
click at [346, 303] on div "Call was successful?" at bounding box center [385, 309] width 168 height 12
click at [346, 304] on link "Call was successful?" at bounding box center [333, 308] width 65 height 9
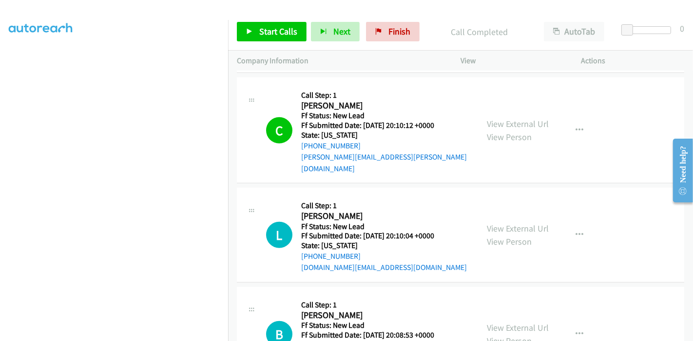
scroll to position [629, 0]
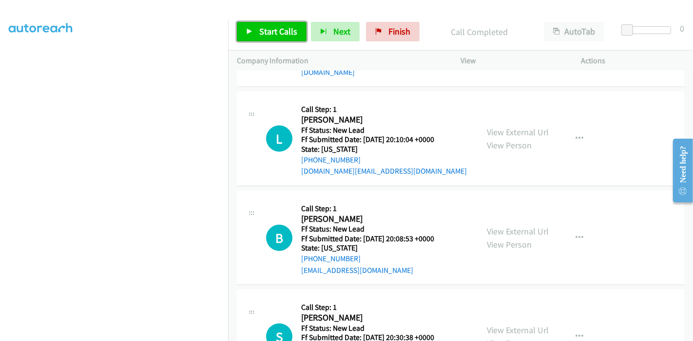
click at [271, 31] on span "Start Calls" at bounding box center [278, 31] width 38 height 11
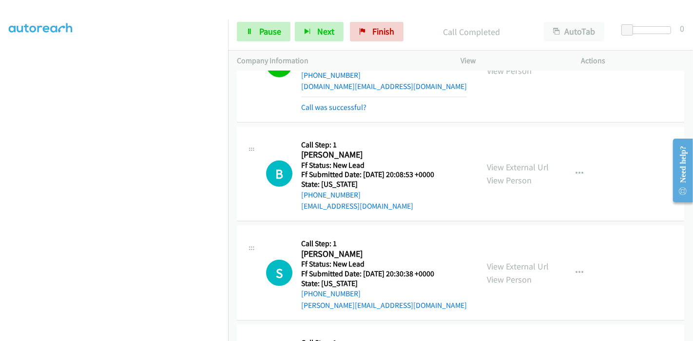
scroll to position [596, 0]
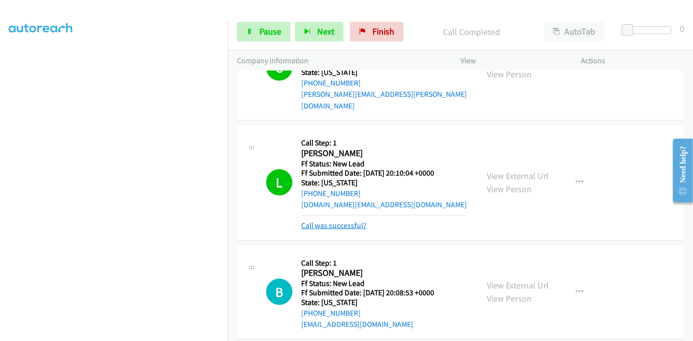
click at [325, 221] on link "Call was successful?" at bounding box center [333, 225] width 65 height 9
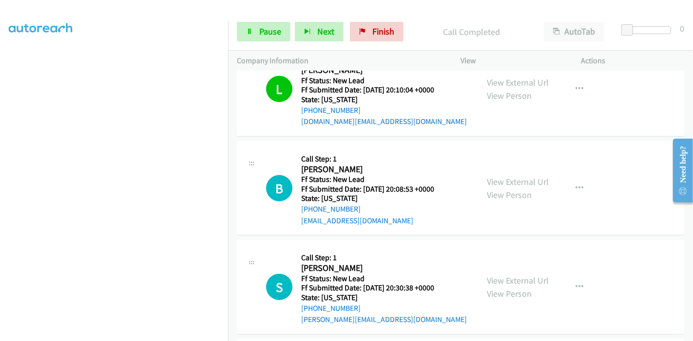
scroll to position [704, 0]
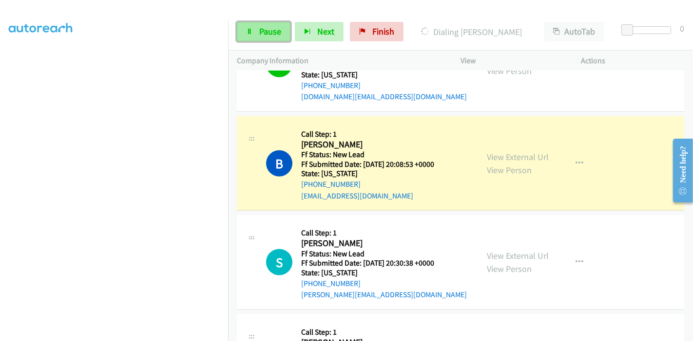
click at [270, 32] on span "Pause" at bounding box center [270, 31] width 22 height 11
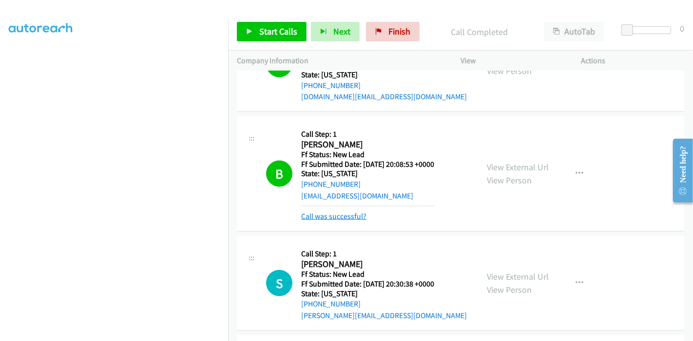
click at [345, 212] on link "Call was successful?" at bounding box center [333, 216] width 65 height 9
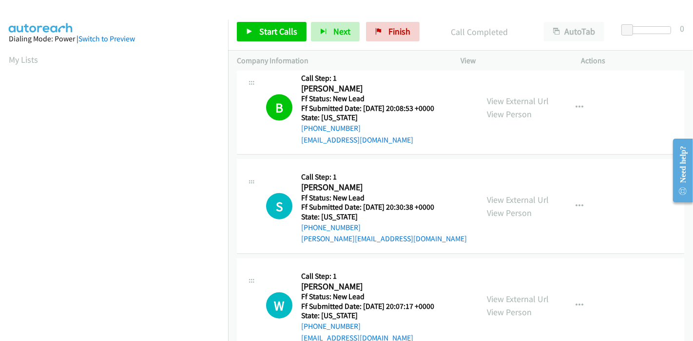
scroll to position [818, 0]
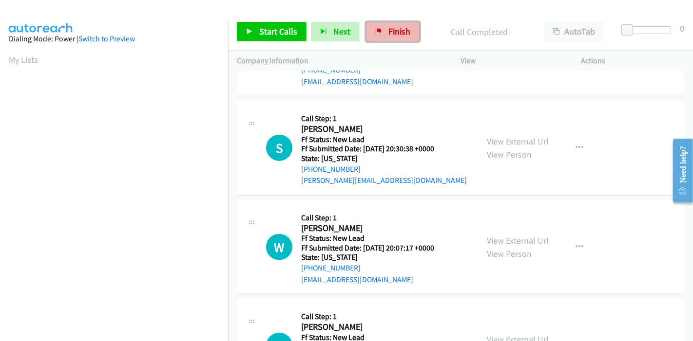
click at [388, 32] on span "Finish" at bounding box center [399, 31] width 22 height 11
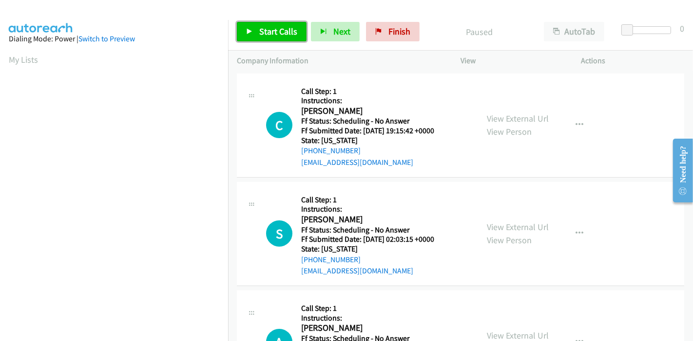
click at [258, 32] on link "Start Calls" at bounding box center [272, 31] width 70 height 19
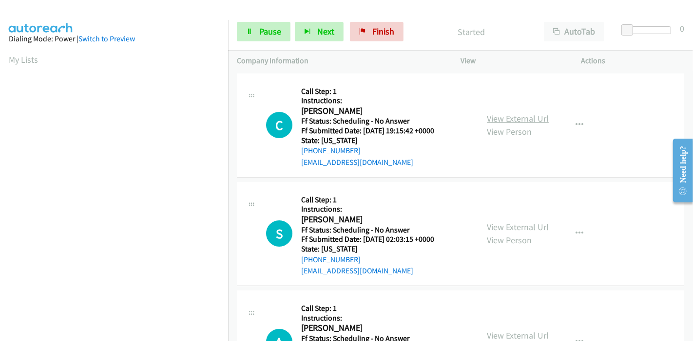
click at [512, 123] on link "View External Url" at bounding box center [518, 118] width 62 height 11
click at [511, 227] on link "View External Url" at bounding box center [518, 227] width 62 height 11
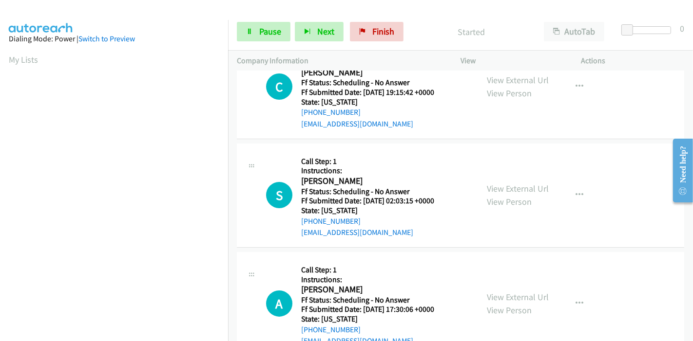
scroll to position [108, 0]
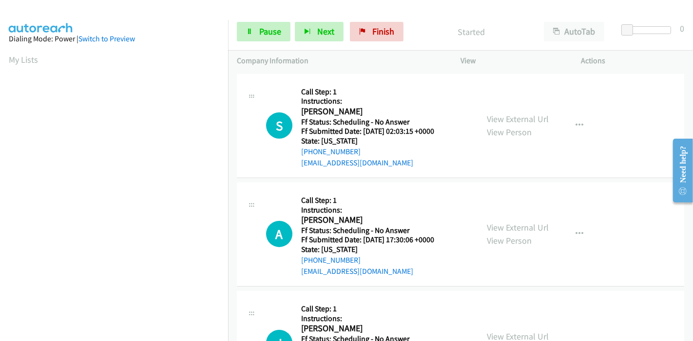
click at [497, 219] on div "View External Url View Person View External Url Email Schedule/Manage Callback …" at bounding box center [543, 234] width 130 height 86
click at [497, 224] on link "View External Url" at bounding box center [518, 227] width 62 height 11
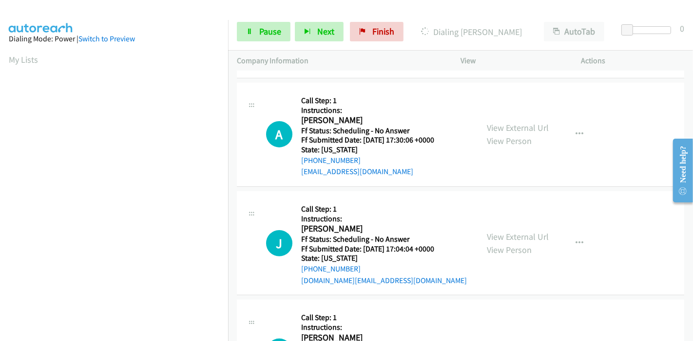
scroll to position [216, 0]
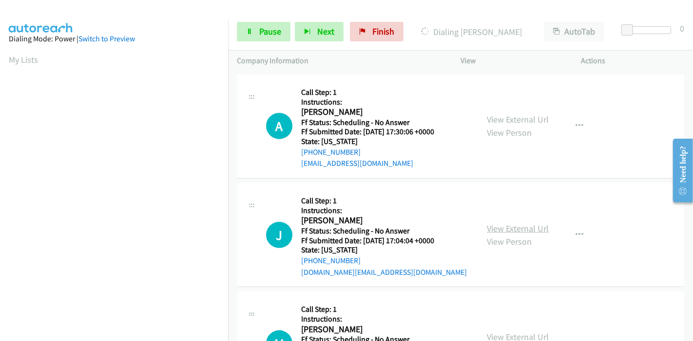
click at [498, 224] on link "View External Url" at bounding box center [518, 228] width 62 height 11
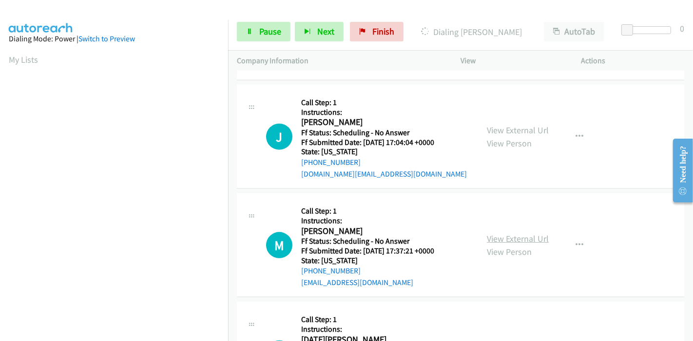
scroll to position [324, 0]
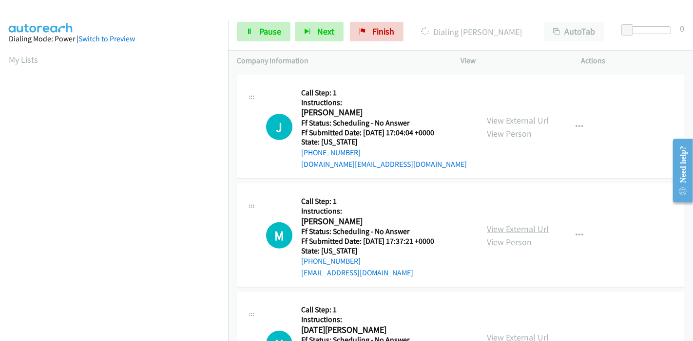
click at [497, 229] on link "View External Url" at bounding box center [518, 229] width 62 height 11
click at [265, 28] on span "Pause" at bounding box center [270, 31] width 22 height 11
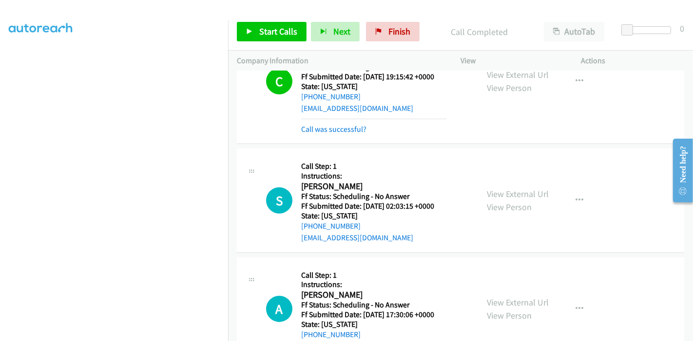
scroll to position [64, 0]
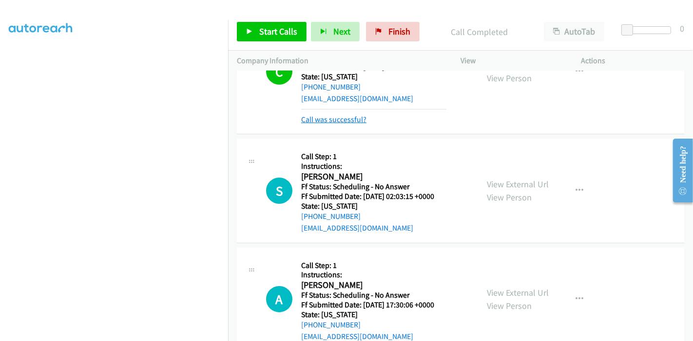
click at [332, 117] on link "Call was successful?" at bounding box center [333, 119] width 65 height 9
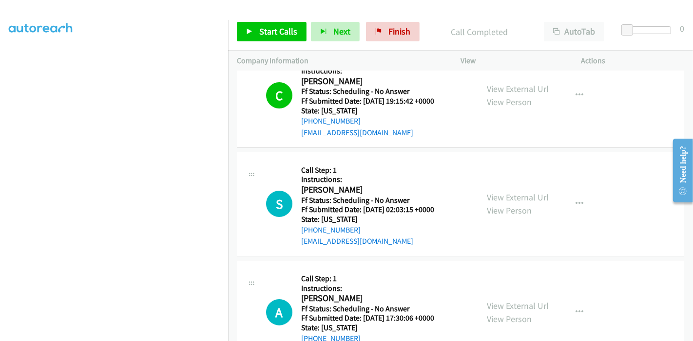
scroll to position [54, 0]
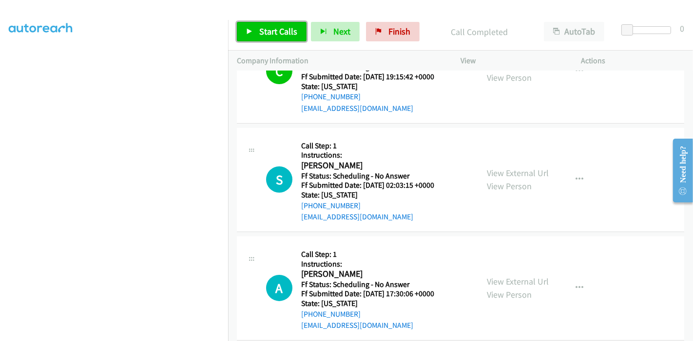
click at [279, 31] on span "Start Calls" at bounding box center [278, 31] width 38 height 11
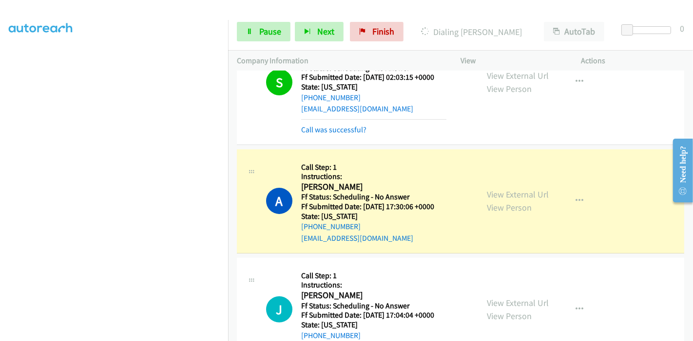
scroll to position [172, 0]
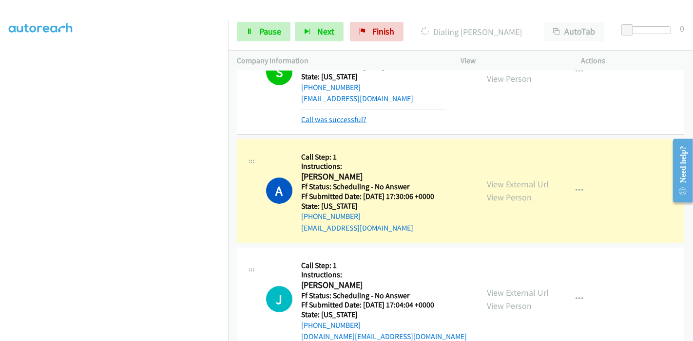
click at [348, 119] on link "Call was successful?" at bounding box center [333, 119] width 65 height 9
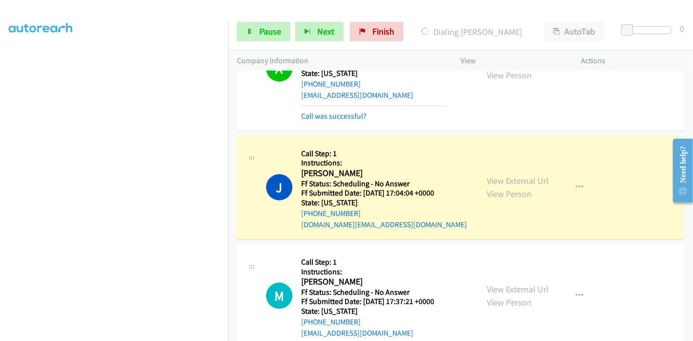
scroll to position [216, 0]
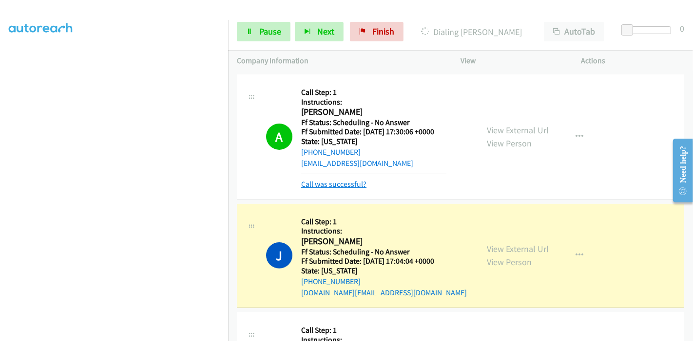
click at [336, 180] on link "Call was successful?" at bounding box center [333, 184] width 65 height 9
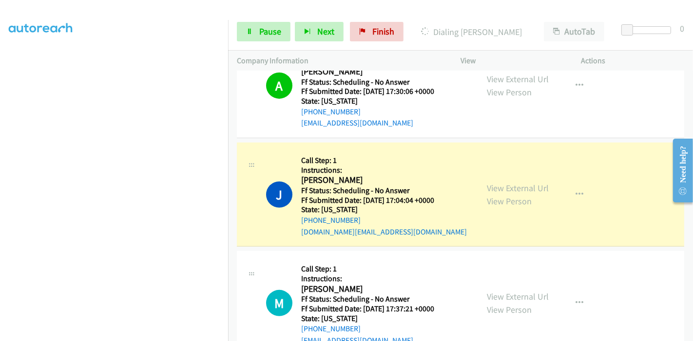
scroll to position [324, 0]
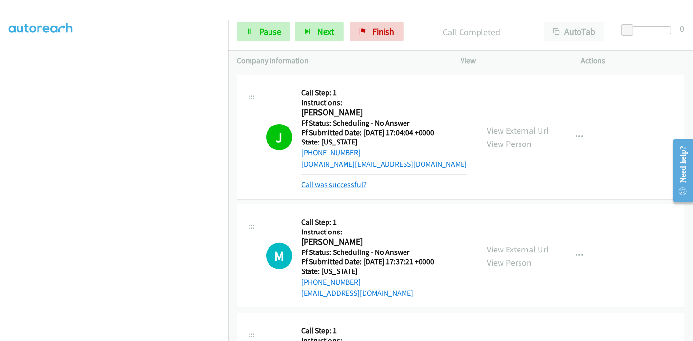
click at [324, 186] on link "Call was successful?" at bounding box center [333, 184] width 65 height 9
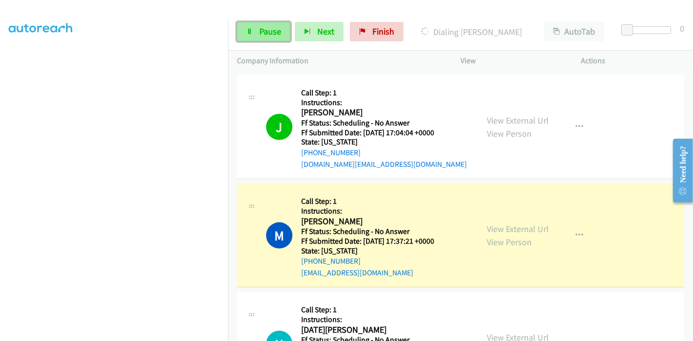
click at [263, 33] on span "Pause" at bounding box center [270, 31] width 22 height 11
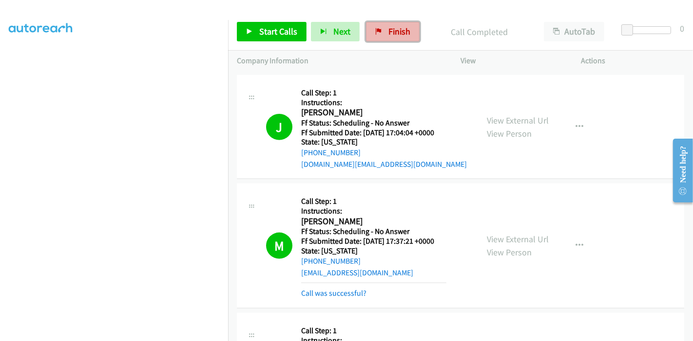
click at [388, 34] on span "Finish" at bounding box center [399, 31] width 22 height 11
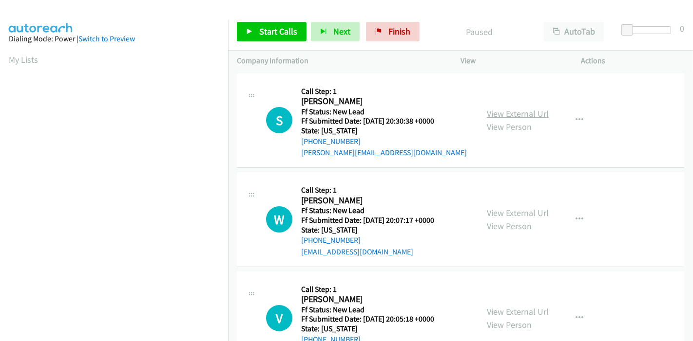
click at [526, 111] on link "View External Url" at bounding box center [518, 113] width 62 height 11
click at [506, 213] on link "View External Url" at bounding box center [518, 213] width 62 height 11
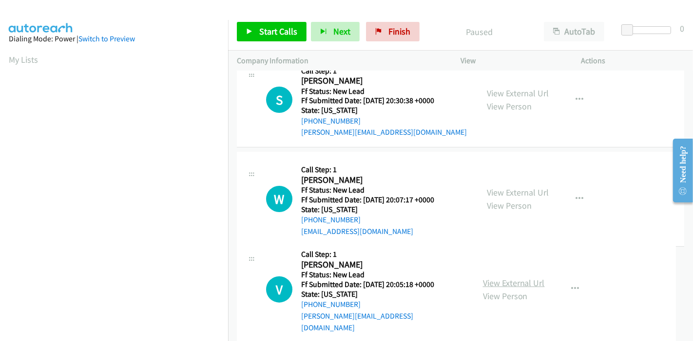
scroll to position [39, 0]
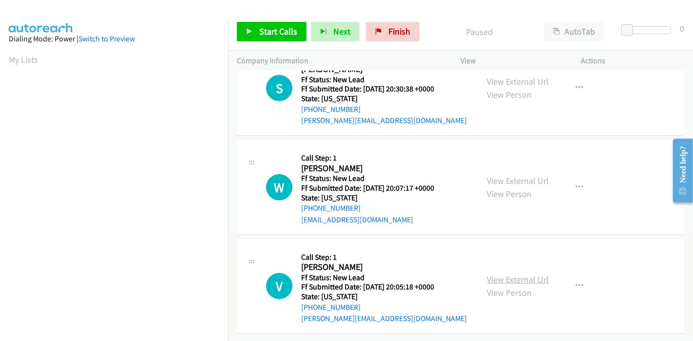
click at [522, 274] on link "View External Url" at bounding box center [518, 279] width 62 height 11
click at [266, 31] on span "Start Calls" at bounding box center [278, 31] width 38 height 11
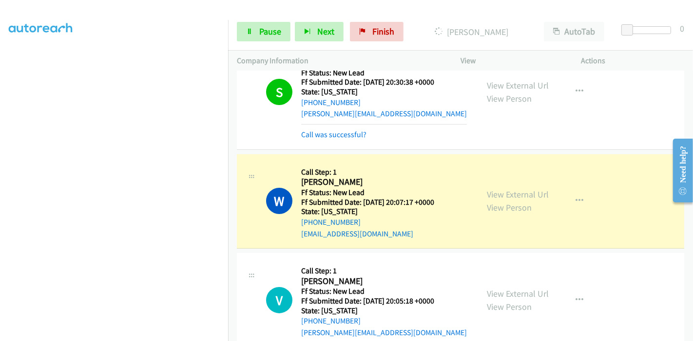
scroll to position [206, 0]
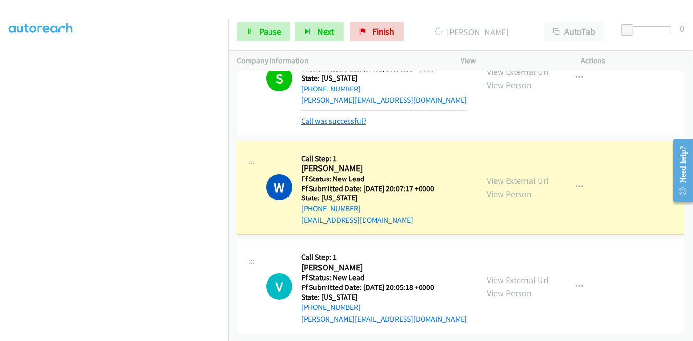
click at [336, 116] on link "Call was successful?" at bounding box center [333, 120] width 65 height 9
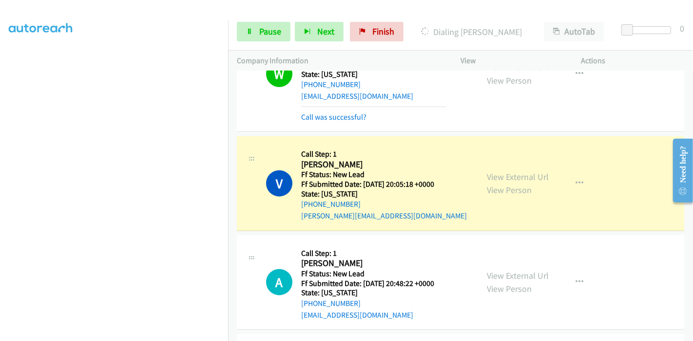
scroll to position [162, 0]
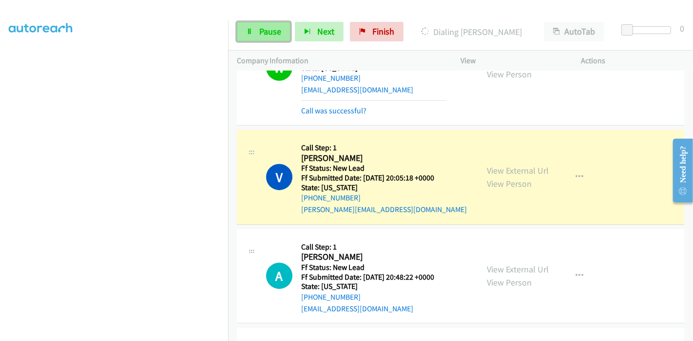
click at [269, 33] on span "Pause" at bounding box center [270, 31] width 22 height 11
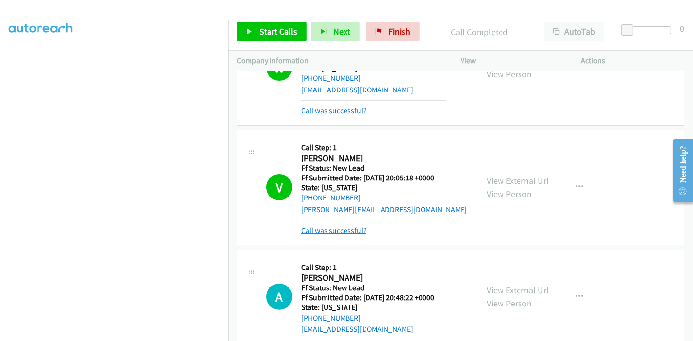
click at [360, 231] on link "Call was successful?" at bounding box center [333, 230] width 65 height 9
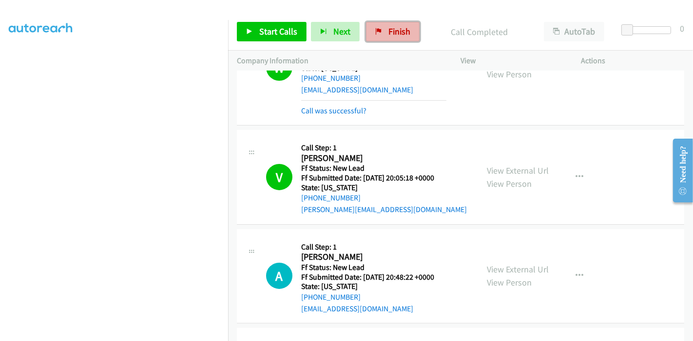
click at [383, 32] on link "Finish" at bounding box center [393, 31] width 54 height 19
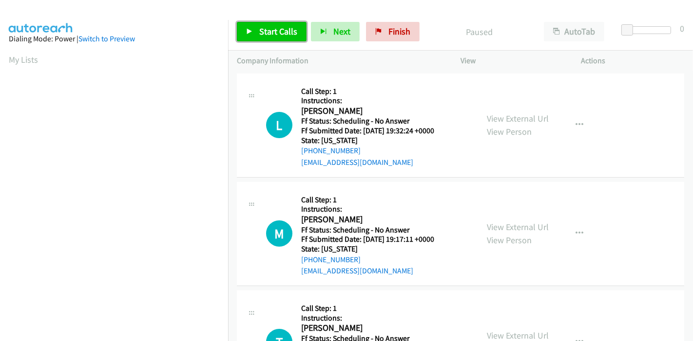
click at [284, 34] on span "Start Calls" at bounding box center [278, 31] width 38 height 11
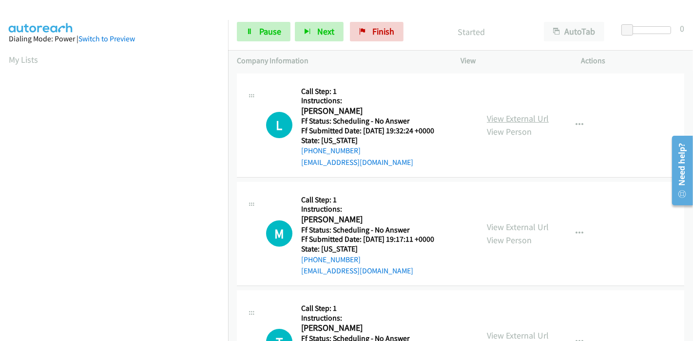
click at [528, 119] on link "View External Url" at bounding box center [518, 118] width 62 height 11
click at [509, 227] on link "View External Url" at bounding box center [518, 227] width 62 height 11
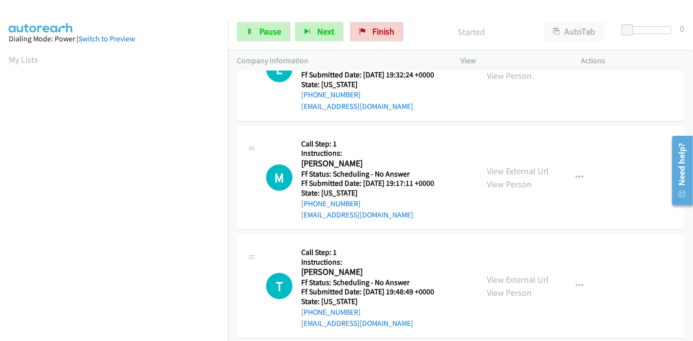
scroll to position [108, 0]
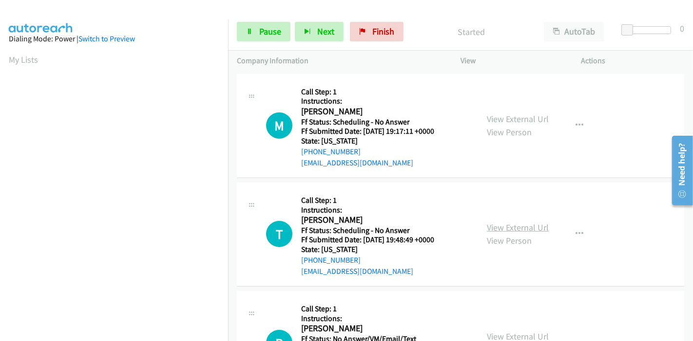
click at [493, 223] on link "View External Url" at bounding box center [518, 227] width 62 height 11
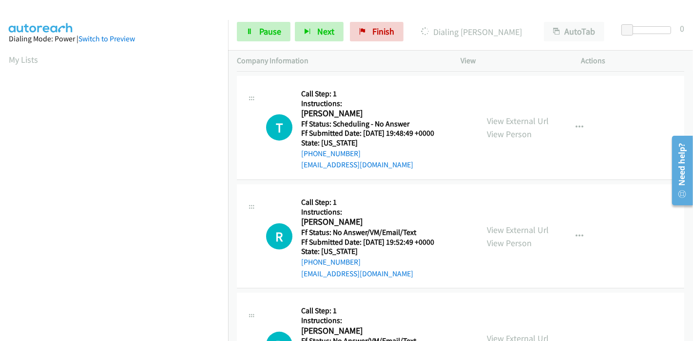
scroll to position [216, 0]
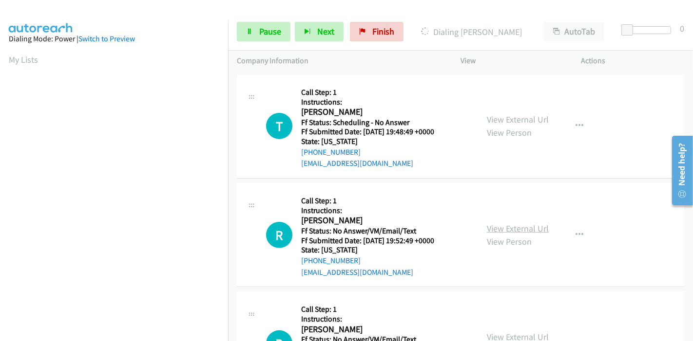
click at [502, 226] on link "View External Url" at bounding box center [518, 228] width 62 height 11
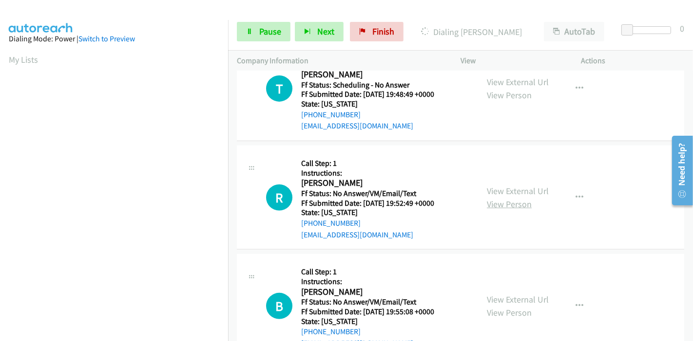
scroll to position [270, 0]
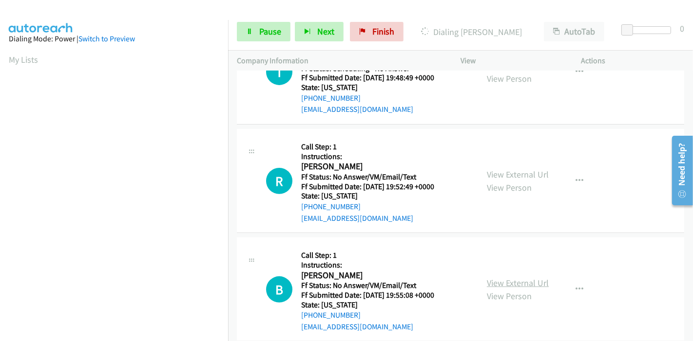
click at [508, 279] on link "View External Url" at bounding box center [518, 283] width 62 height 11
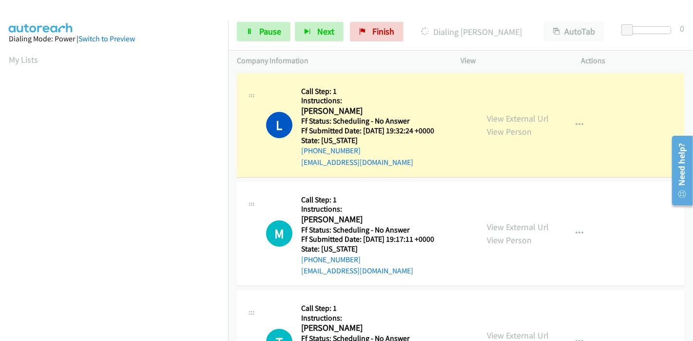
scroll to position [206, 0]
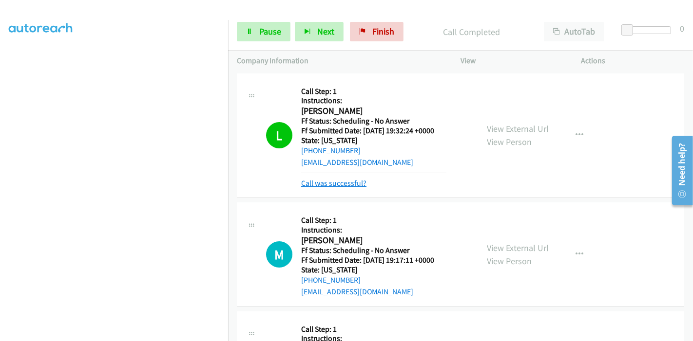
click at [322, 184] on link "Call was successful?" at bounding box center [333, 183] width 65 height 9
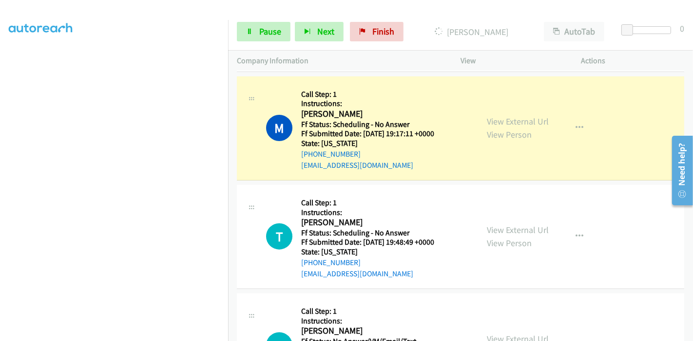
scroll to position [108, 0]
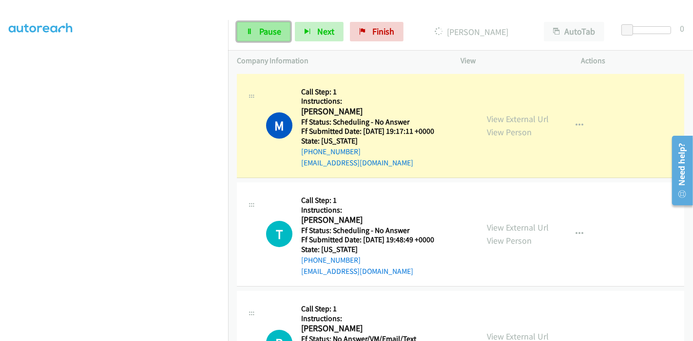
click at [266, 32] on span "Pause" at bounding box center [270, 31] width 22 height 11
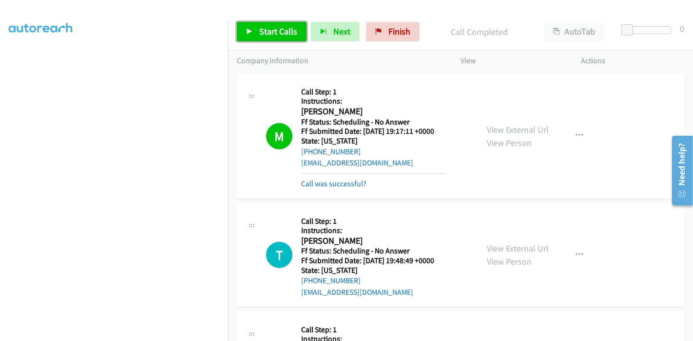
drag, startPoint x: 252, startPoint y: 26, endPoint x: 273, endPoint y: 71, distance: 48.8
click at [252, 26] on link "Start Calls" at bounding box center [272, 31] width 70 height 19
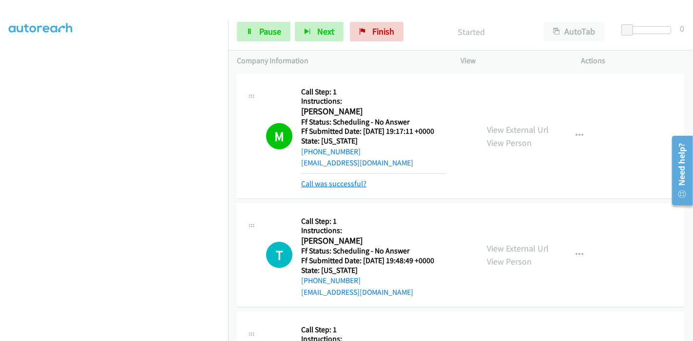
click at [319, 183] on link "Call was successful?" at bounding box center [333, 183] width 65 height 9
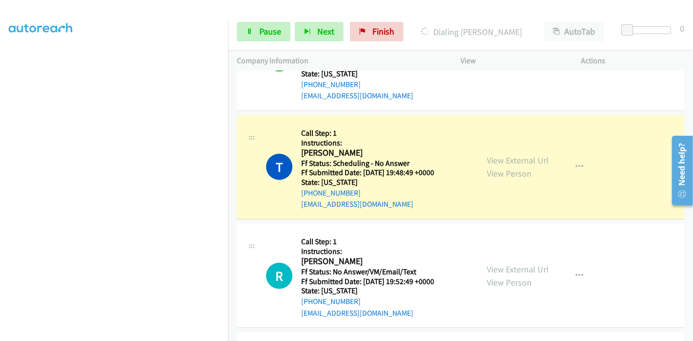
scroll to position [216, 0]
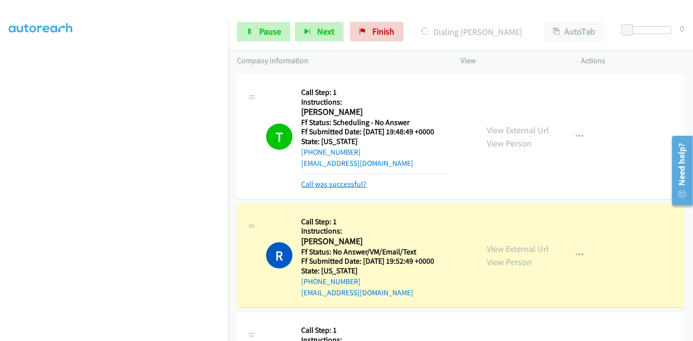
click at [334, 183] on link "Call was successful?" at bounding box center [333, 184] width 65 height 9
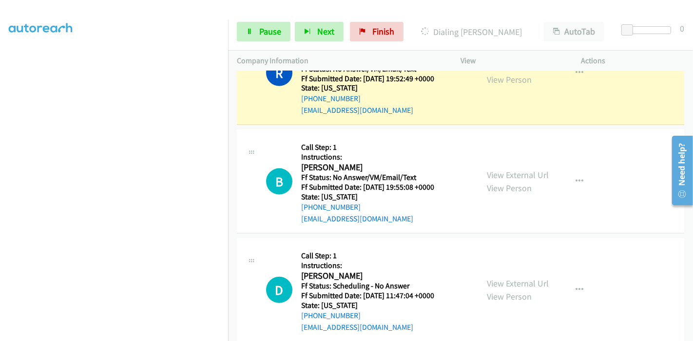
scroll to position [324, 0]
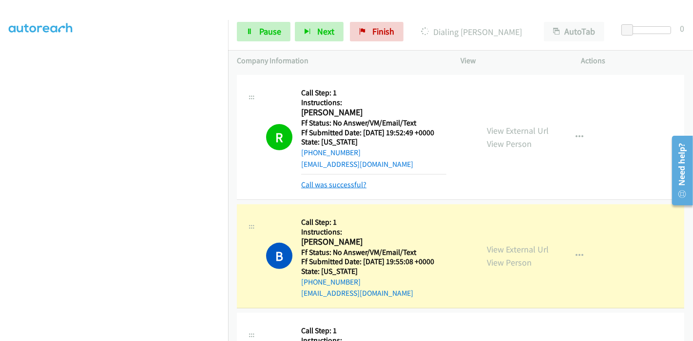
click at [346, 187] on link "Call was successful?" at bounding box center [333, 184] width 65 height 9
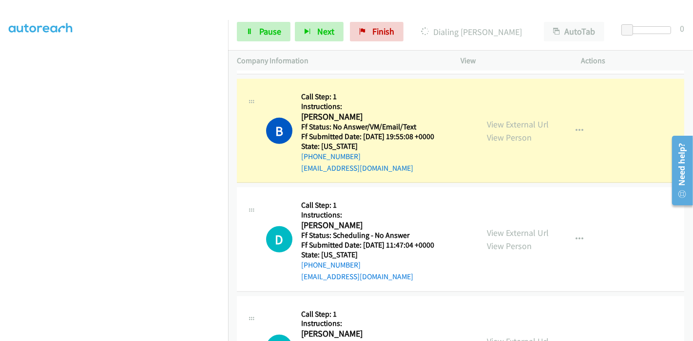
scroll to position [433, 0]
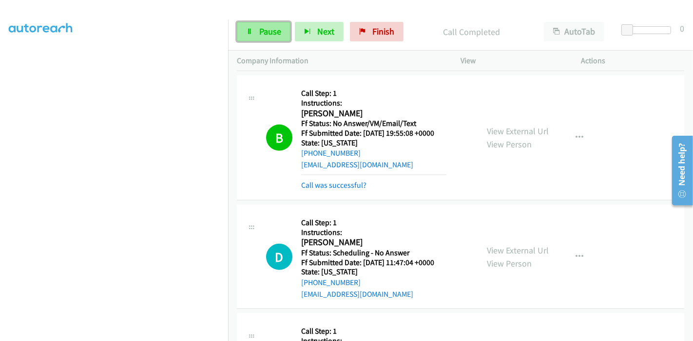
click at [260, 36] on span "Pause" at bounding box center [270, 31] width 22 height 11
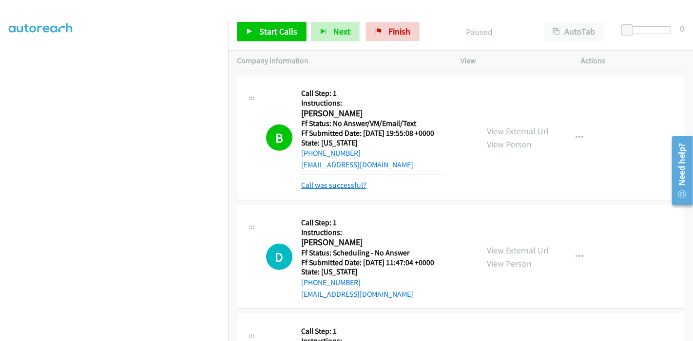
click at [322, 186] on link "Call was successful?" at bounding box center [333, 185] width 65 height 9
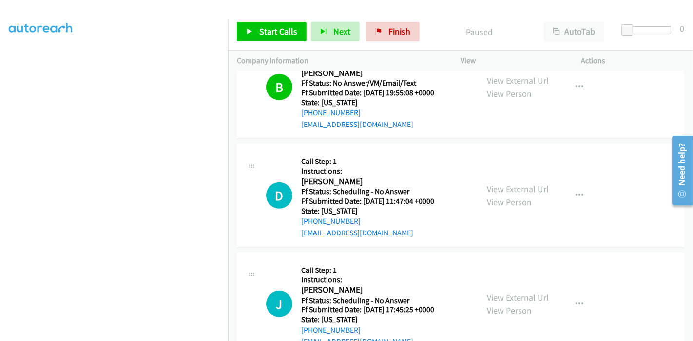
scroll to position [378, 0]
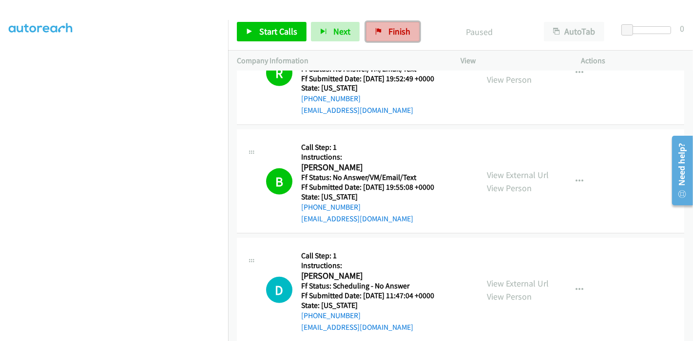
click at [383, 26] on link "Finish" at bounding box center [393, 31] width 54 height 19
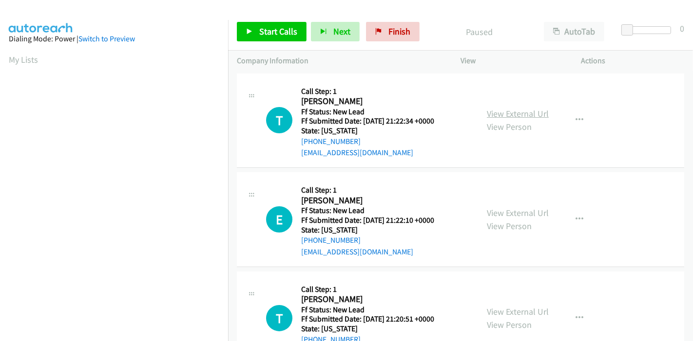
click at [512, 114] on link "View External Url" at bounding box center [518, 113] width 62 height 11
click at [516, 212] on link "View External Url" at bounding box center [518, 213] width 62 height 11
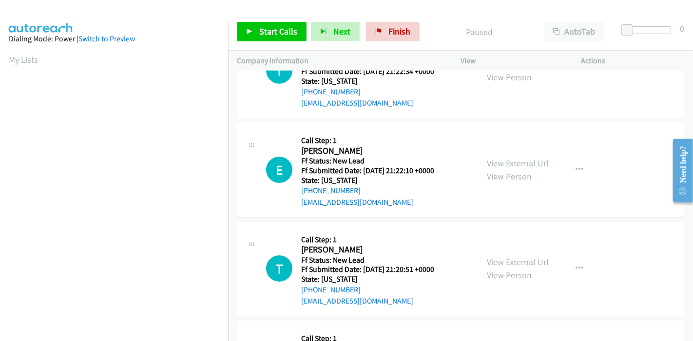
scroll to position [108, 0]
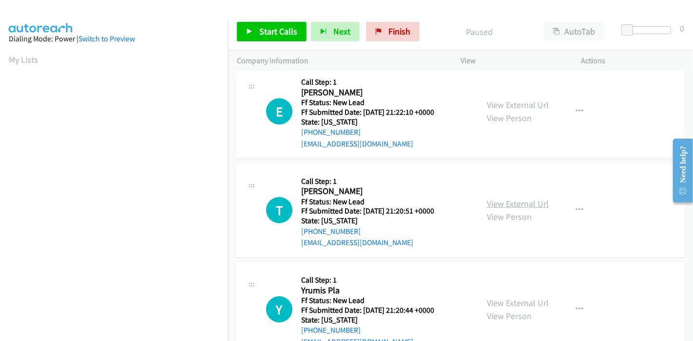
click at [538, 202] on link "View External Url" at bounding box center [518, 203] width 62 height 11
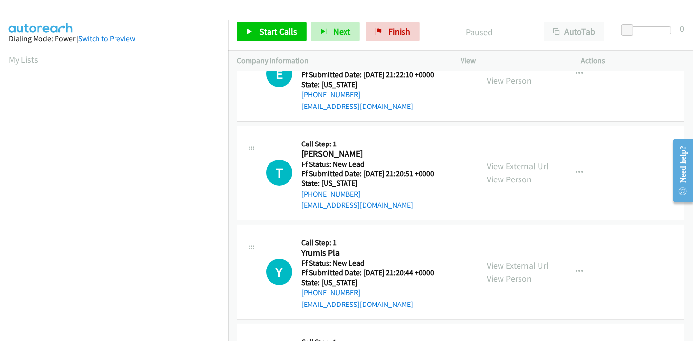
scroll to position [162, 0]
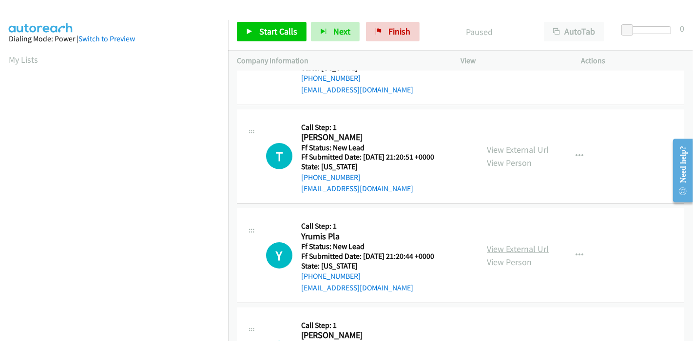
click at [511, 244] on link "View External Url" at bounding box center [518, 249] width 62 height 11
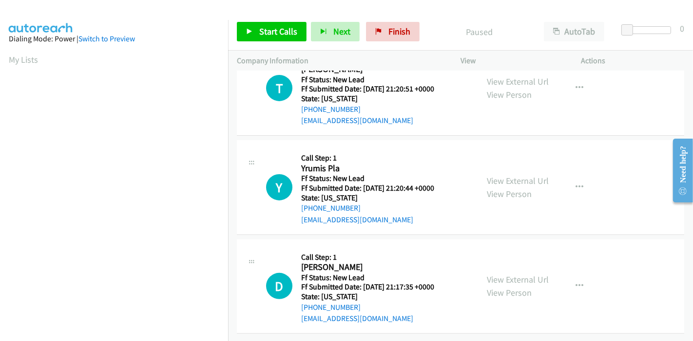
scroll to position [237, 0]
click at [497, 274] on link "View External Url" at bounding box center [518, 279] width 62 height 11
click at [253, 27] on link "Start Calls" at bounding box center [272, 31] width 70 height 19
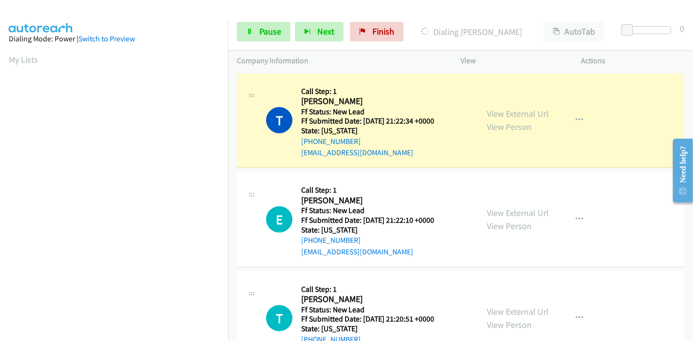
scroll to position [206, 0]
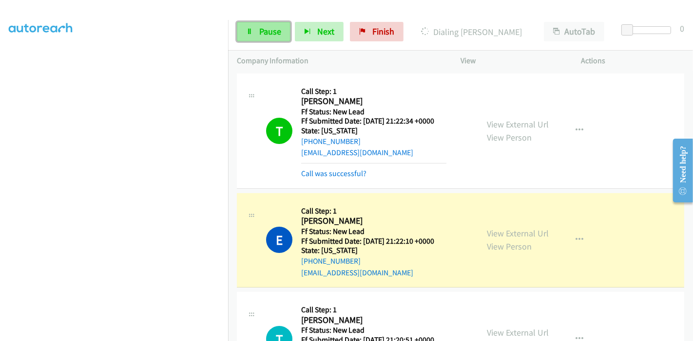
click at [260, 26] on span "Pause" at bounding box center [270, 31] width 22 height 11
click at [322, 170] on link "Call was successful?" at bounding box center [333, 173] width 65 height 9
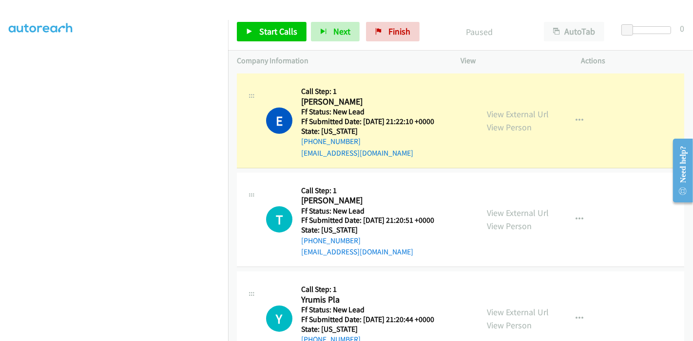
scroll to position [108, 0]
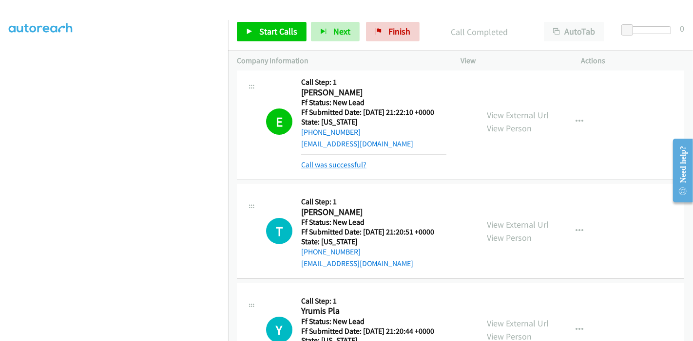
click at [362, 164] on link "Call was successful?" at bounding box center [333, 164] width 65 height 9
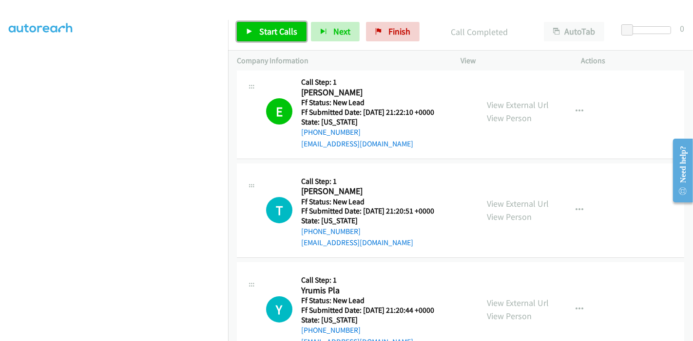
click at [273, 34] on span "Start Calls" at bounding box center [278, 31] width 38 height 11
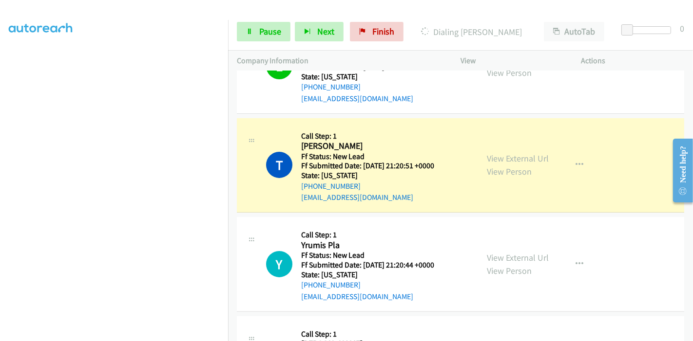
scroll to position [216, 0]
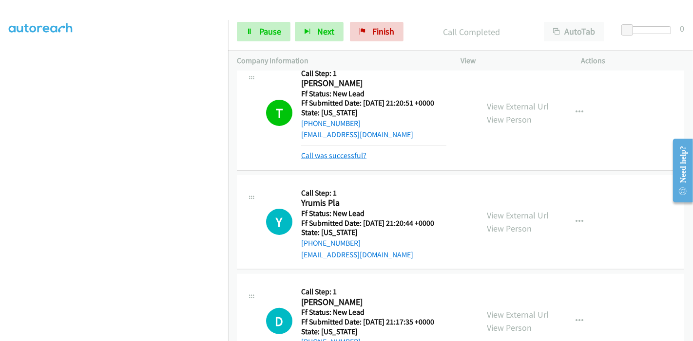
click at [331, 153] on link "Call was successful?" at bounding box center [333, 155] width 65 height 9
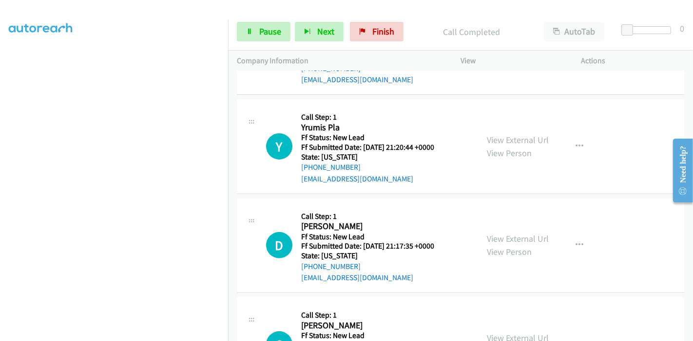
scroll to position [324, 0]
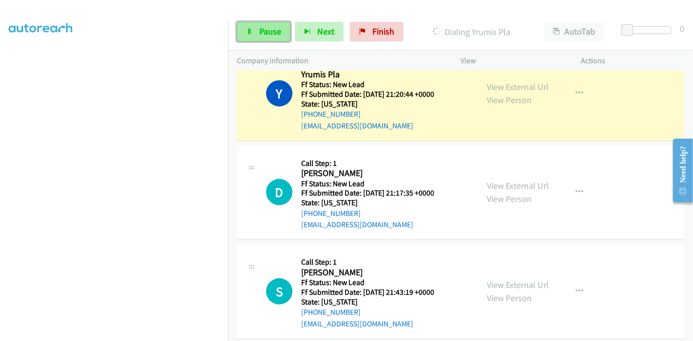
click at [262, 34] on span "Pause" at bounding box center [270, 31] width 22 height 11
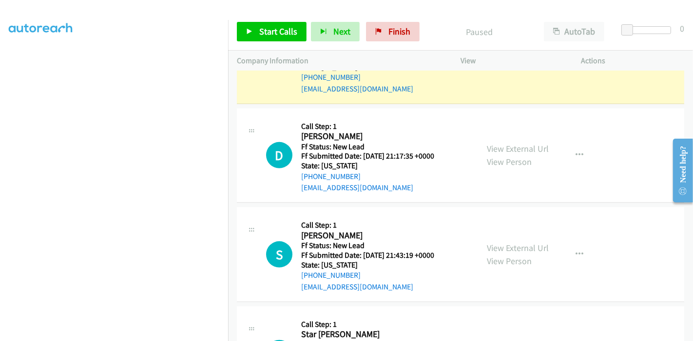
scroll to position [378, 0]
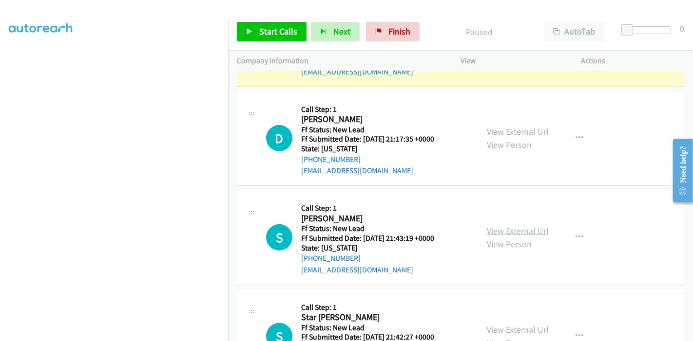
click at [516, 227] on link "View External Url" at bounding box center [518, 231] width 62 height 11
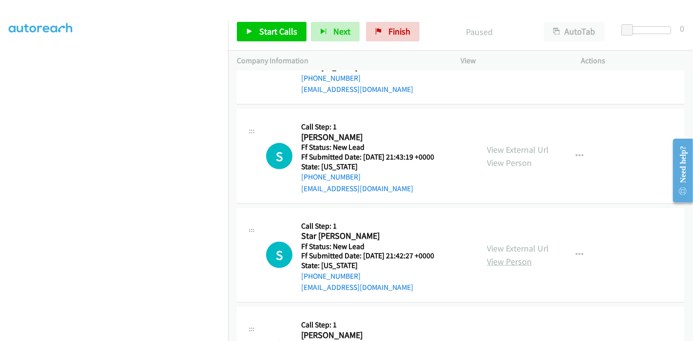
scroll to position [487, 0]
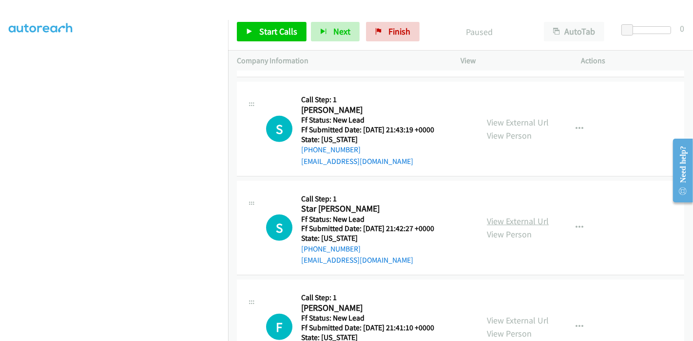
click at [504, 219] on link "View External Url" at bounding box center [518, 221] width 62 height 11
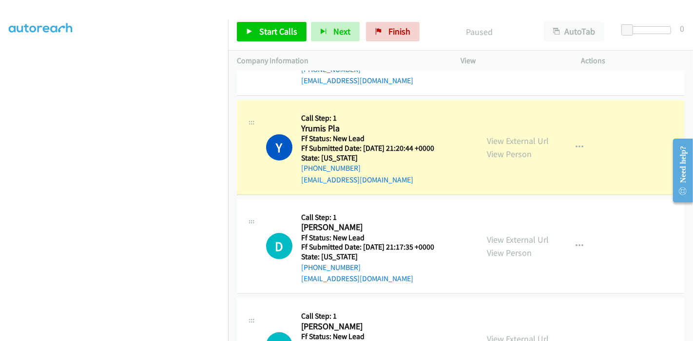
scroll to position [216, 0]
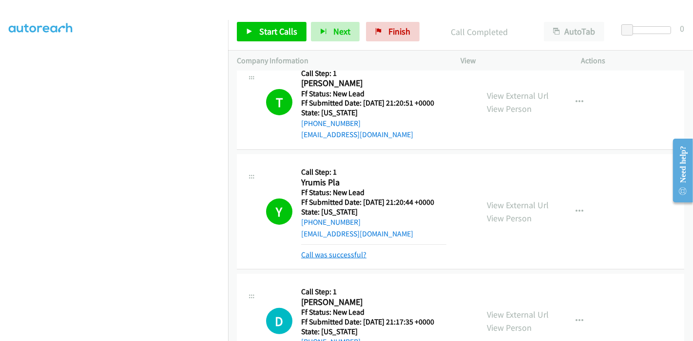
click at [351, 257] on link "Call was successful?" at bounding box center [333, 254] width 65 height 9
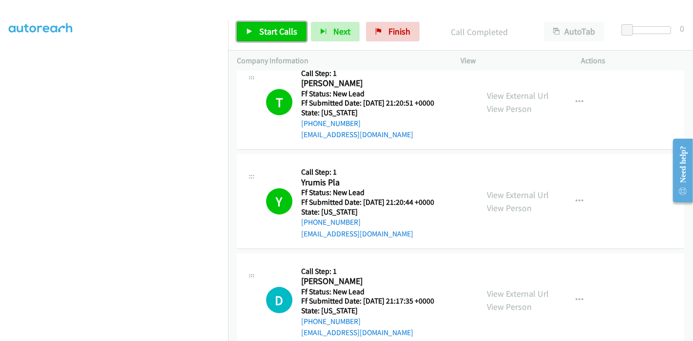
click at [250, 25] on link "Start Calls" at bounding box center [272, 31] width 70 height 19
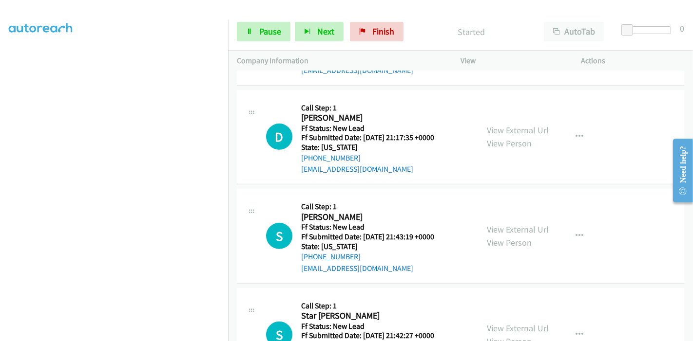
scroll to position [372, 0]
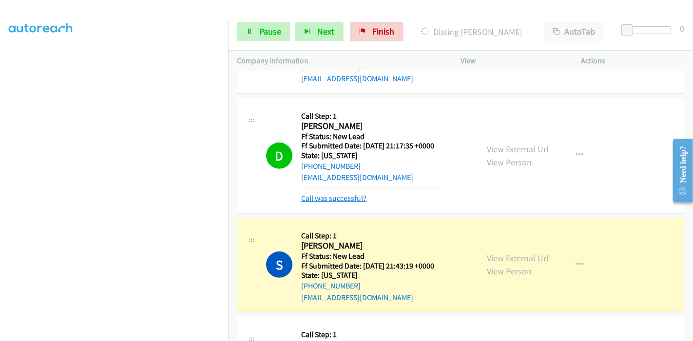
click at [322, 199] on link "Call was successful?" at bounding box center [333, 198] width 65 height 9
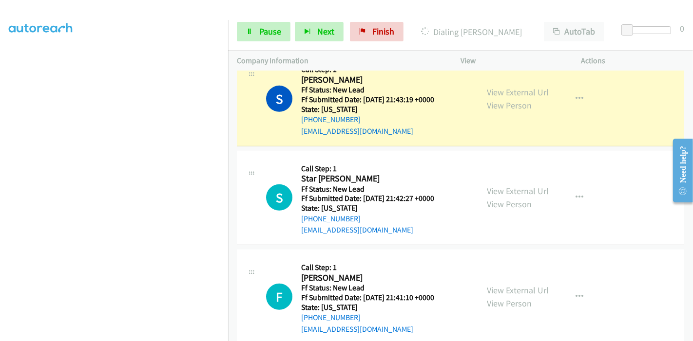
scroll to position [534, 0]
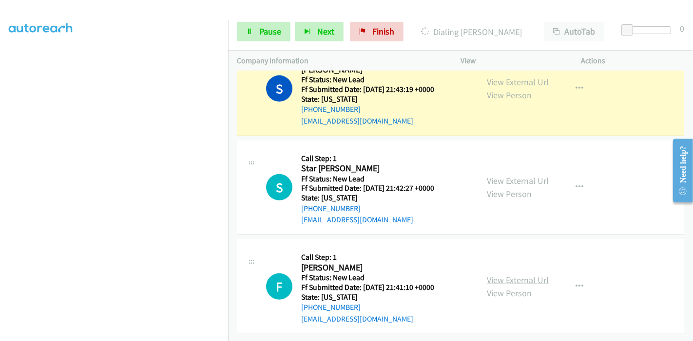
click at [512, 275] on link "View External Url" at bounding box center [518, 280] width 62 height 11
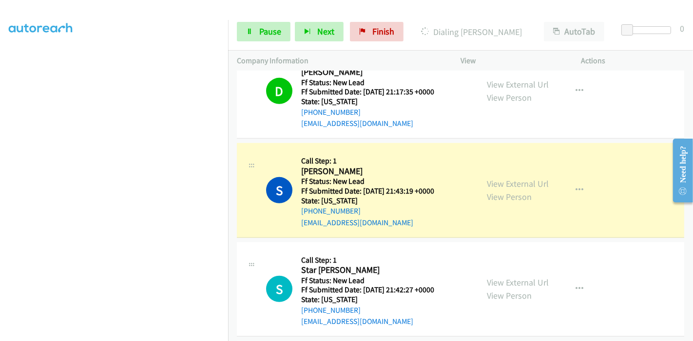
scroll to position [206, 0]
click at [264, 25] on link "Pause" at bounding box center [264, 31] width 54 height 19
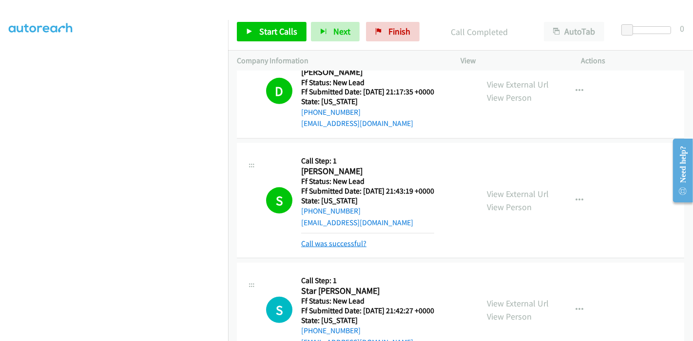
click at [349, 246] on link "Call was successful?" at bounding box center [333, 243] width 65 height 9
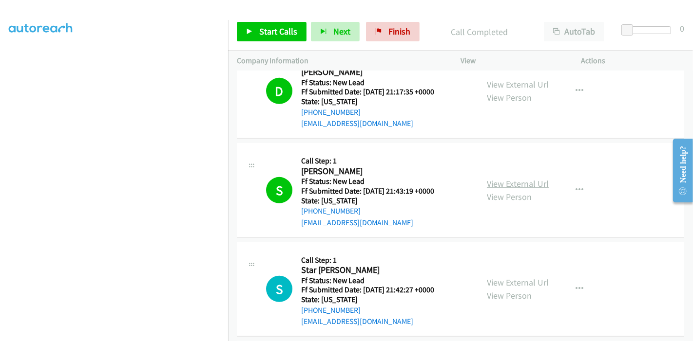
click at [491, 179] on link "View External Url" at bounding box center [518, 183] width 62 height 11
click at [412, 30] on link "Finish" at bounding box center [393, 31] width 54 height 19
click at [400, 35] on span "Finish" at bounding box center [399, 31] width 22 height 11
